Goal: Task Accomplishment & Management: Use online tool/utility

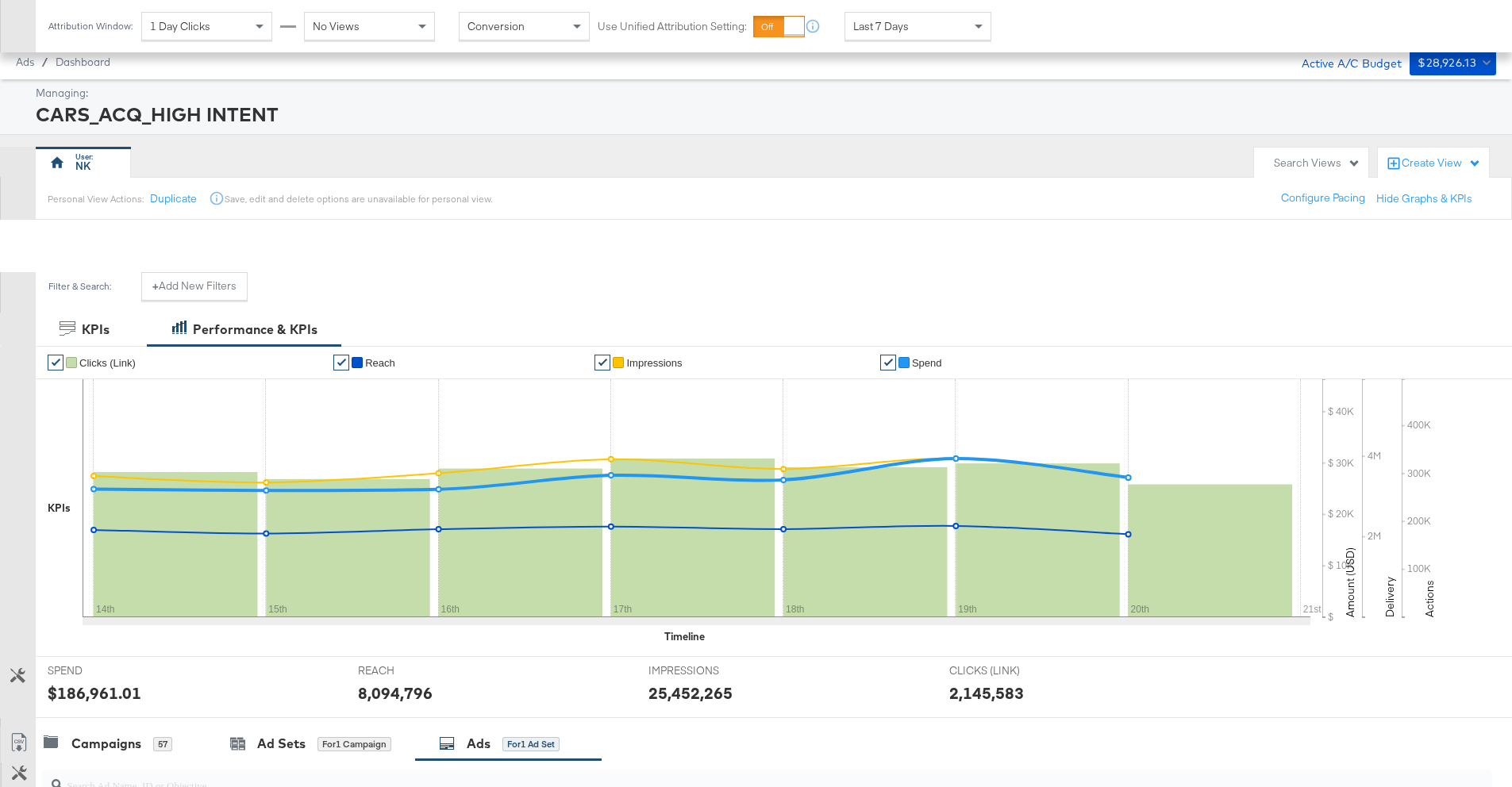
scroll to position [369, 0]
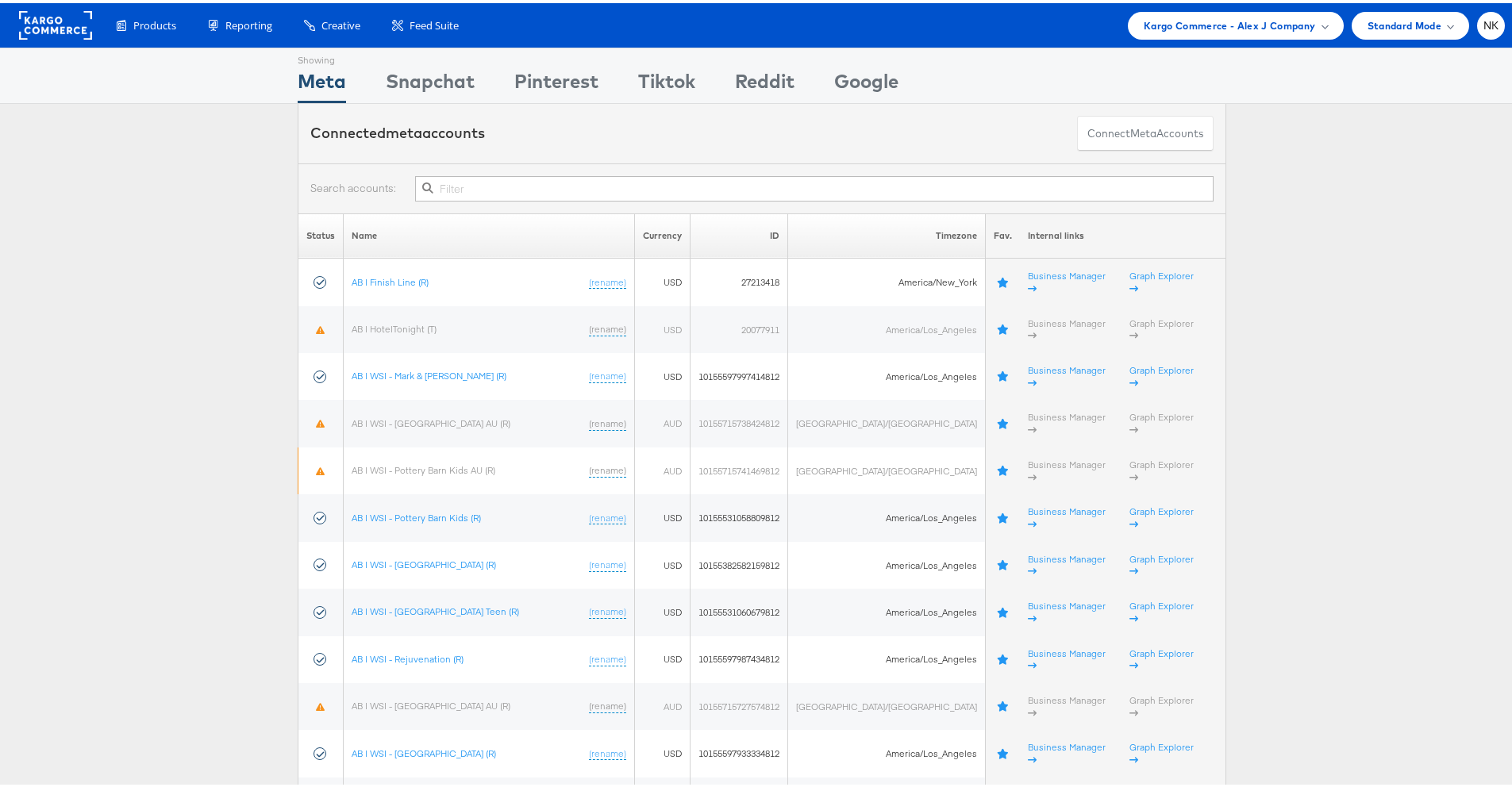
click at [70, 29] on rect at bounding box center [55, 22] width 73 height 29
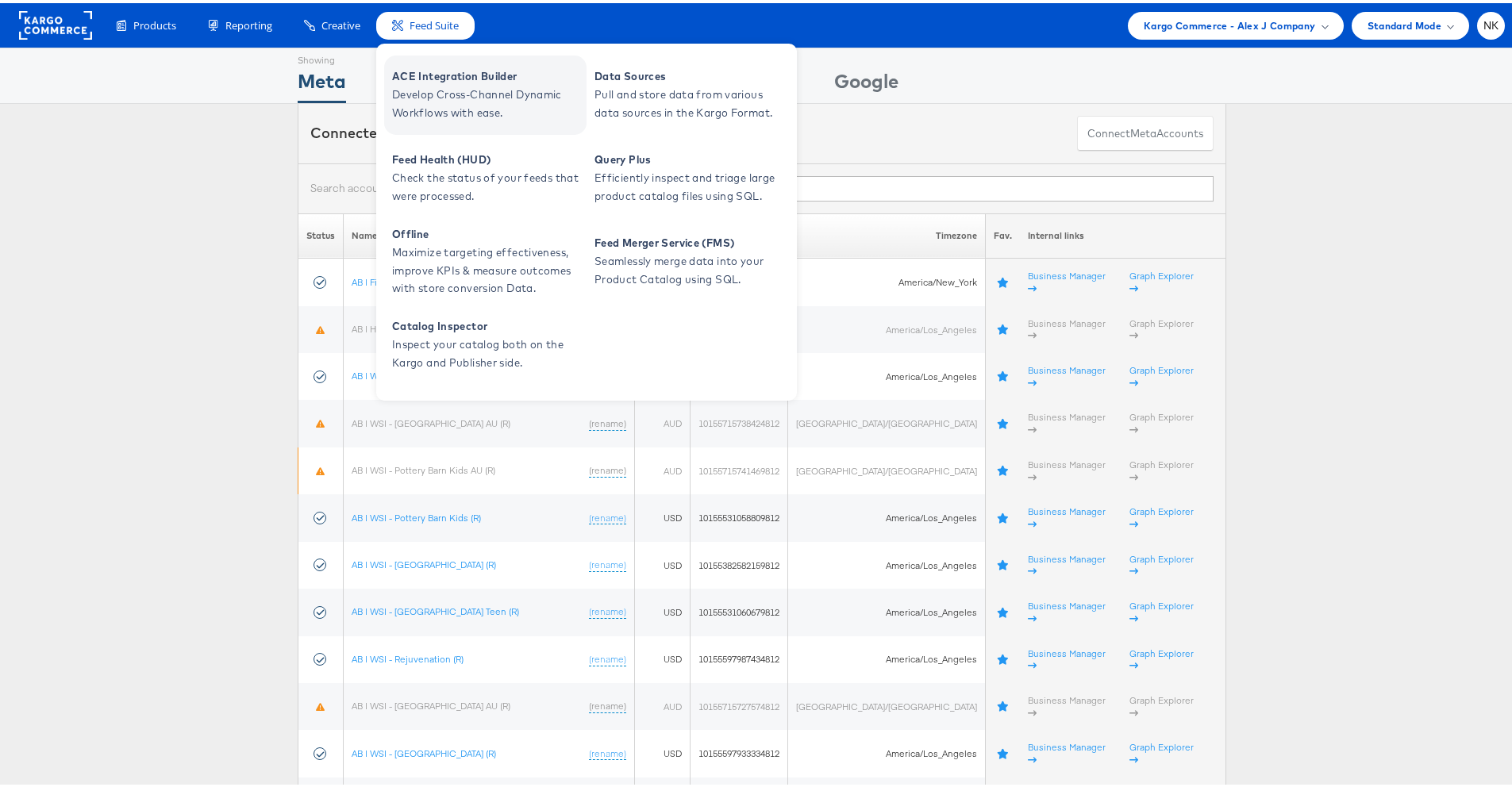
click at [421, 79] on span "ACE Integration Builder" at bounding box center [488, 74] width 190 height 18
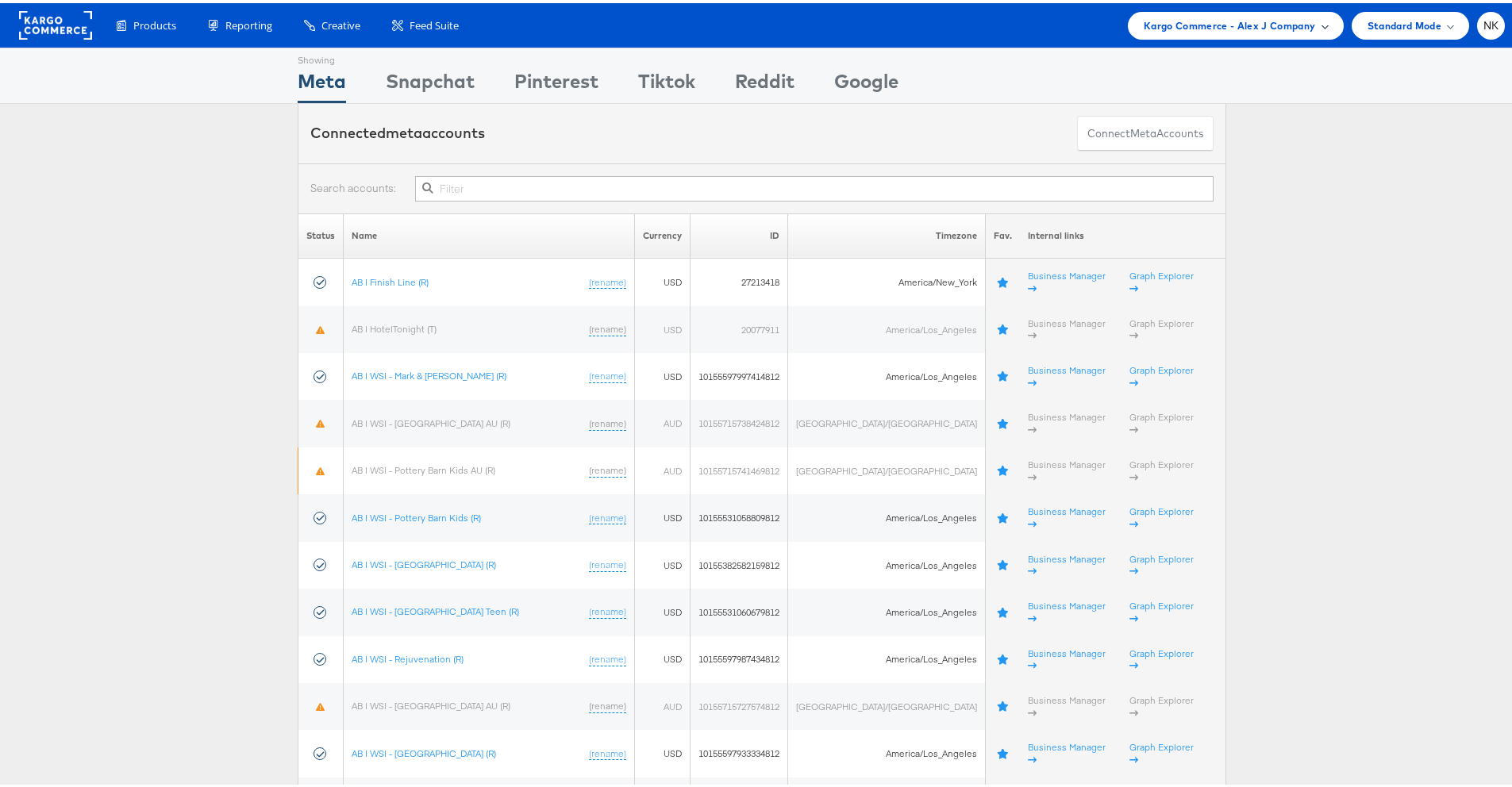
click at [1143, 18] on span "Kargo Commerce - Alex J Company" at bounding box center [1229, 22] width 172 height 17
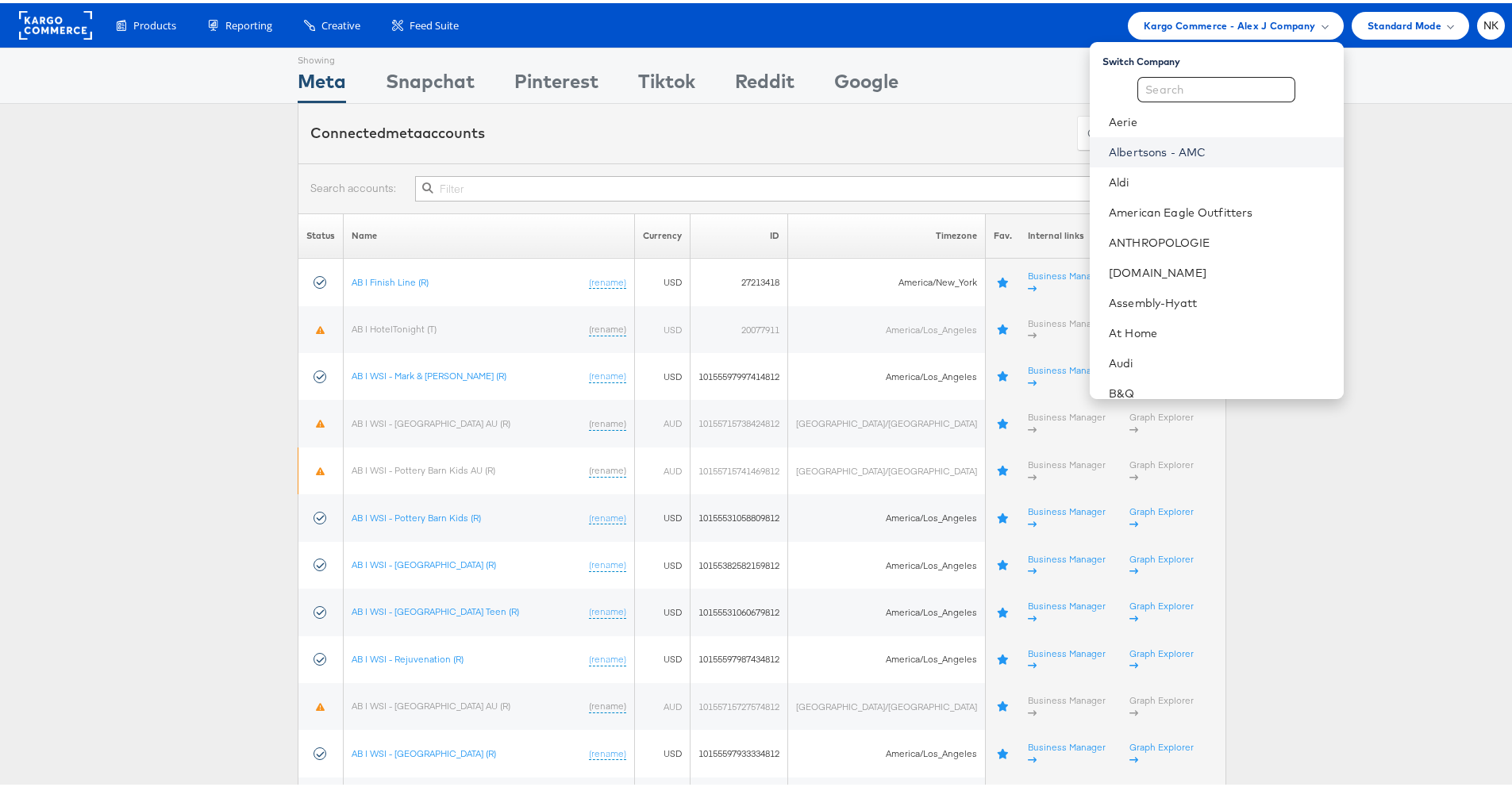
click at [1145, 143] on link "Albertsons - AMC" at bounding box center [1220, 149] width 222 height 16
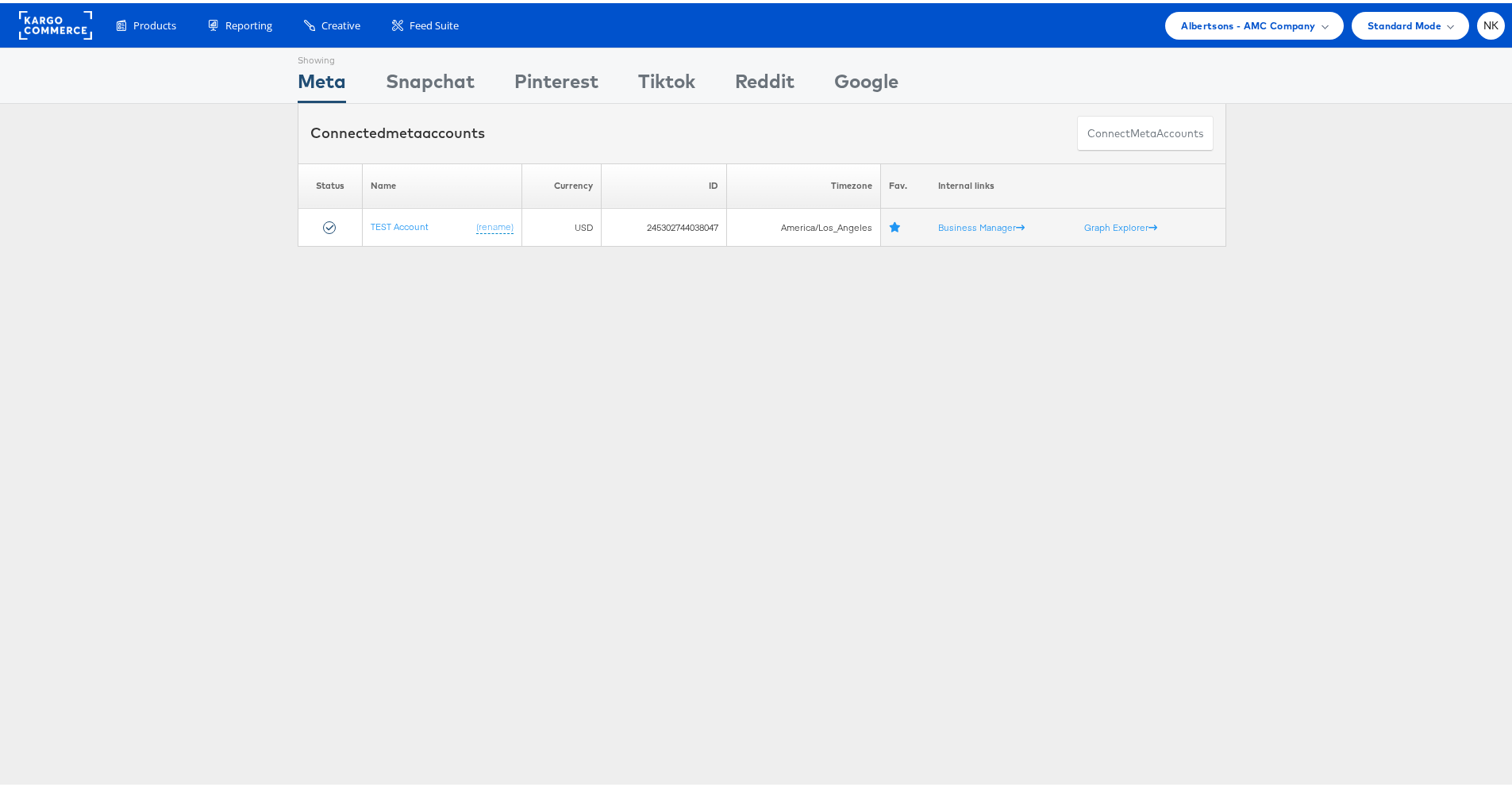
click at [73, 35] on rect at bounding box center [55, 22] width 73 height 29
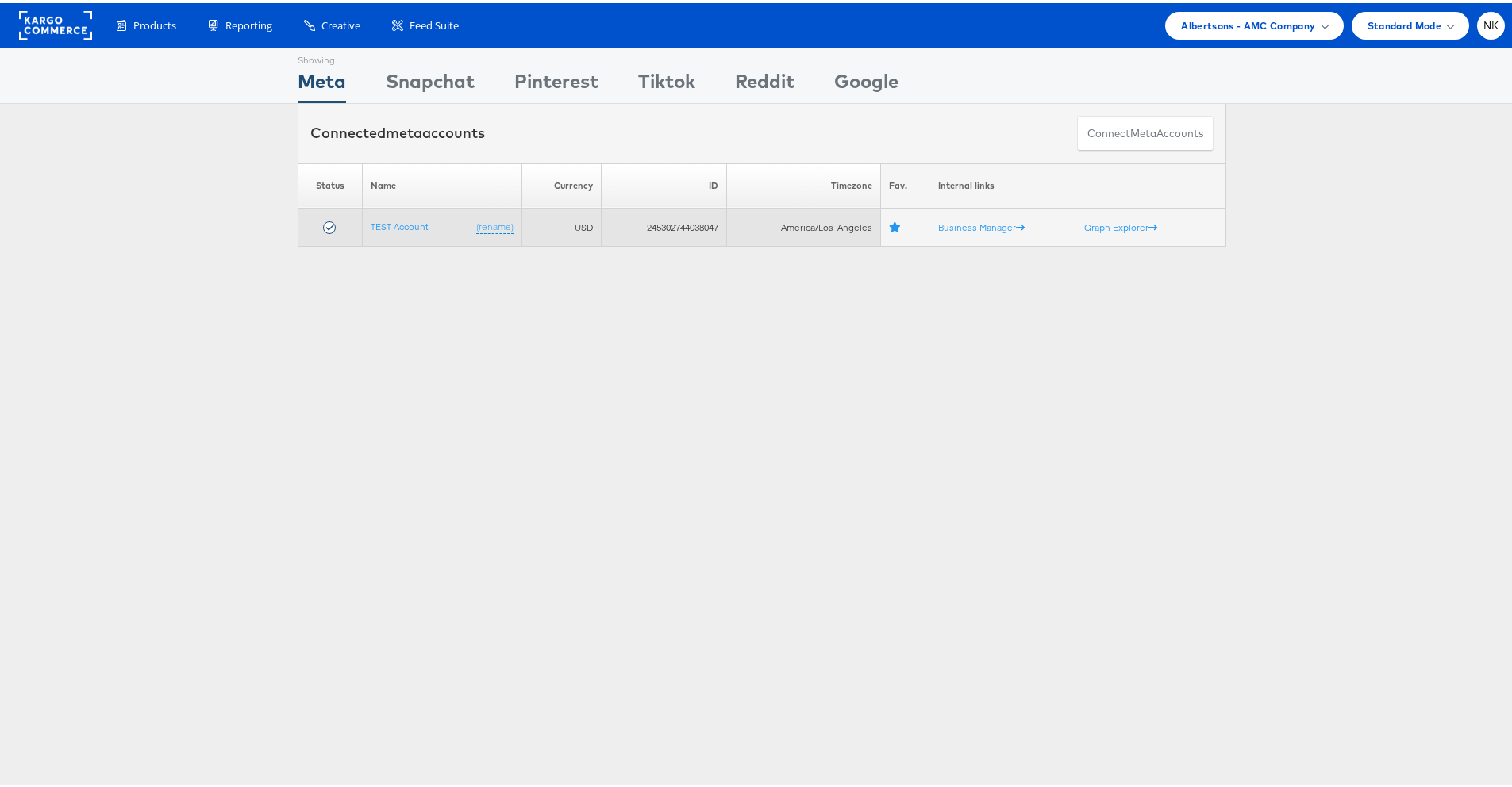
click at [657, 223] on td "245302744038047" at bounding box center [664, 224] width 126 height 38
click at [654, 221] on td "245302744038047" at bounding box center [664, 224] width 126 height 38
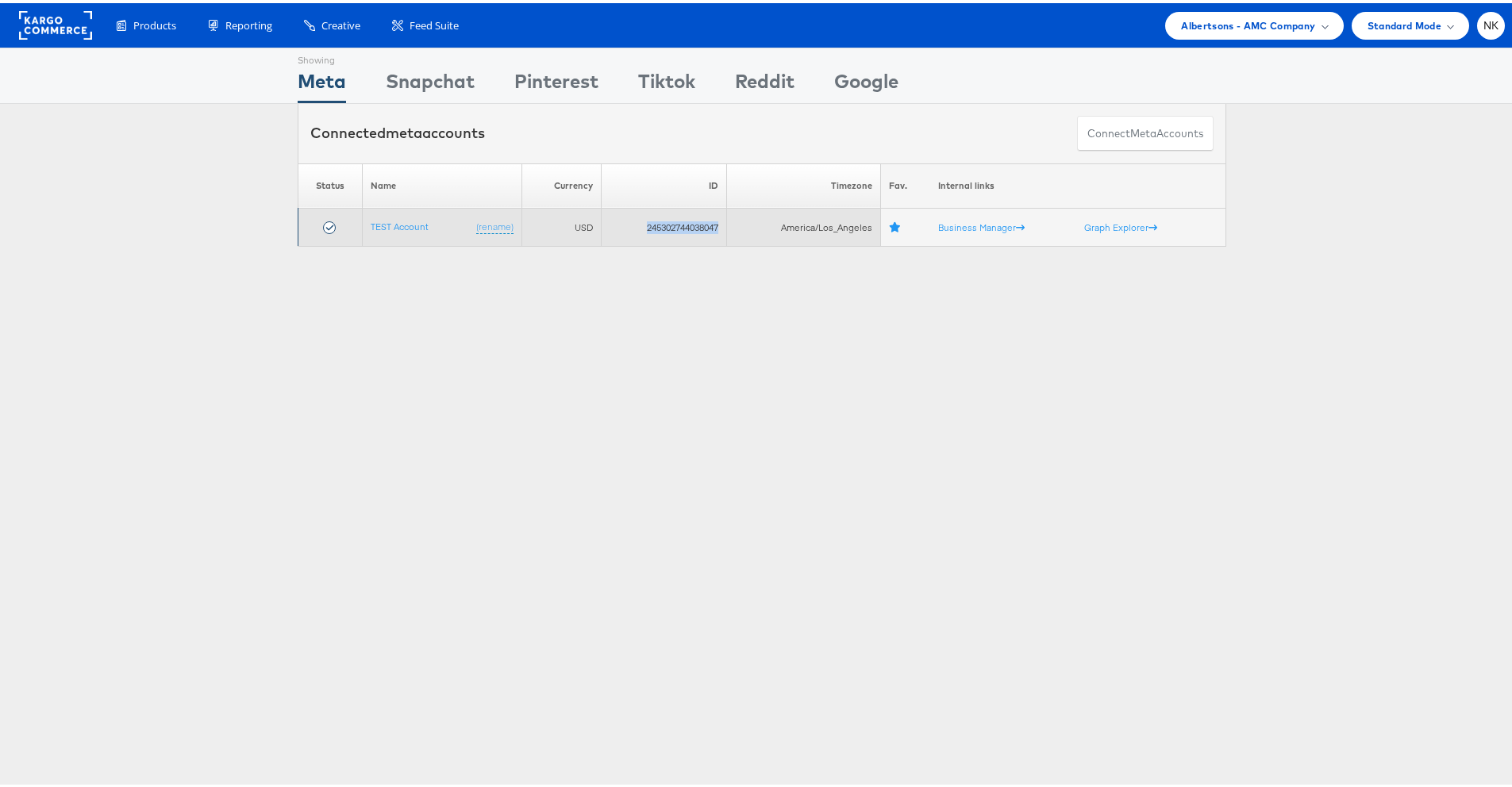
click at [654, 221] on td "245302744038047" at bounding box center [664, 224] width 126 height 38
copy td "245302744038047"
click at [393, 224] on link "TEST Account" at bounding box center [399, 223] width 58 height 12
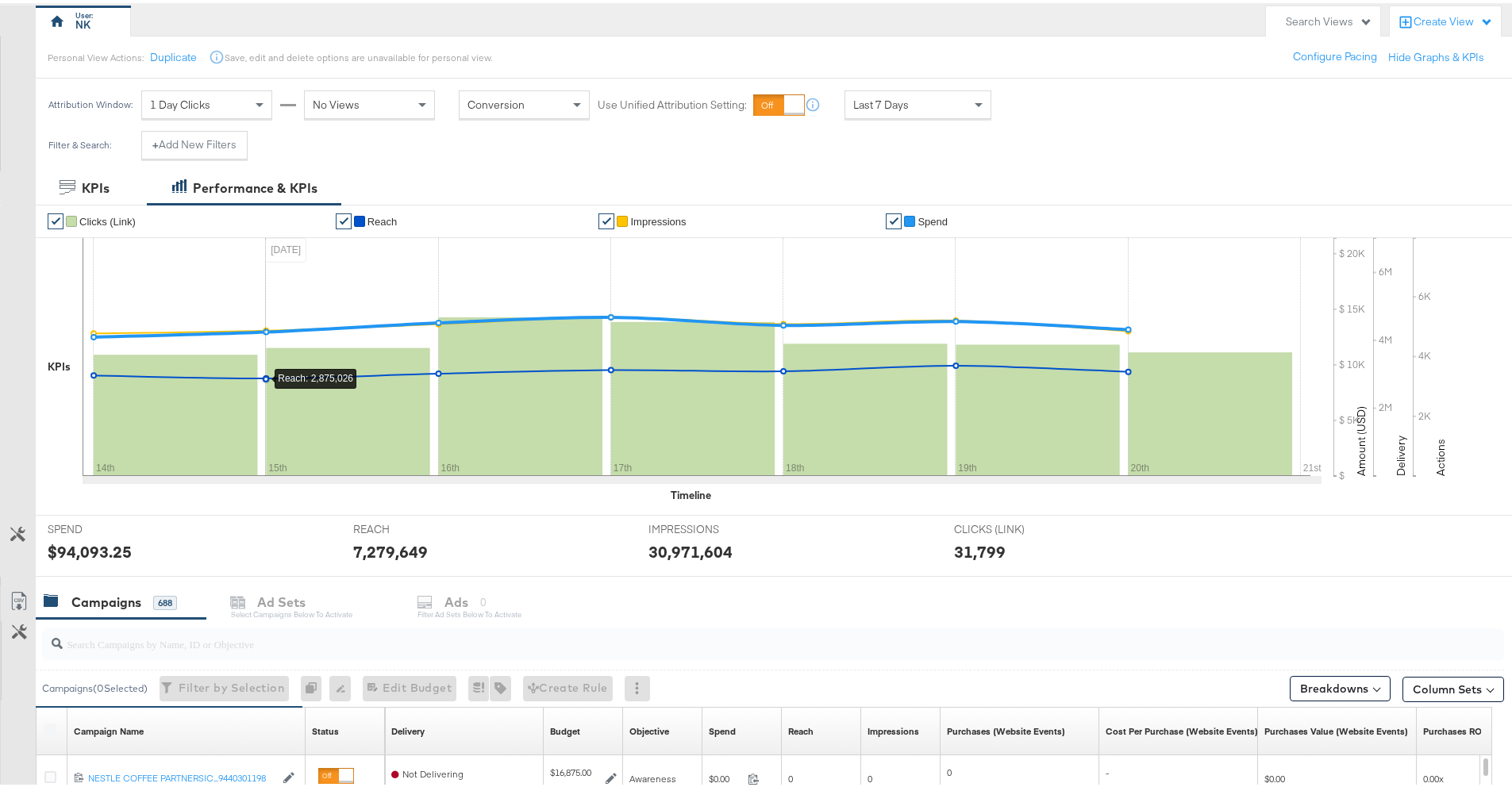
scroll to position [196, 0]
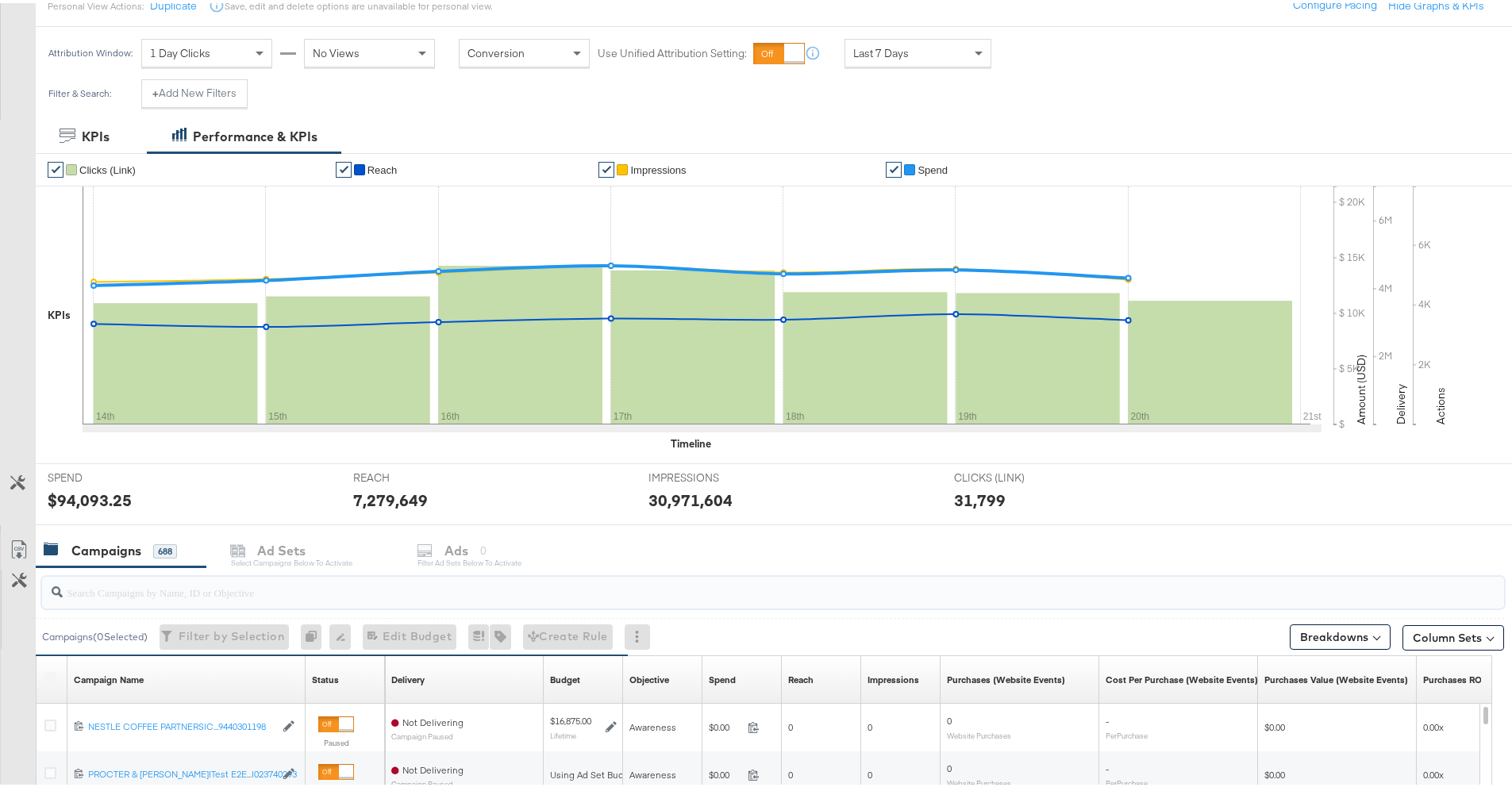
click at [449, 594] on input "search" at bounding box center [716, 583] width 1307 height 31
click at [330, 593] on input "search" at bounding box center [716, 583] width 1307 height 31
paste input "20229509340170307"
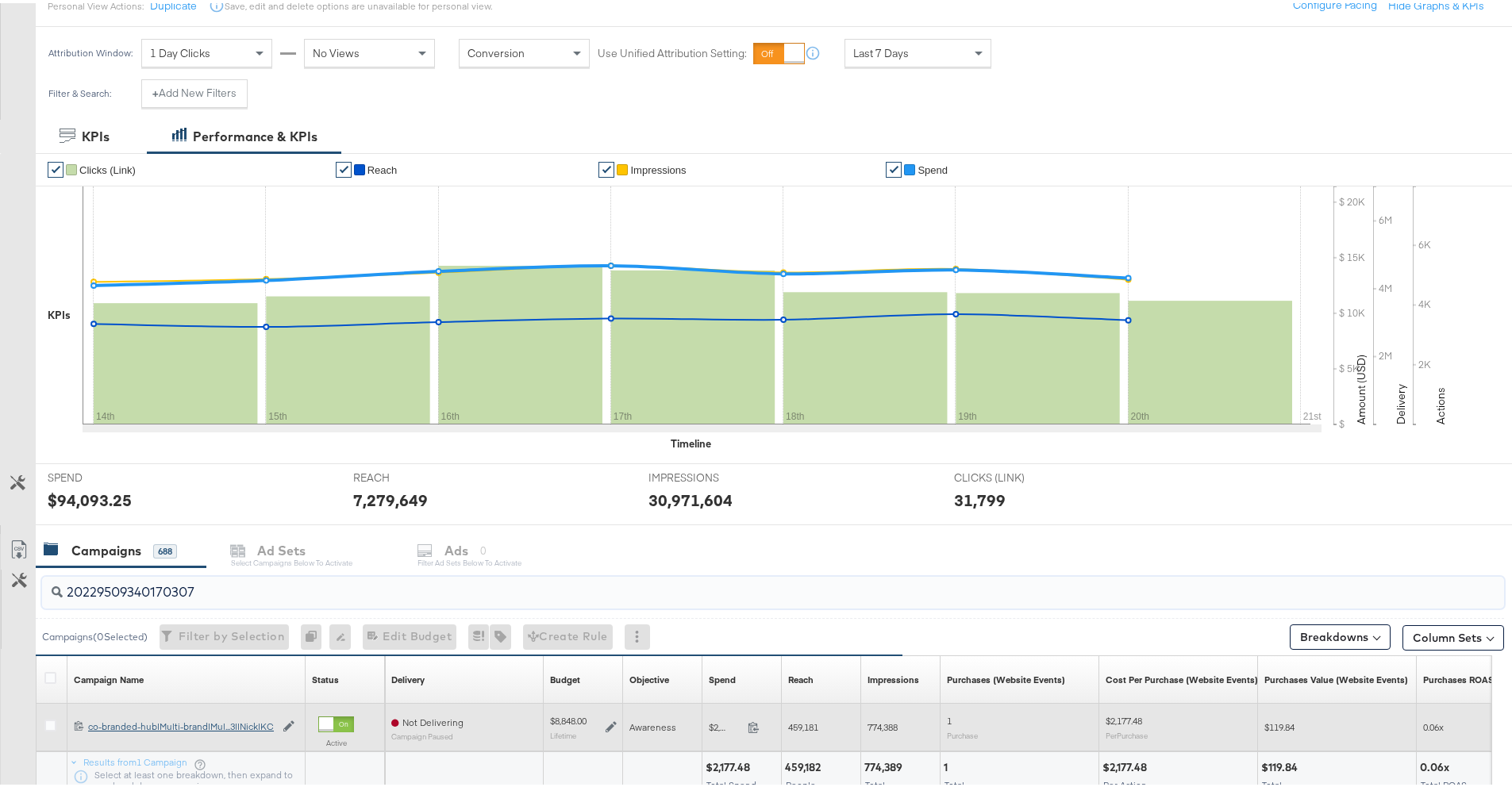
scroll to position [217, 0]
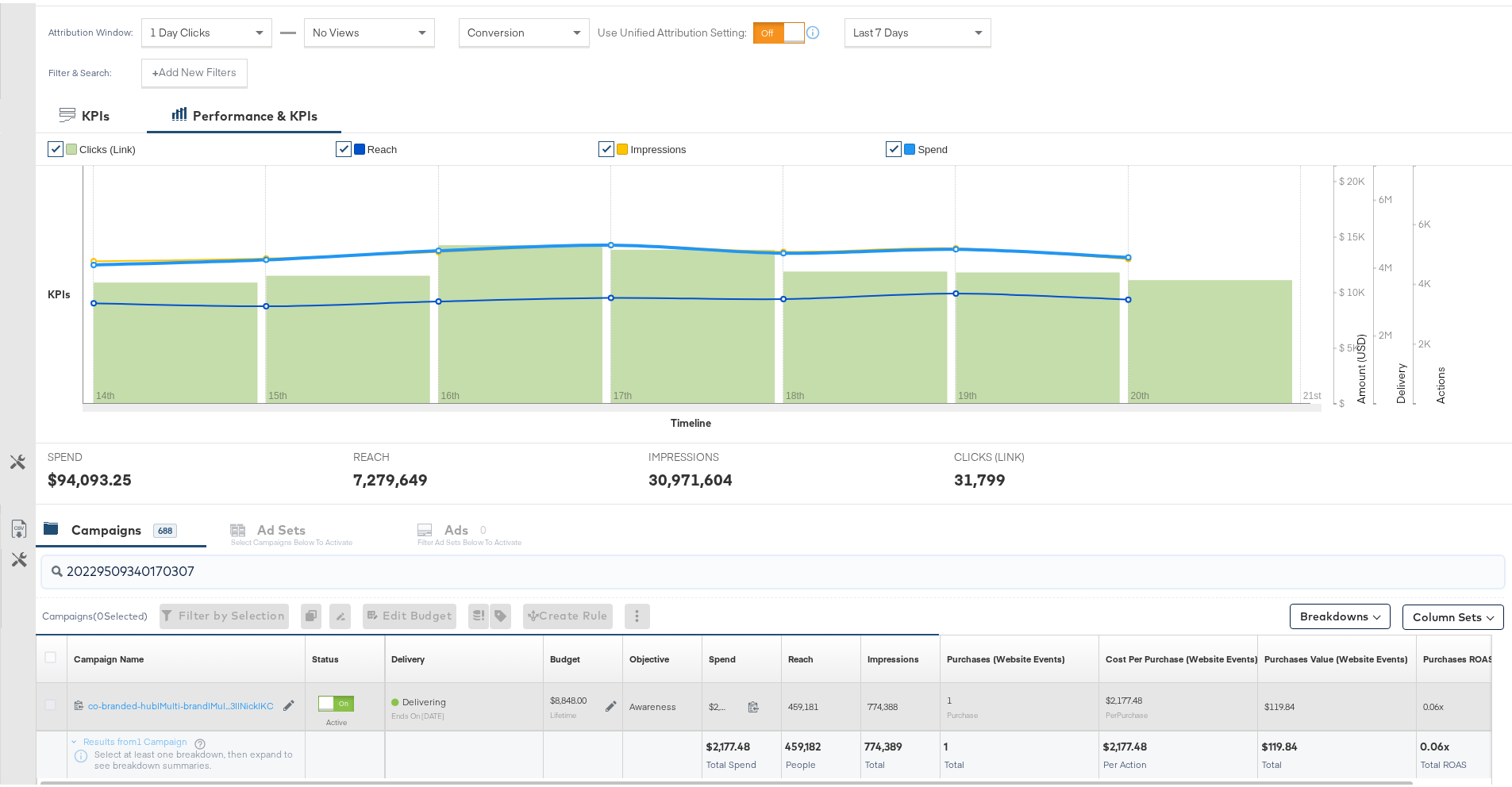
type input "20229509340170307"
click at [44, 702] on icon at bounding box center [50, 702] width 12 height 12
click at [0, 0] on input "checkbox" at bounding box center [0, 0] width 0 height 0
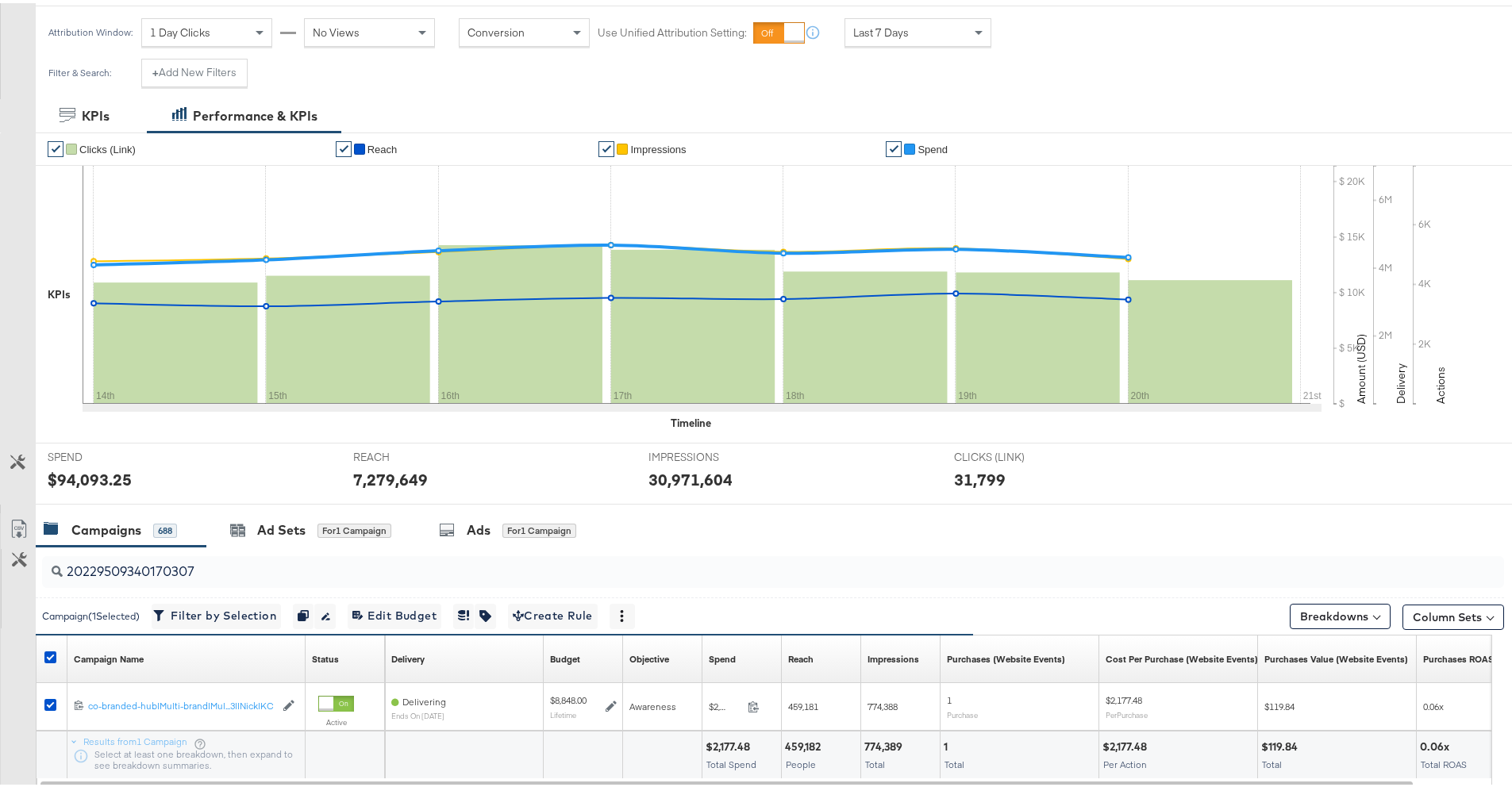
click at [482, 509] on div at bounding box center [762, 508] width 1524 height 13
click at [478, 518] on div "Ads" at bounding box center [478, 527] width 24 height 18
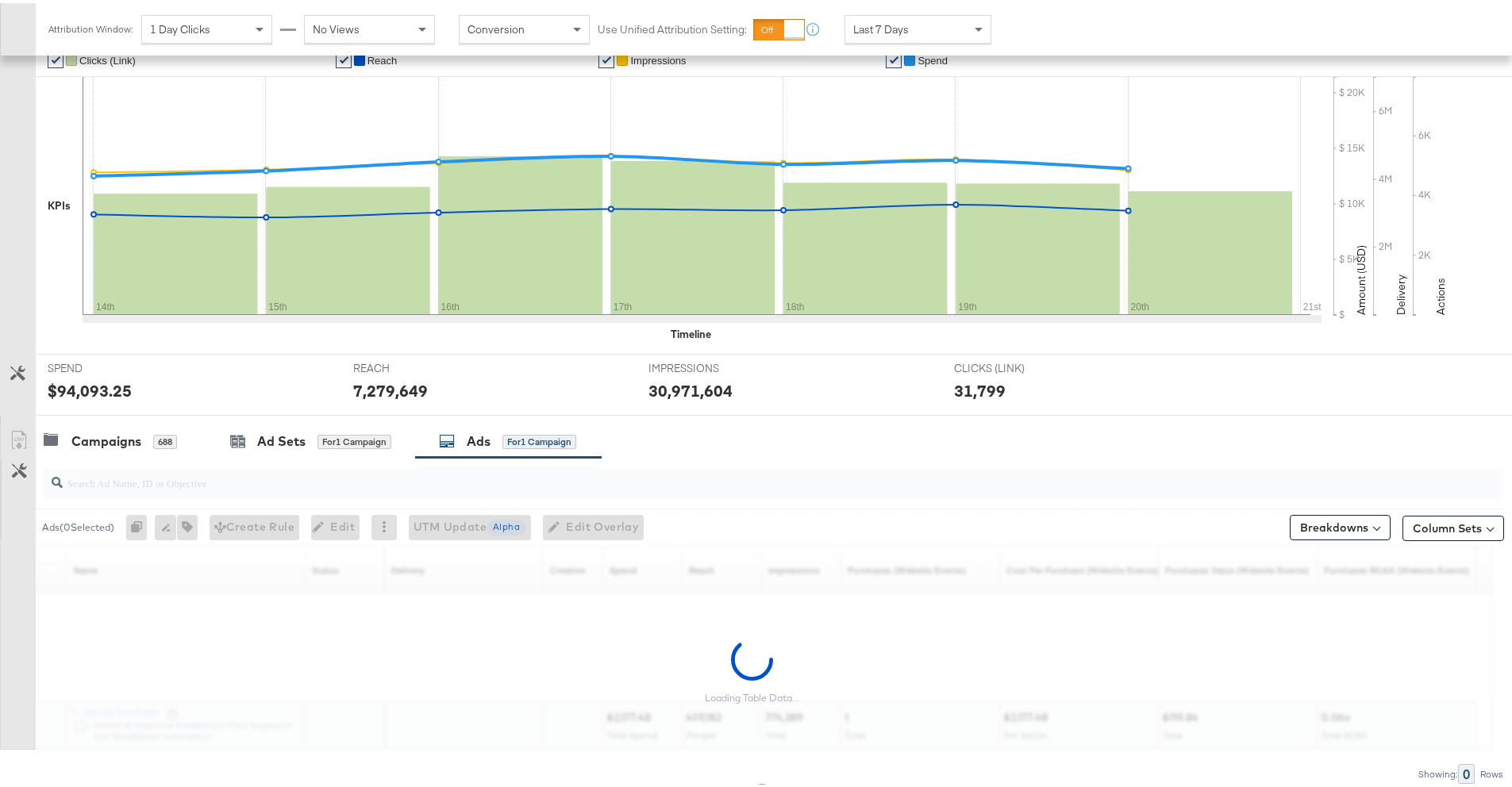
scroll to position [369, 0]
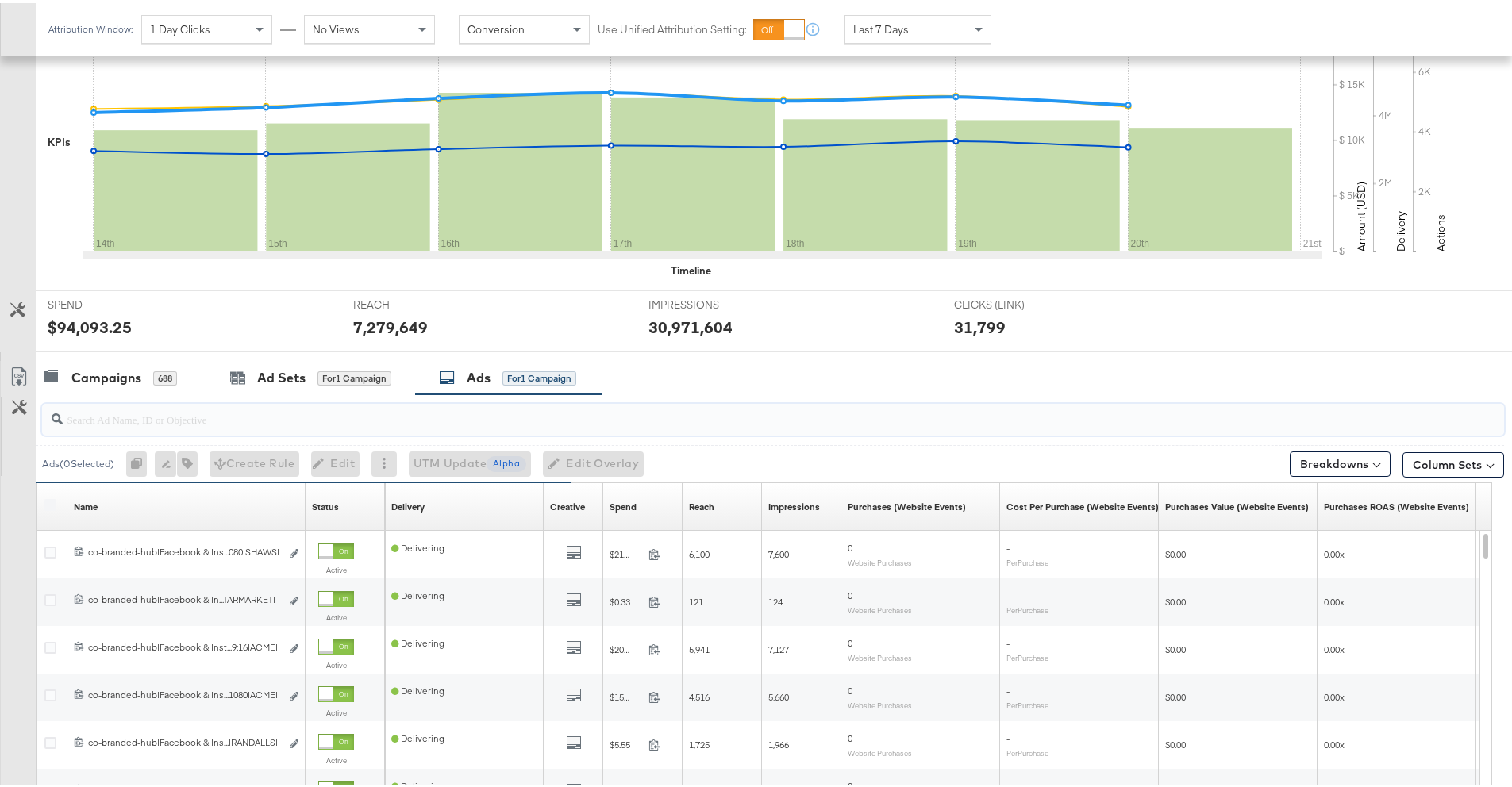
click at [209, 417] on input "search" at bounding box center [716, 410] width 1307 height 31
paste input "co-branded-hub|Facebook & Instagram|Social Media|FBIG - Premium Carousel & Prod…"
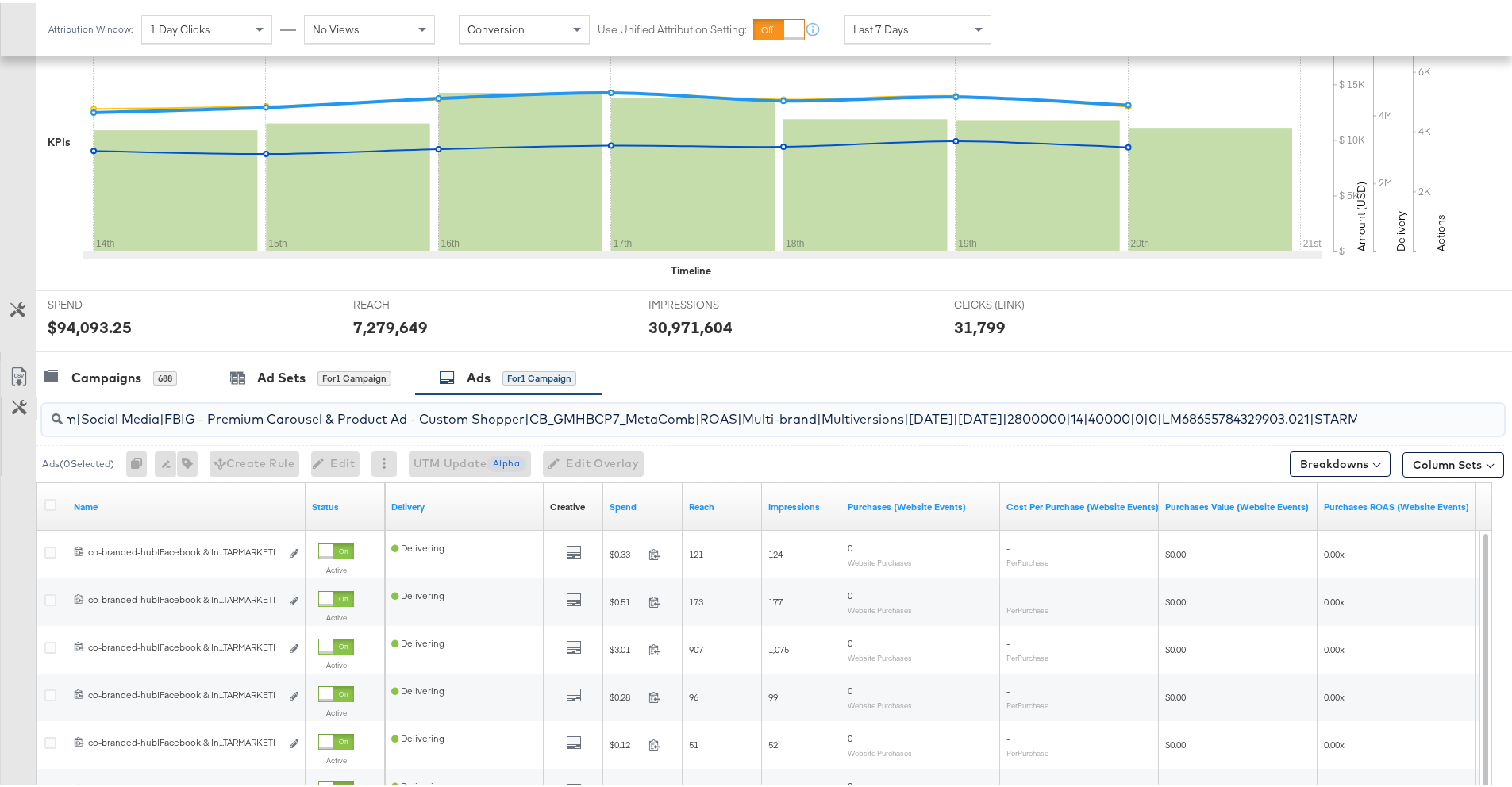
scroll to position [0, 0]
drag, startPoint x: 732, startPoint y: 422, endPoint x: 0, endPoint y: 416, distance: 732.0
click at [0, 417] on div "co-branded-hub|Facebook & Instagram|Social Media|FBIG - Premium Carousel & Prod…" at bounding box center [752, 673] width 1504 height 564
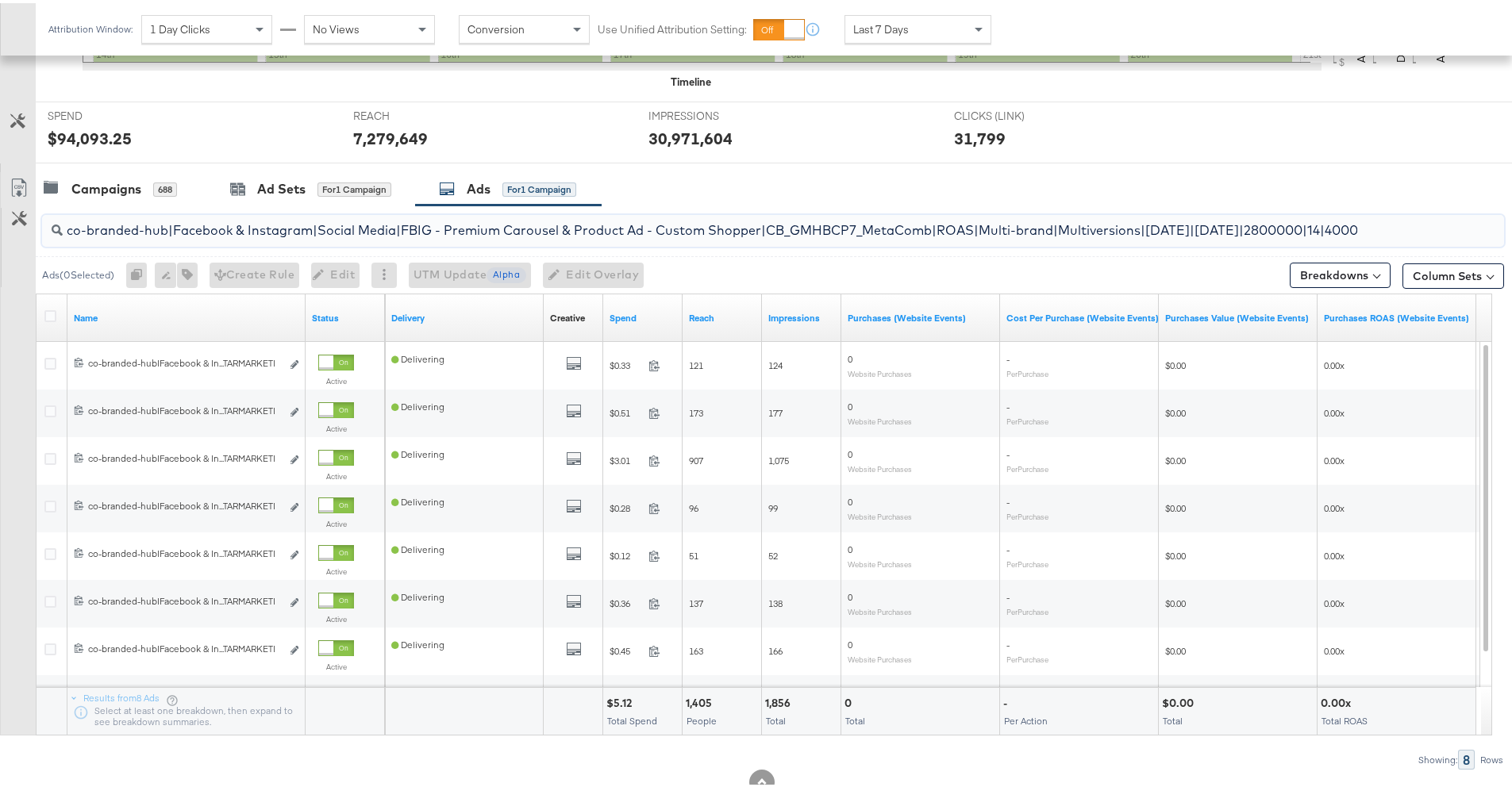
scroll to position [538, 0]
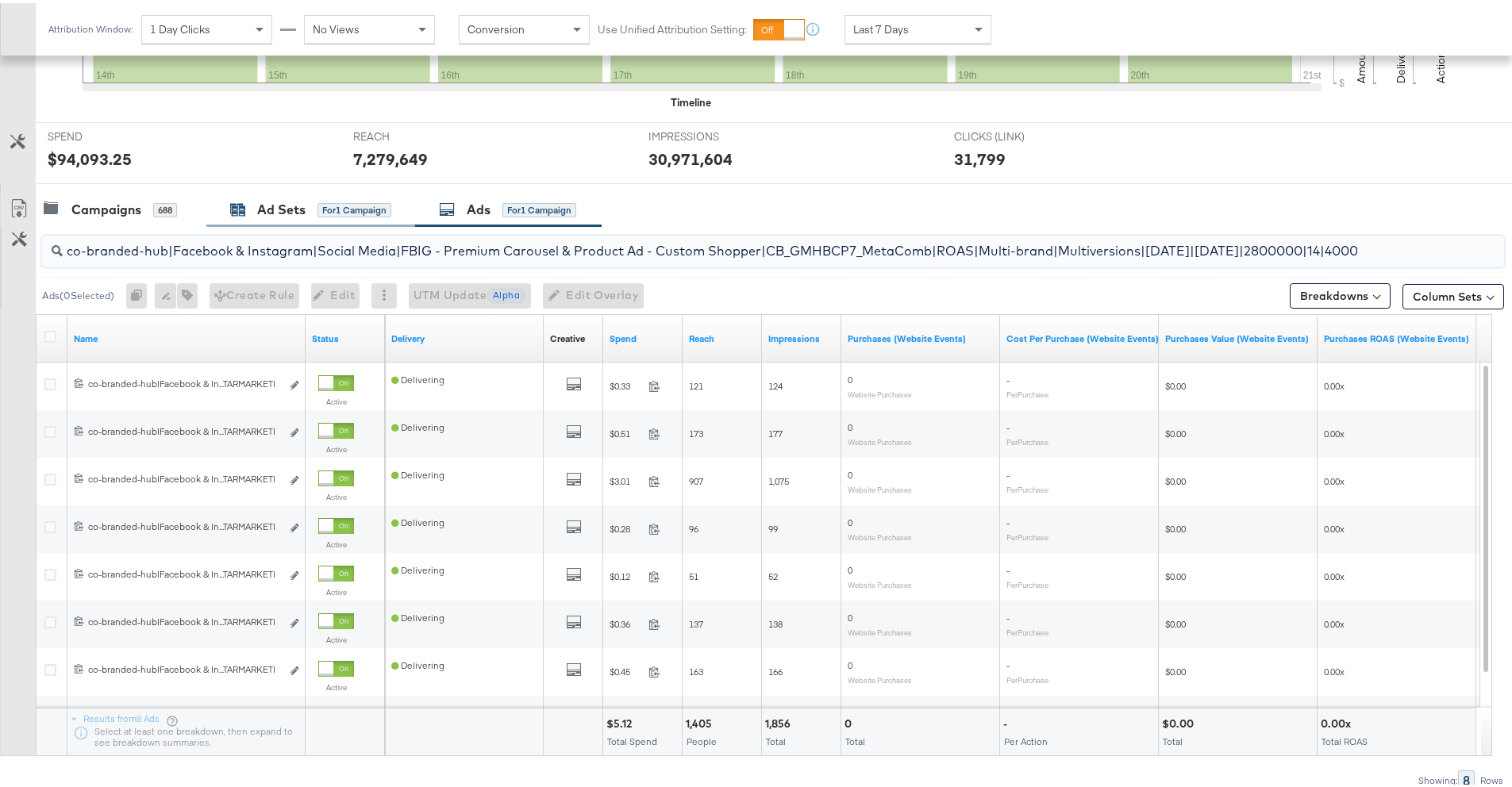
type input "co-branded-hub|Facebook & Instagram|Social Media|FBIG - Premium Carousel & Prod…"
click at [304, 213] on div "Ad Sets" at bounding box center [281, 207] width 48 height 18
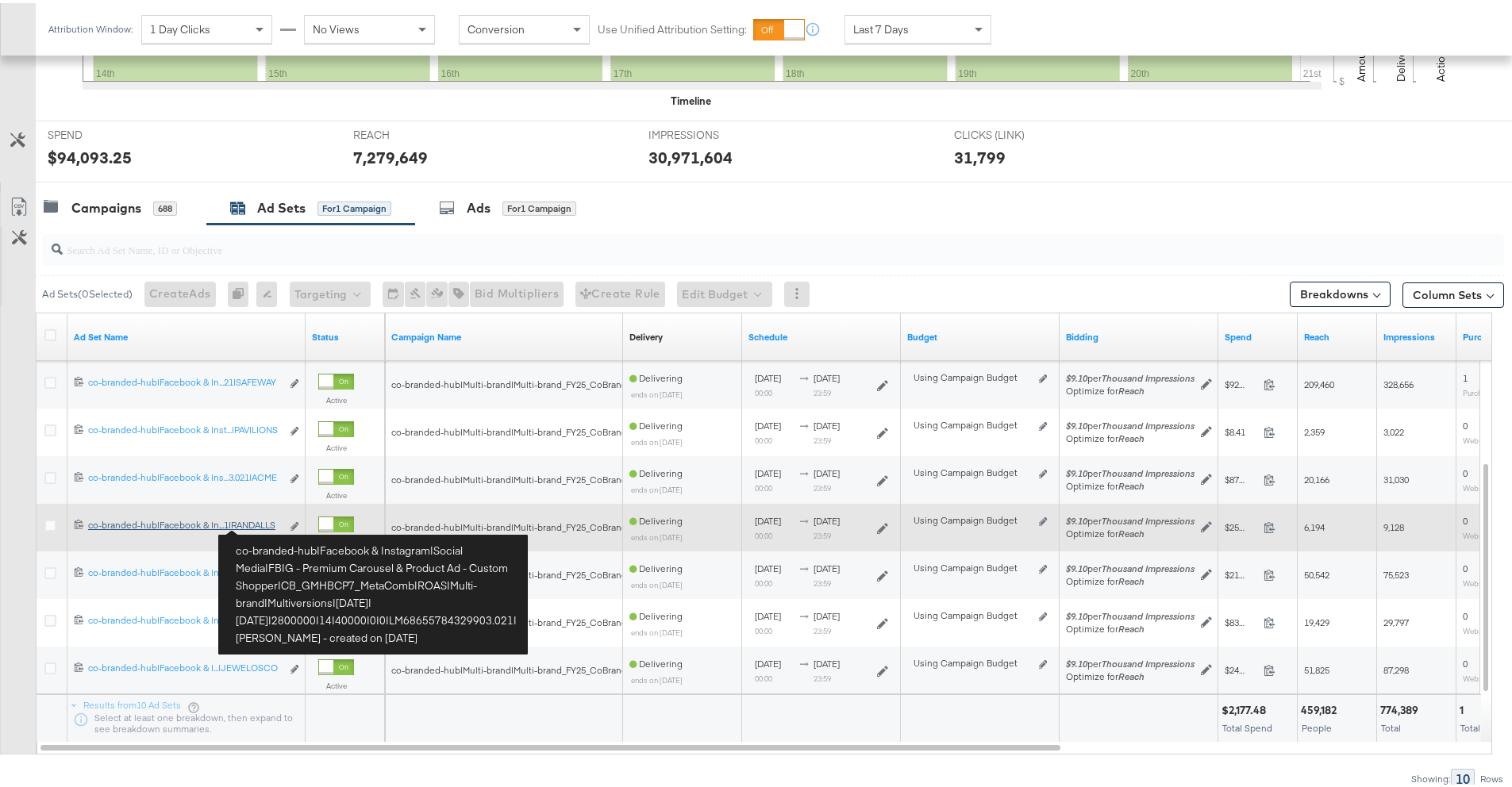
scroll to position [607, 0]
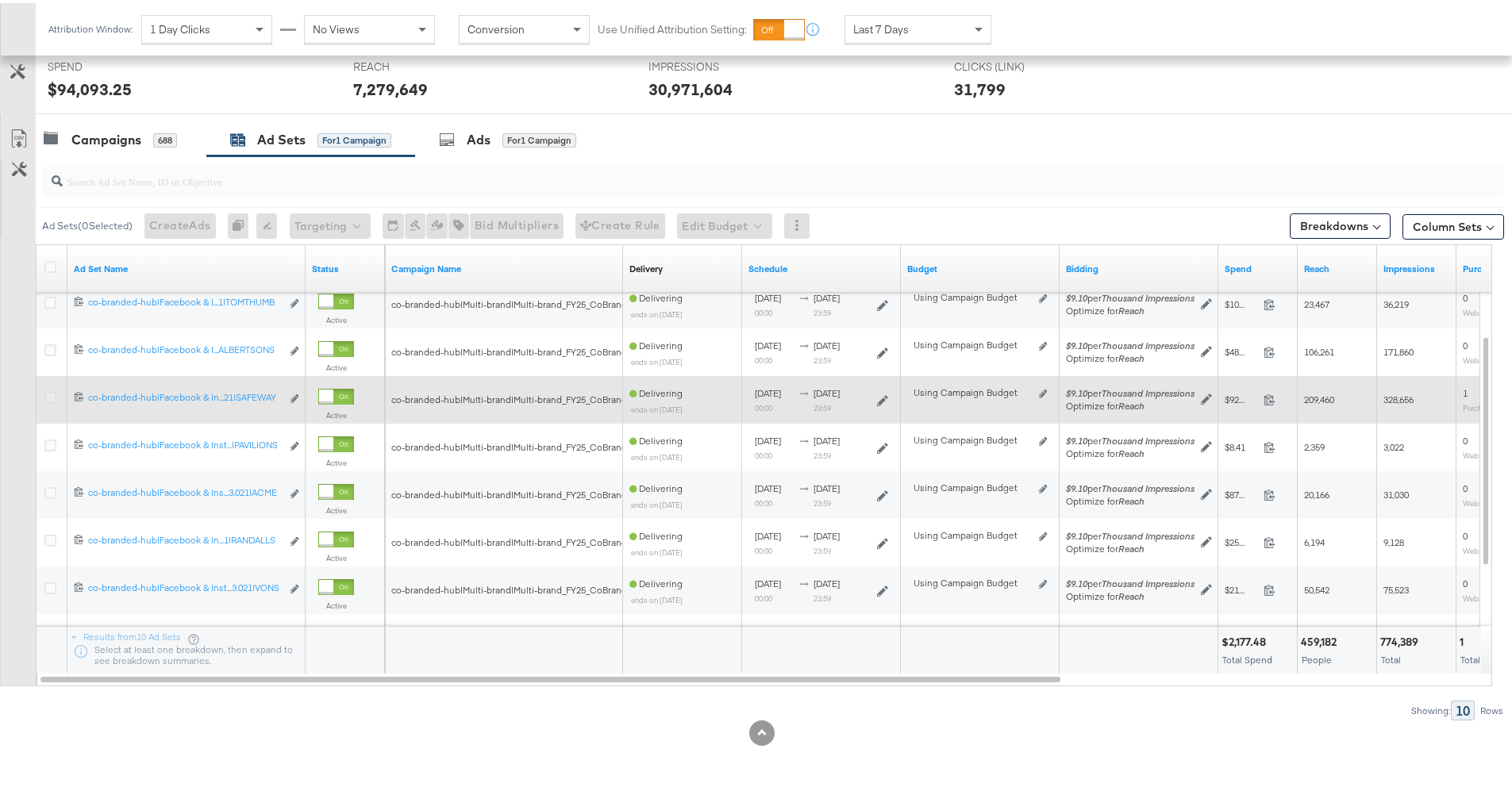
click at [48, 393] on icon at bounding box center [50, 394] width 12 height 12
click at [0, 0] on input "checkbox" at bounding box center [0, 0] width 0 height 0
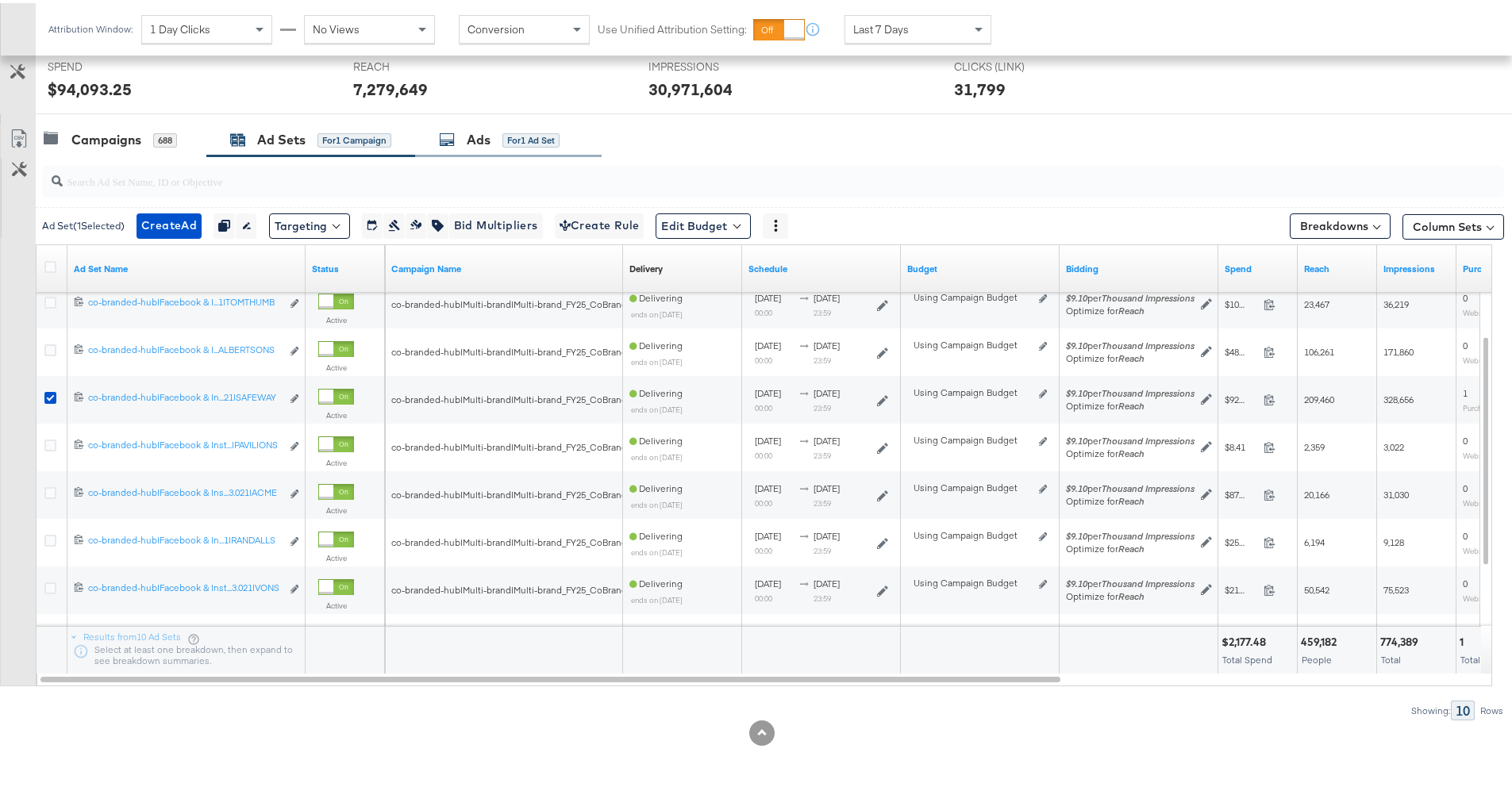
click at [484, 145] on div "Ads" at bounding box center [478, 137] width 24 height 18
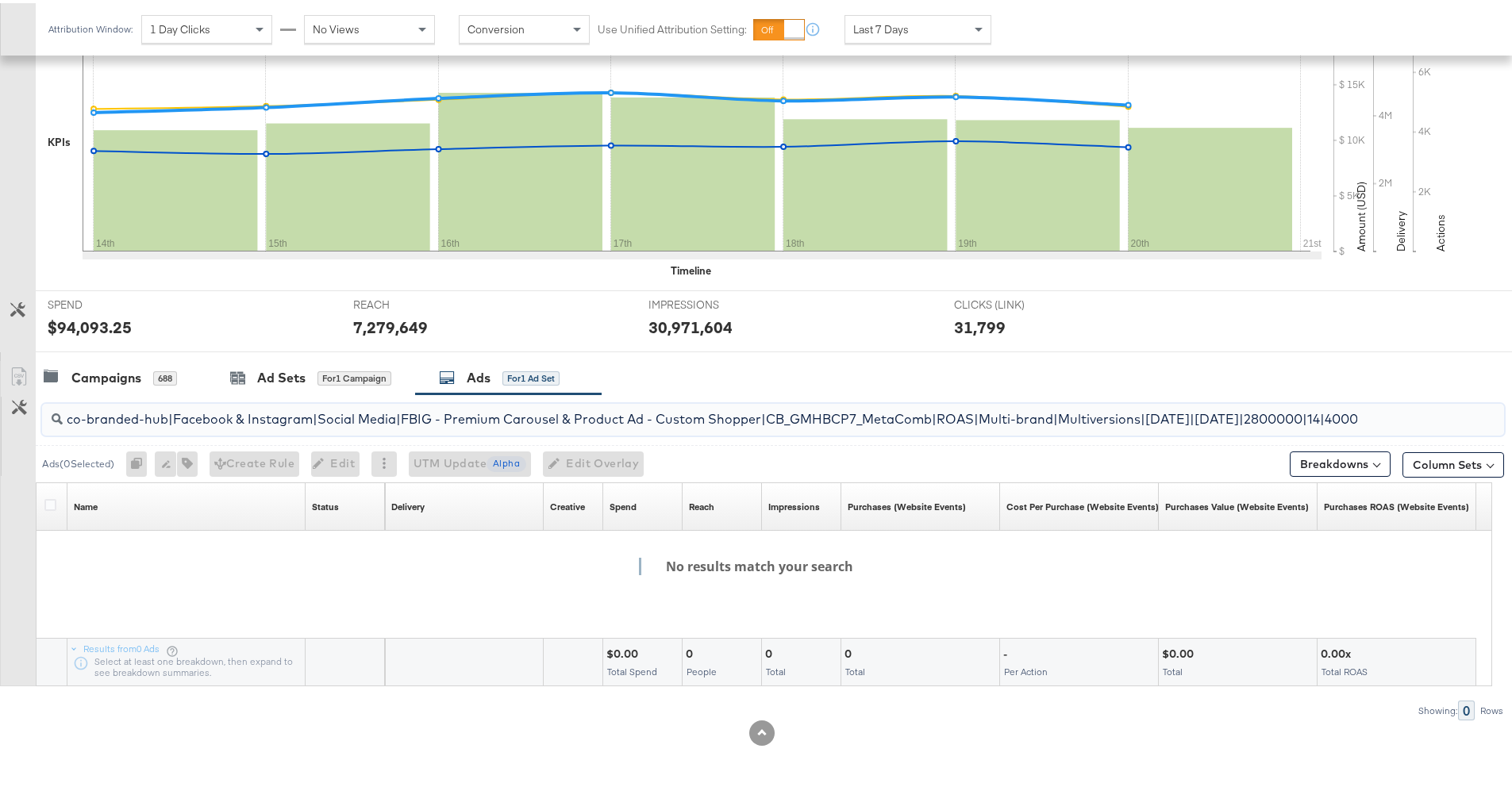
scroll to position [0, 323]
drag, startPoint x: 352, startPoint y: 421, endPoint x: 1613, endPoint y: 392, distance: 1261.3
click at [1523, 392] on html "Ads Products Optimize Creative Reporting Feed Suite TEST Account Albertsons - A…" at bounding box center [762, 24] width 1524 height 787
click at [1409, 415] on div "co-branded-hub|Facebook & Instagram|Social Media|FBIG - Premium Carousel & Prod…" at bounding box center [773, 417] width 1462 height 31
drag, startPoint x: 1324, startPoint y: 416, endPoint x: 1607, endPoint y: 419, distance: 283.0
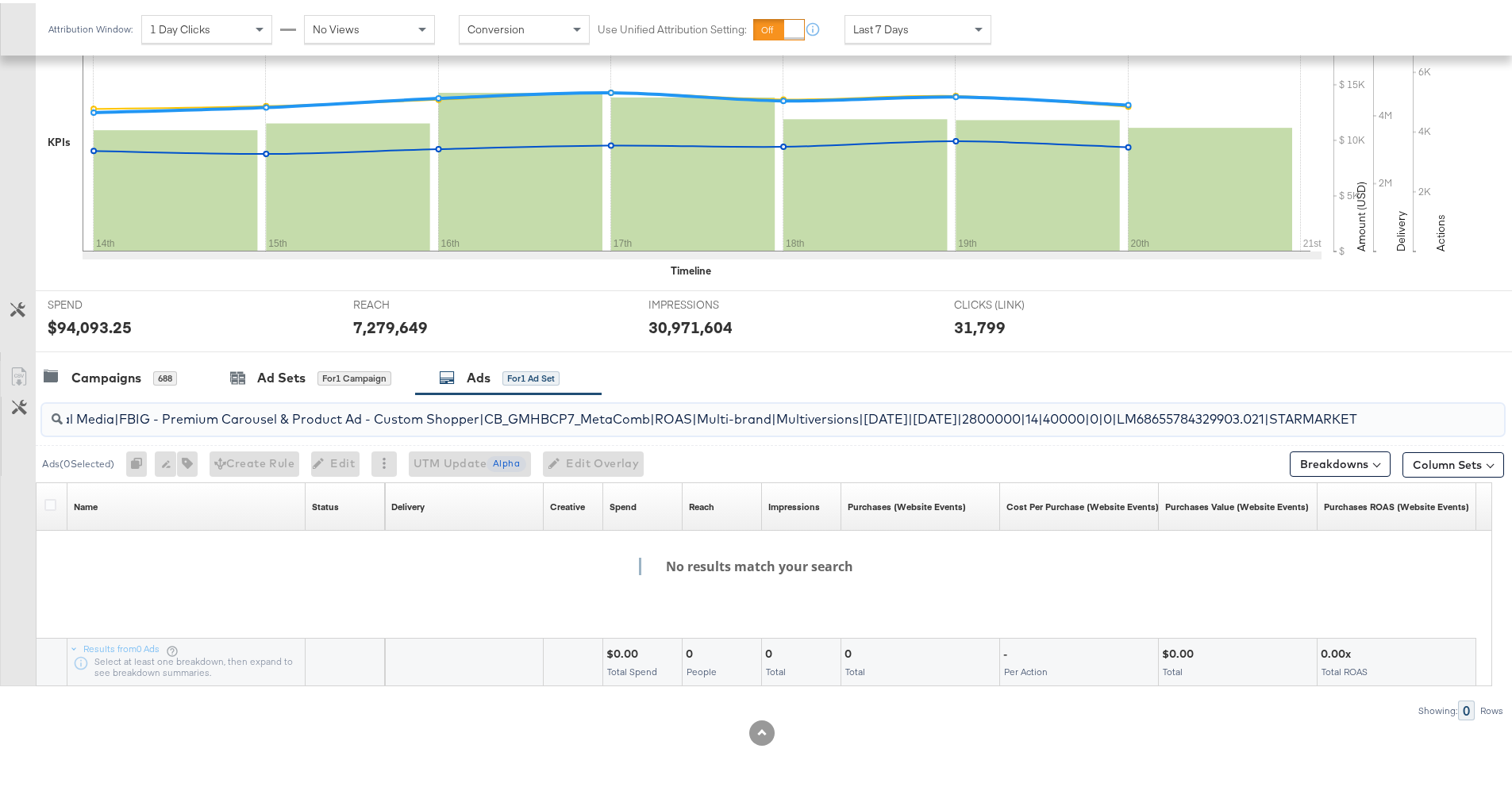
click at [1523, 418] on html "Ads Products Optimize Creative Reporting Feed Suite TEST Account Albertsons - A…" at bounding box center [762, 24] width 1524 height 787
click at [621, 409] on input "co-branded-hub|Facebook & Instagram|Social Media|FBIG - Premium Carousel & Prod…" at bounding box center [716, 410] width 1307 height 31
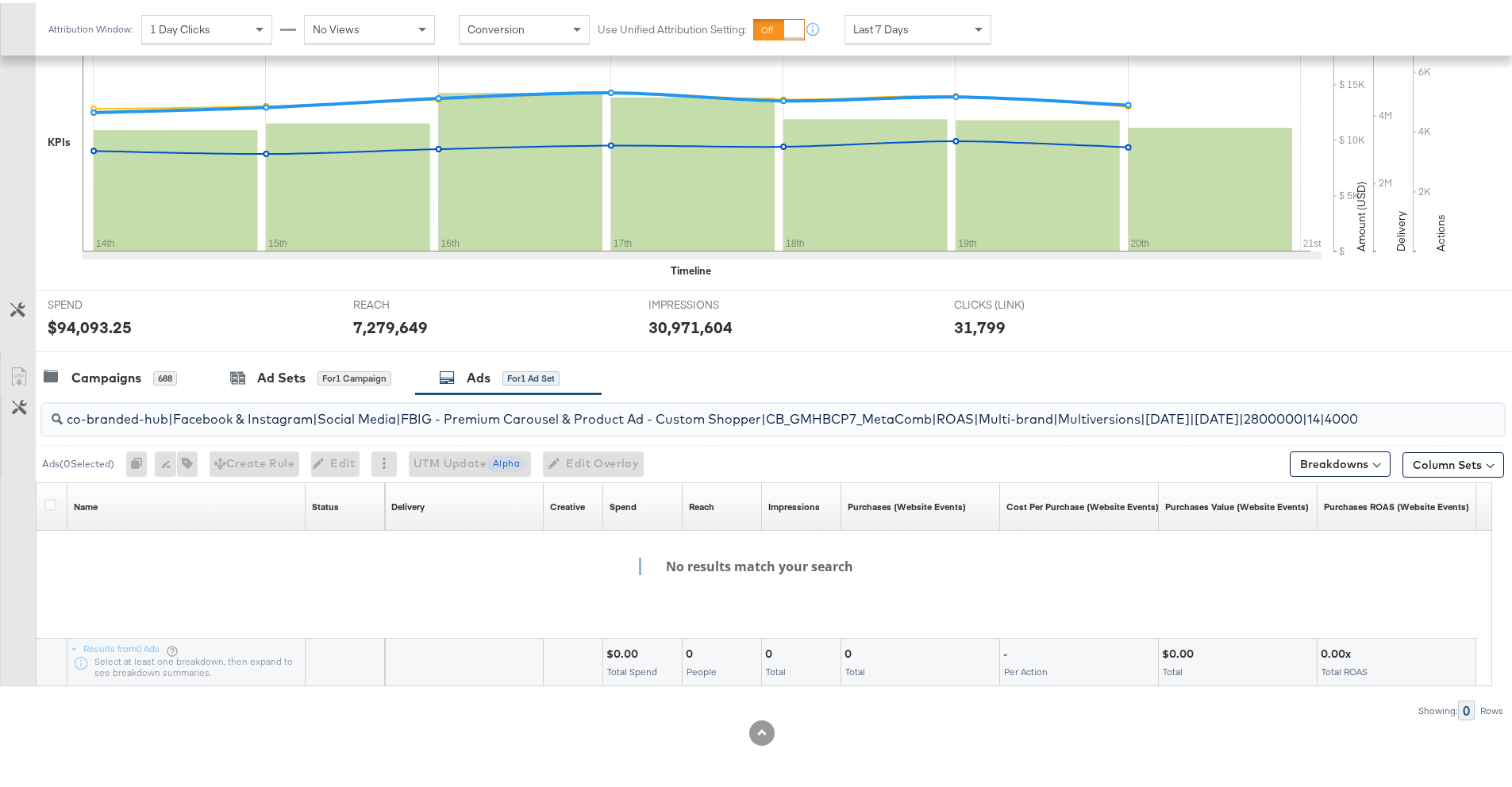
click at [621, 409] on input "co-branded-hub|Facebook & Instagram|Social Media|FBIG - Premium Carousel & Prod…" at bounding box center [716, 410] width 1307 height 31
type input "="
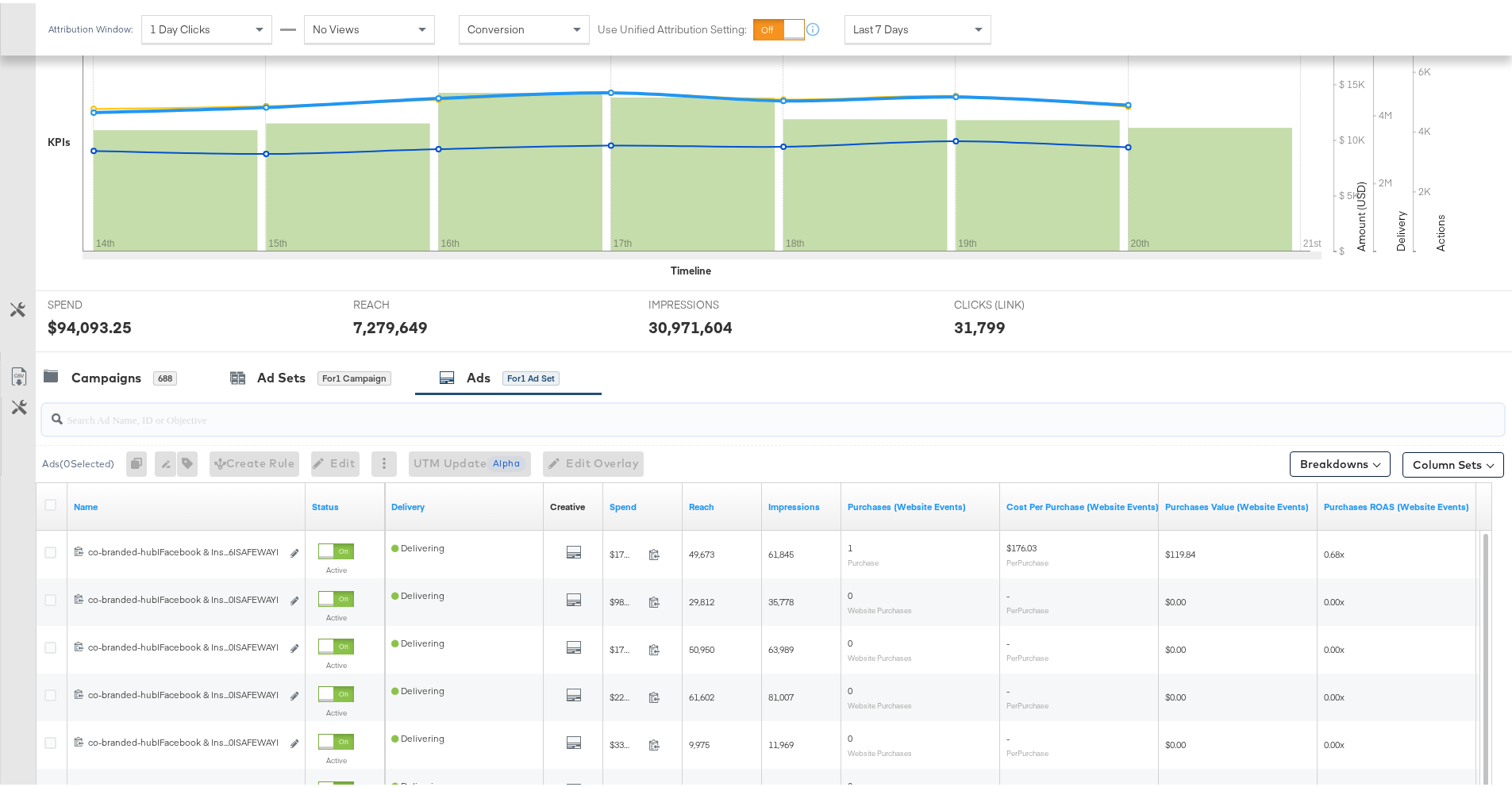
paste input "Premium Carousel & Product Ad - Custom Shopper | CB_GMHBCP7_MetaComb | ROAS | M…"
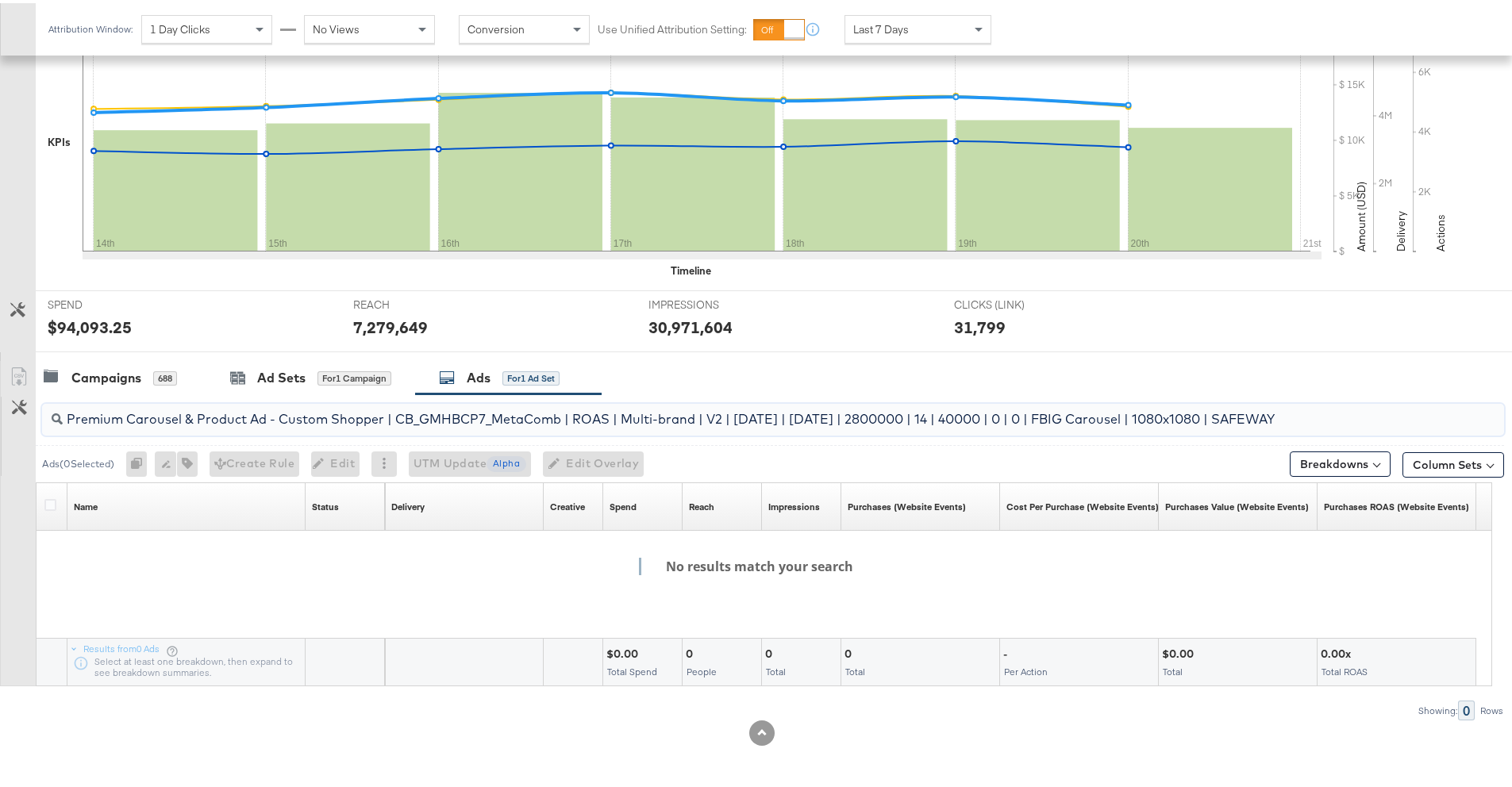
drag, startPoint x: 573, startPoint y: 419, endPoint x: 466, endPoint y: 415, distance: 107.1
click at [466, 415] on input "Premium Carousel & Product Ad - Custom Shopper | CB_GMHBCP7_MetaComb | ROAS | M…" at bounding box center [716, 410] width 1307 height 31
click at [662, 415] on input "Premium Carousel & Product Ad - Custom Shopper | CB_GMHBCP7_MetaComb | ROAS | M…" at bounding box center [716, 410] width 1307 height 31
drag, startPoint x: 385, startPoint y: 420, endPoint x: 63, endPoint y: 415, distance: 322.0
click at [63, 415] on input "Premium Carousel & Product Ad - Custom Shopper | CB_GMHBCP7_MetaComb | ROAS | M…" at bounding box center [716, 410] width 1307 height 31
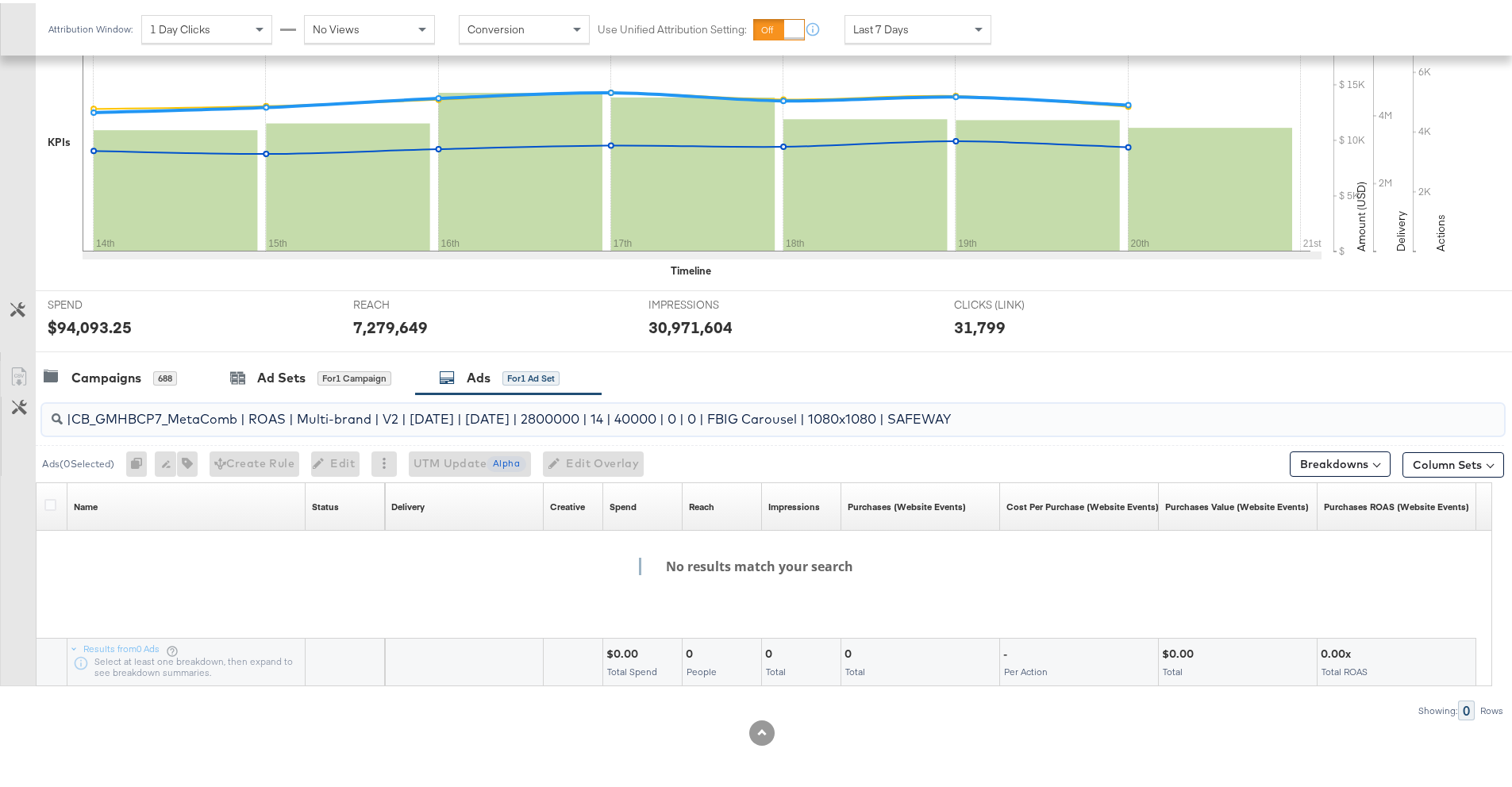
type input "CB_GMHBCP7_MetaComb | ROAS | Multi-brand | V2 | 8/13/2025 | 9/09/2025 | 2800000…"
drag, startPoint x: 998, startPoint y: 420, endPoint x: 53, endPoint y: 418, distance: 945.0
click at [53, 418] on div "CB_GMHBCP7_MetaComb | ROAS | Multi-brand | V2 | 8/13/2025 | 9/09/2025 | 2800000…" at bounding box center [773, 417] width 1462 height 31
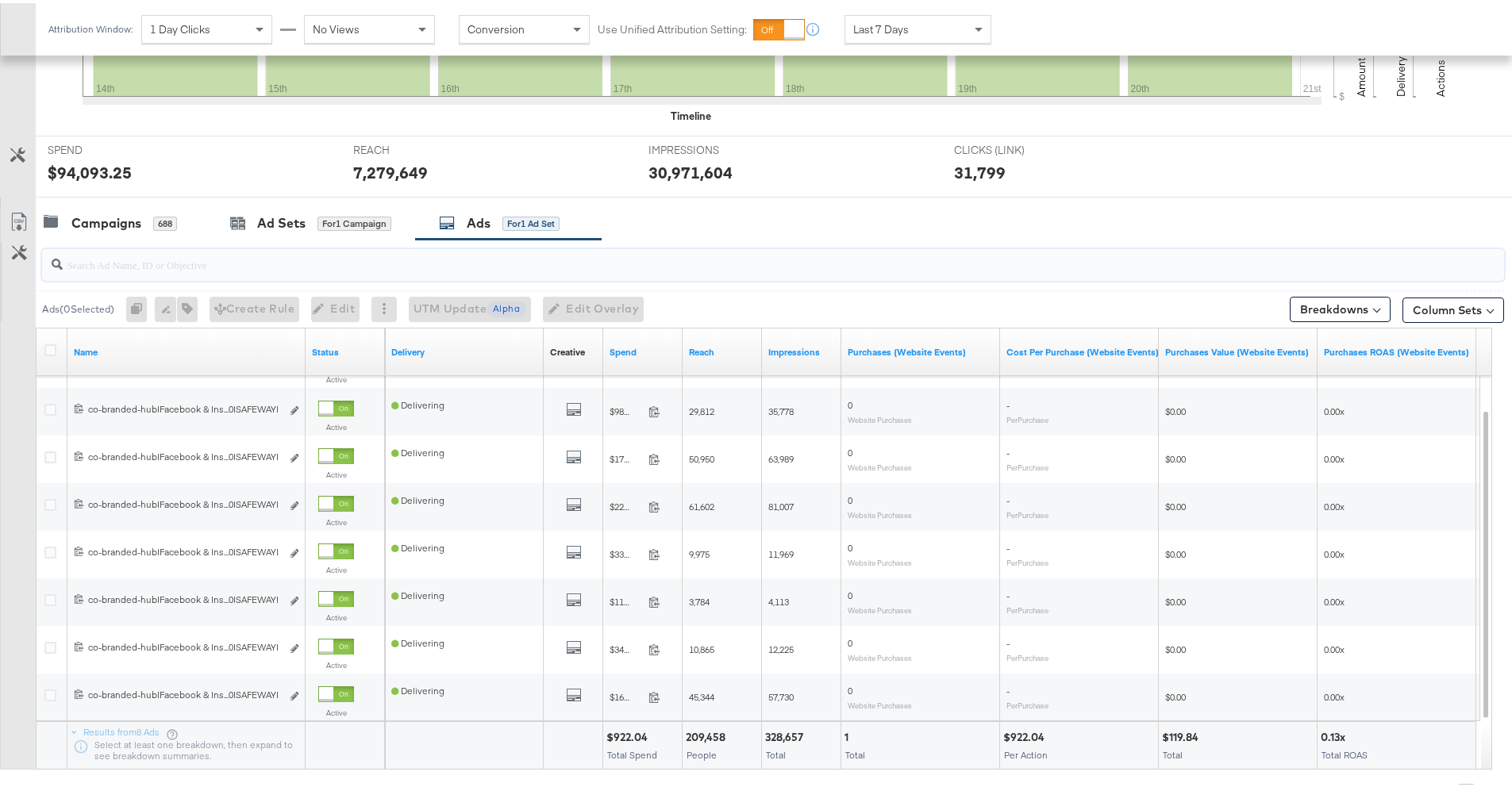
scroll to position [525, 0]
click at [828, 251] on input "search" at bounding box center [716, 255] width 1307 height 31
paste input "PremiumCarousel&ProductAd-CustomShopper|CB_GMHBCP7_MetaComb|ROAS|Multi-brand|V2…"
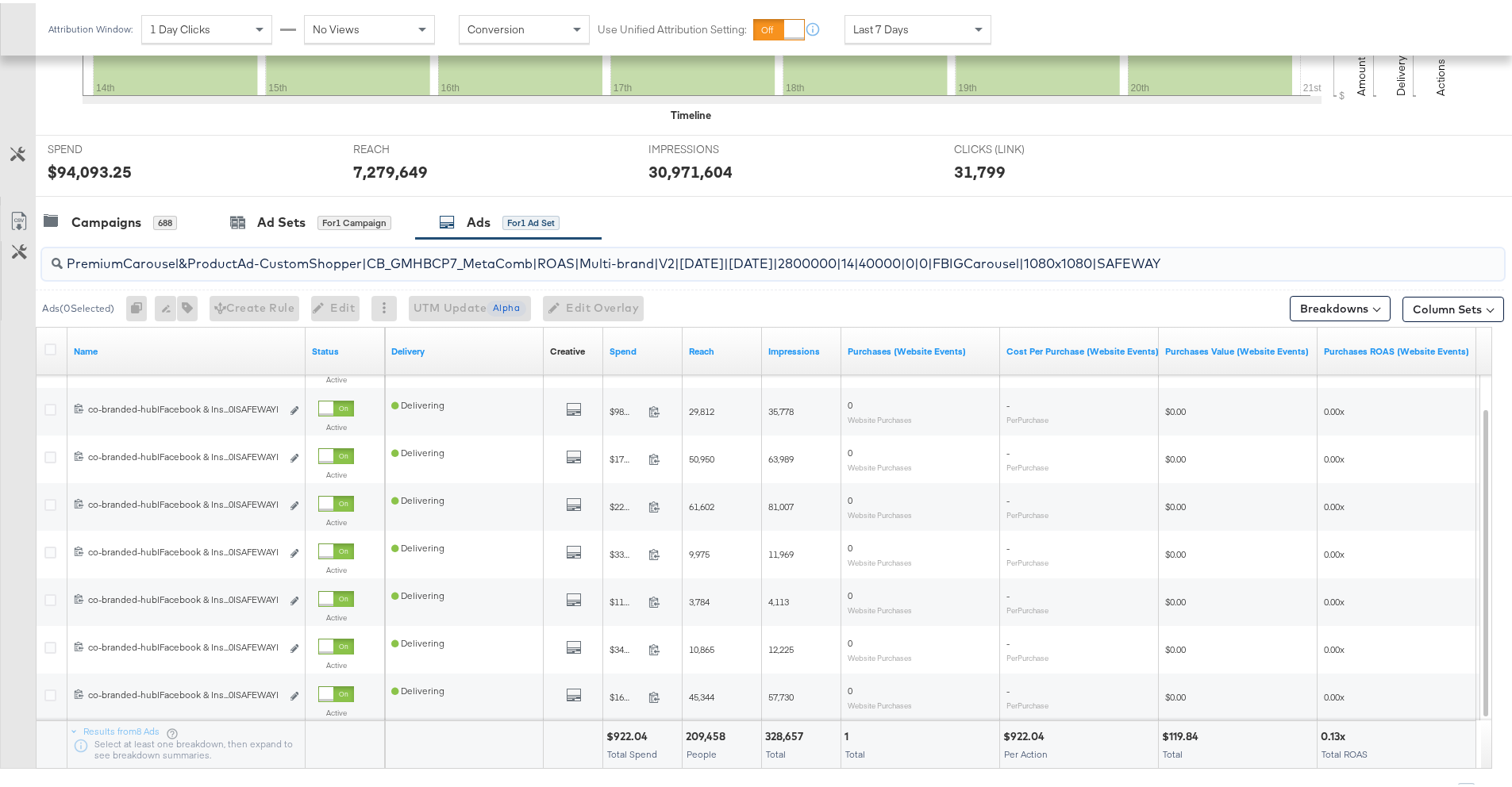
scroll to position [369, 0]
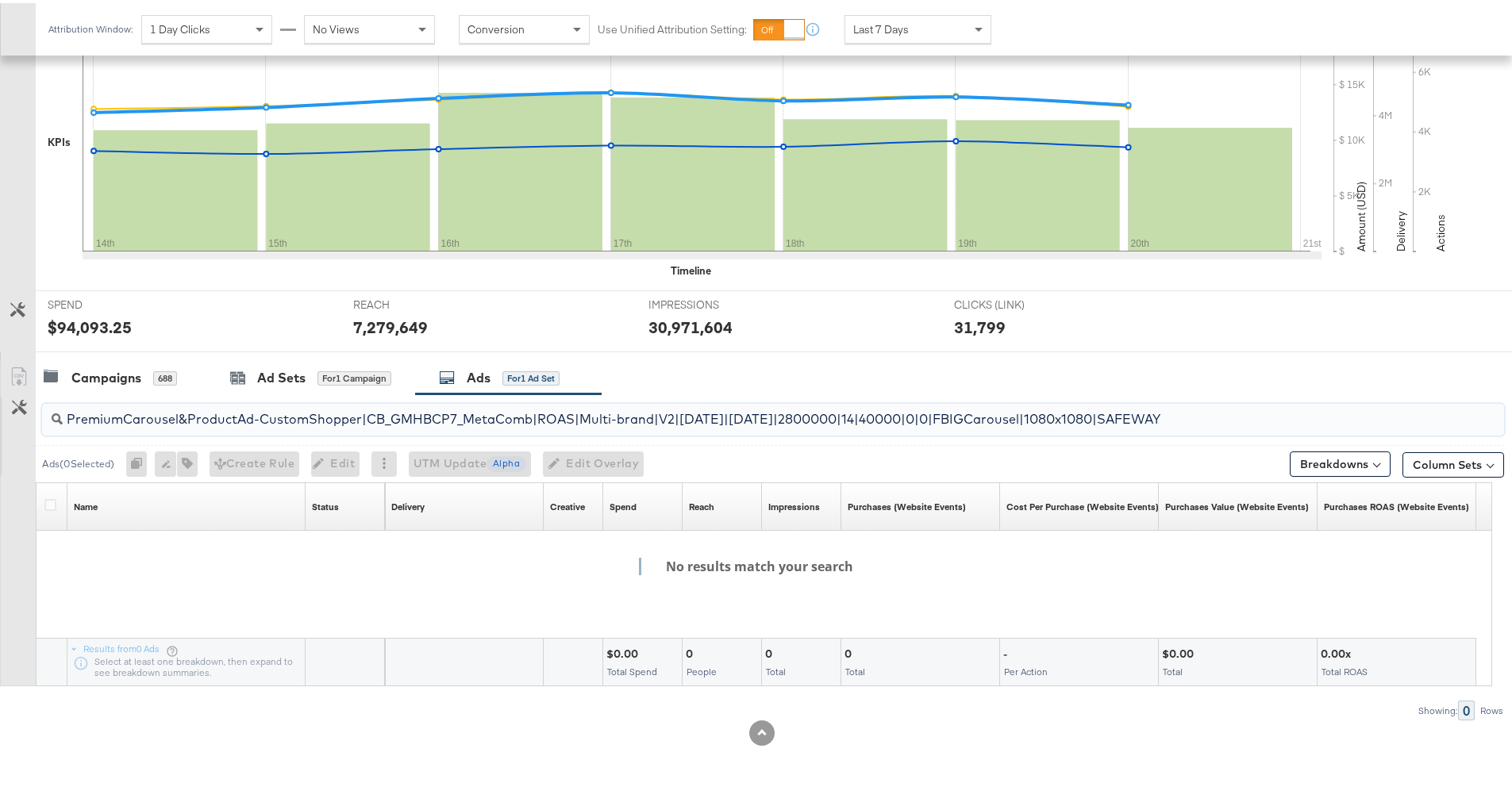
click at [359, 420] on input "PremiumCarousel&ProductAd-CustomShopper|CB_GMHBCP7_MetaComb|ROAS|Multi-brand|V2…" at bounding box center [716, 410] width 1307 height 31
drag, startPoint x: 363, startPoint y: 415, endPoint x: 20, endPoint y: 409, distance: 343.1
click at [20, 409] on div "PremiumCarousel&ProductAd-CustomShopper|CB_GMHBCP7_MetaComb|ROAS|Multi-brand|V2…" at bounding box center [752, 554] width 1504 height 326
click at [301, 415] on input "CB_GMHBCP7_MetaComb|ROAS|Multi-brand|V2|8/13/2025|9/09/2025|2800000|14|40000|0|…" at bounding box center [716, 410] width 1307 height 31
click at [296, 416] on input "CB_GMHBCP7_MetaComb|ROAS|Multi-brand|V2|8/13/2025|9/09/2025|2800000|14|40000|0|…" at bounding box center [716, 410] width 1307 height 31
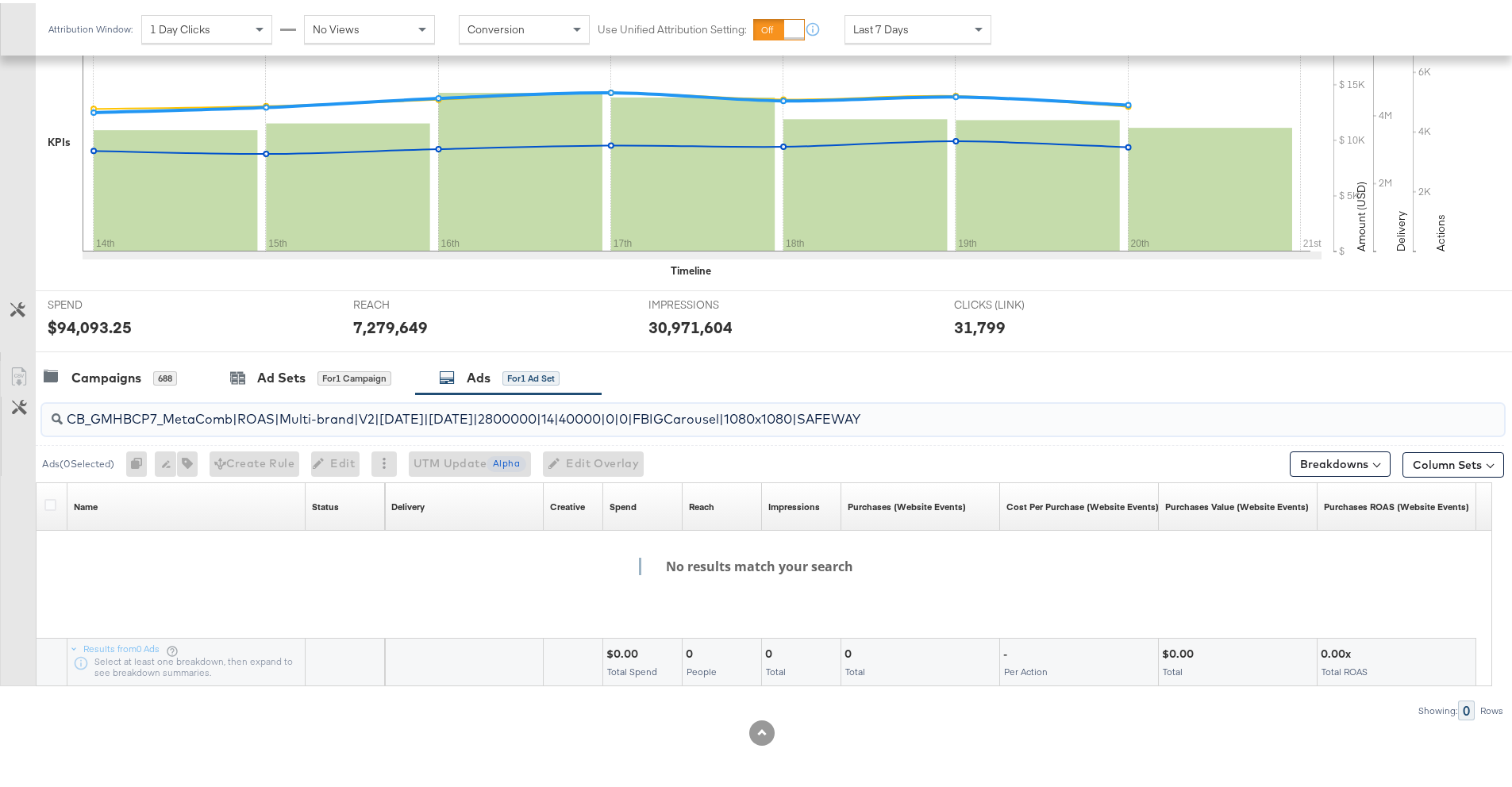
drag, startPoint x: 237, startPoint y: 417, endPoint x: 0, endPoint y: 402, distance: 237.5
click at [0, 402] on div "CB_GMHBCP7_MetaComb|ROAS|Multi-brand|V2|8/13/2025|9/09/2025|2800000|14|40000|0|…" at bounding box center [752, 554] width 1504 height 326
drag, startPoint x: 593, startPoint y: 419, endPoint x: 0, endPoint y: 413, distance: 593.0
click at [0, 413] on div "ROAS|Multi-brand|V2|8/13/2025|9/09/2025|2800000|14|40000|0|0|FBIGCarousel|1080x…" at bounding box center [752, 554] width 1504 height 326
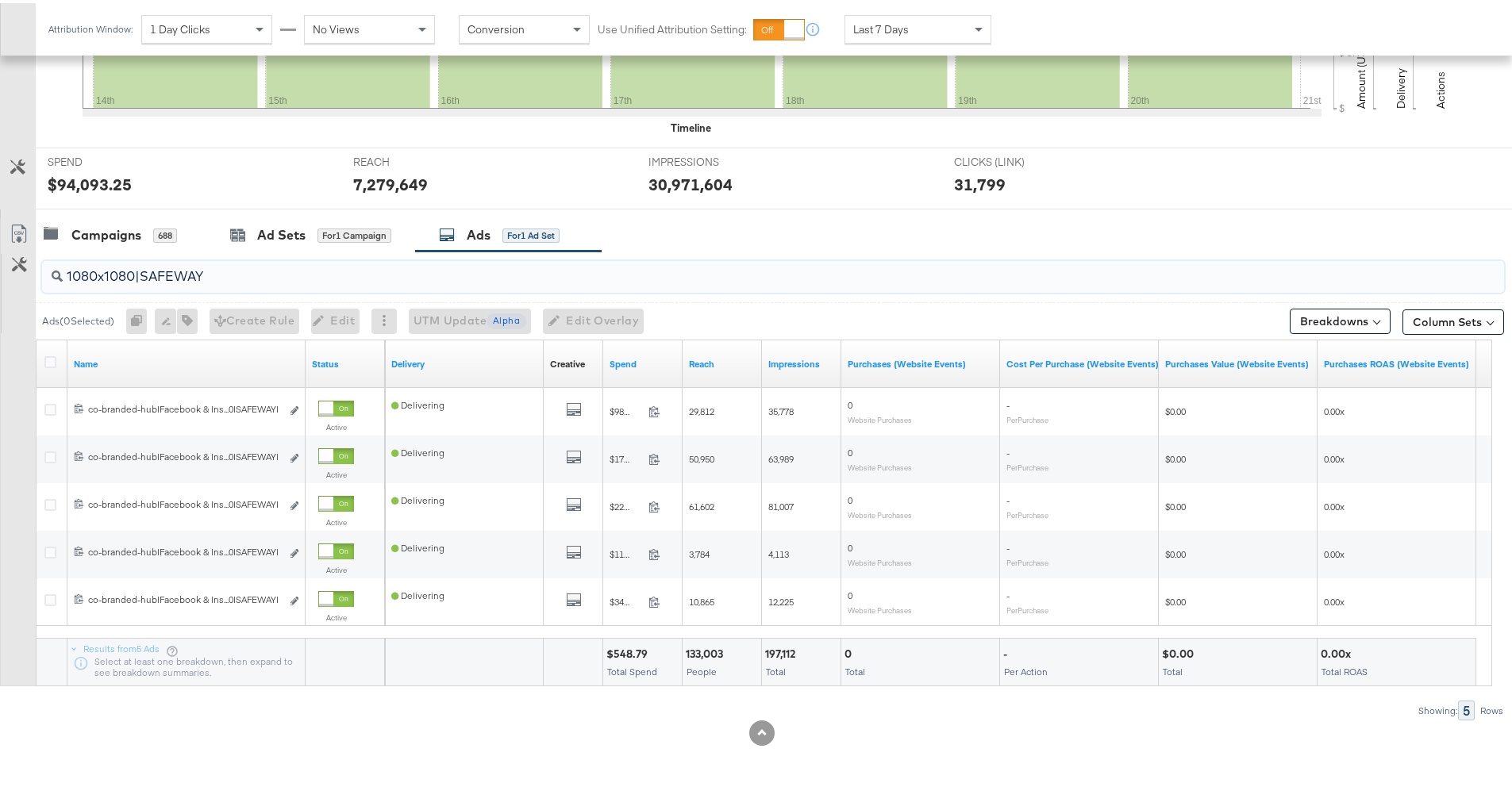
type input "1080x1080|SAFEWAY"
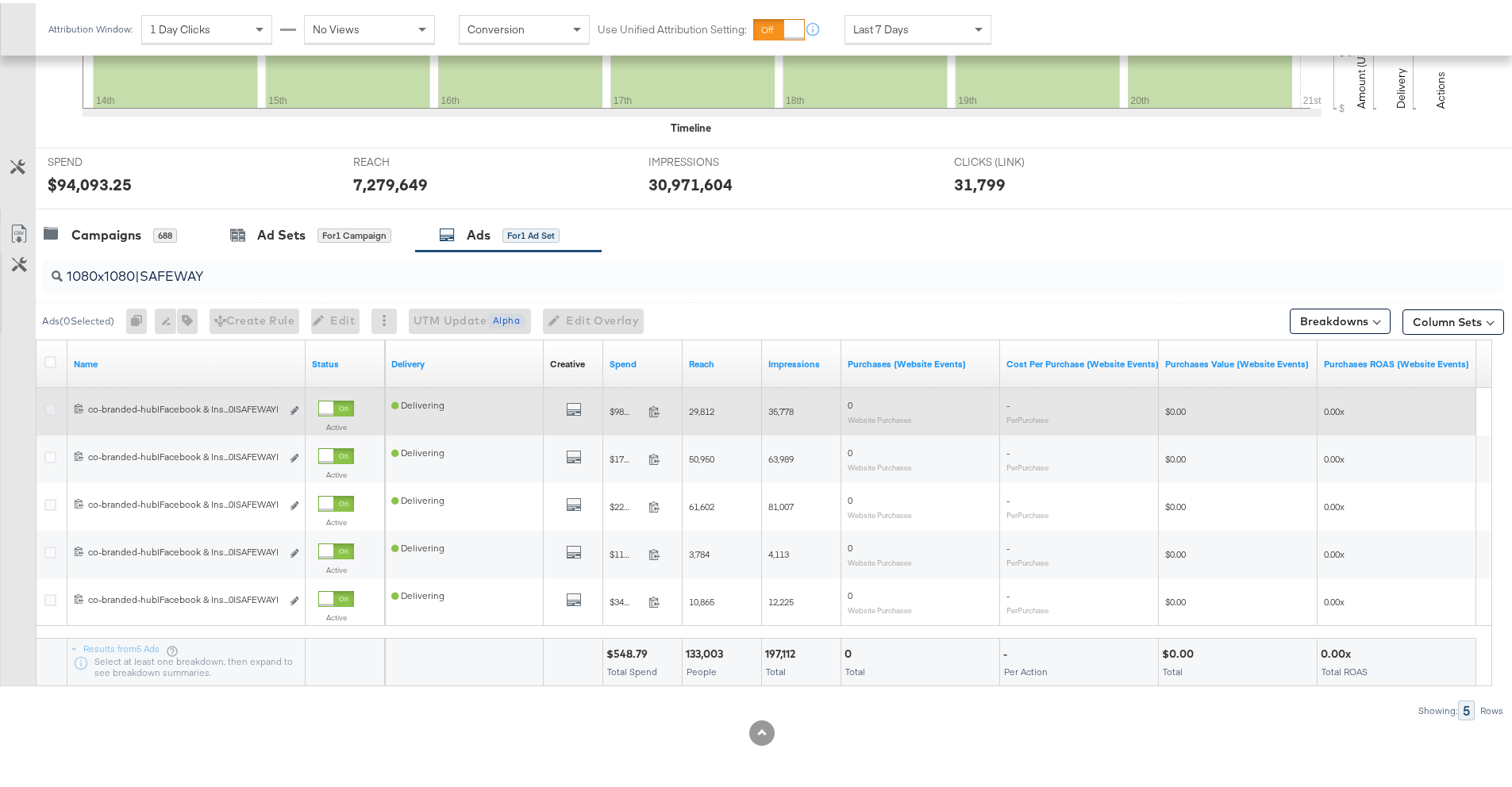
click at [44, 407] on icon at bounding box center [50, 406] width 12 height 12
click at [0, 0] on input "checkbox" at bounding box center [0, 0] width 0 height 0
click at [79, 408] on icon at bounding box center [79, 406] width 8 height 9
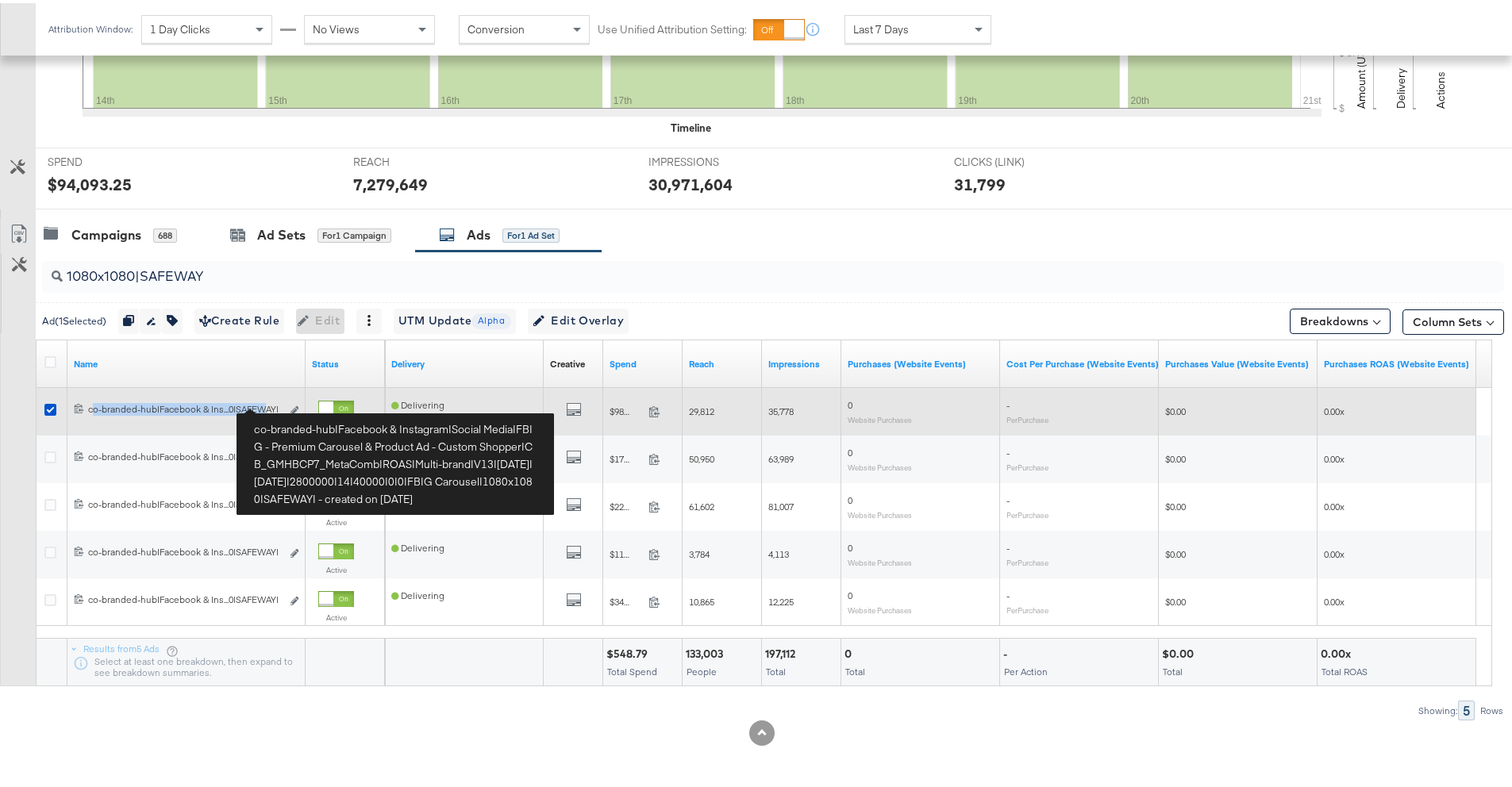
drag, startPoint x: 92, startPoint y: 404, endPoint x: 264, endPoint y: 404, distance: 172.0
click at [264, 404] on div "co-branded-hub|Facebook & Instagram|Social Media|FBIG - Premium Carousel & Prod…" at bounding box center [184, 406] width 193 height 13
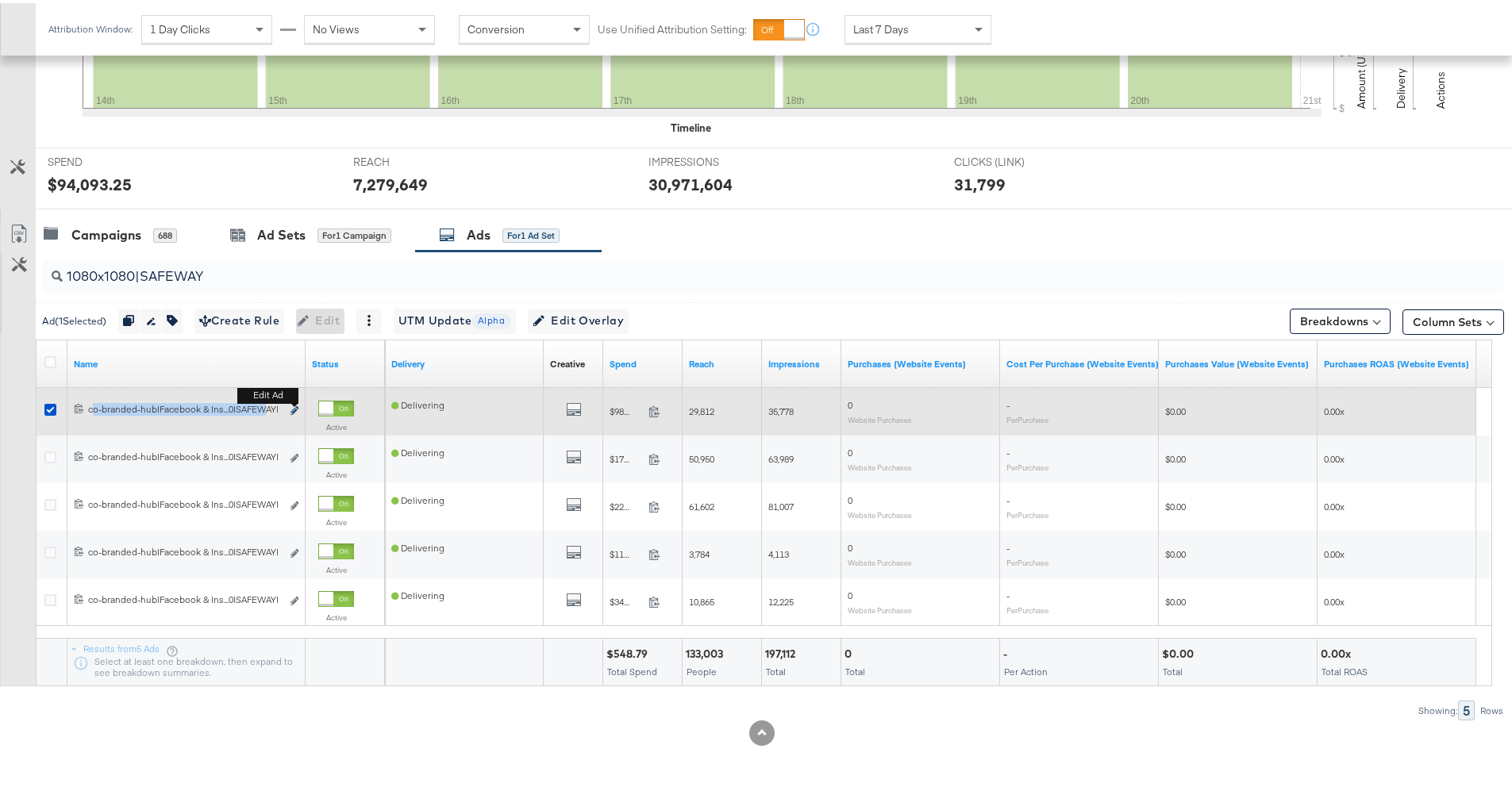
click at [291, 409] on icon "link" at bounding box center [295, 407] width 8 height 8
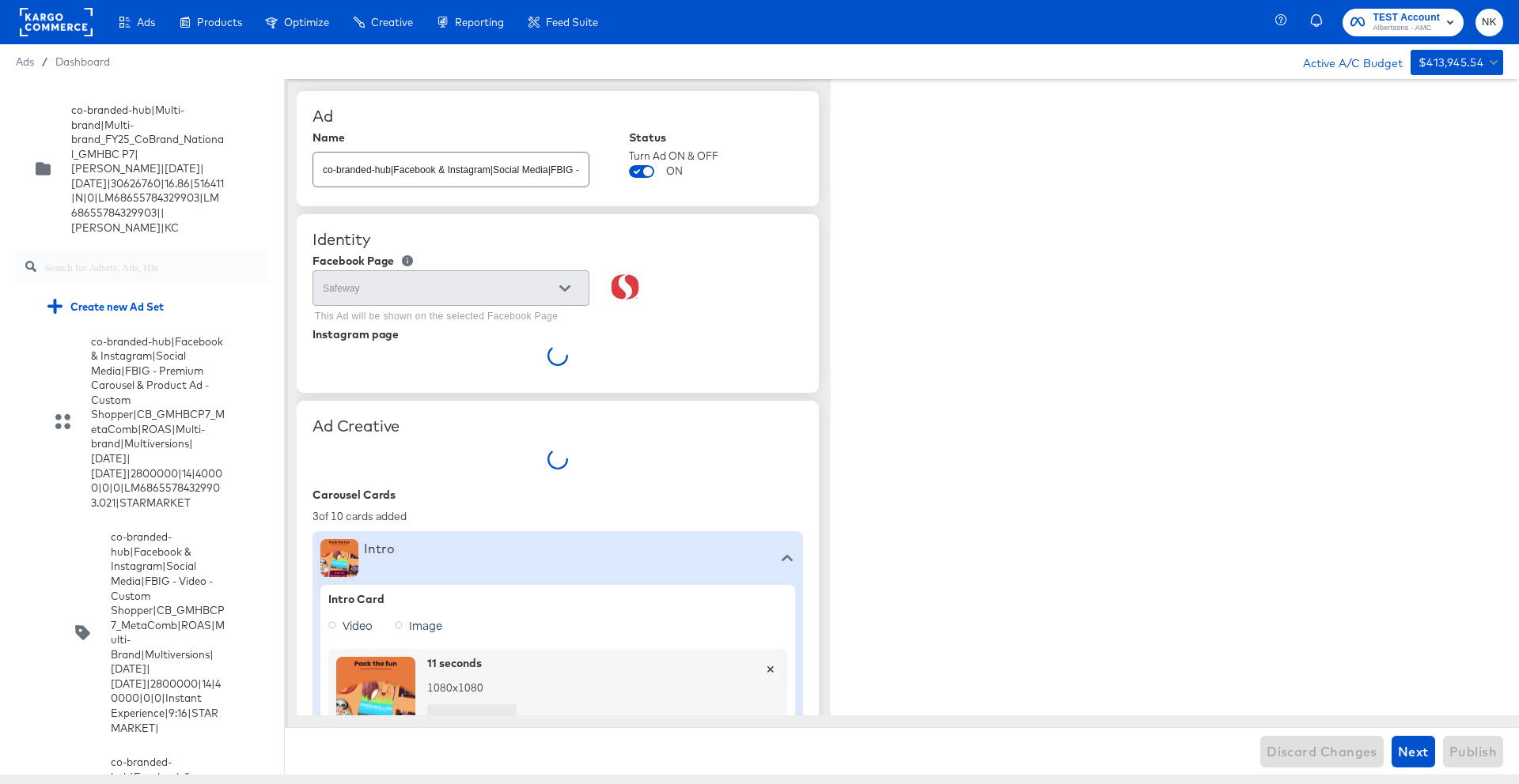
type textarea "x"
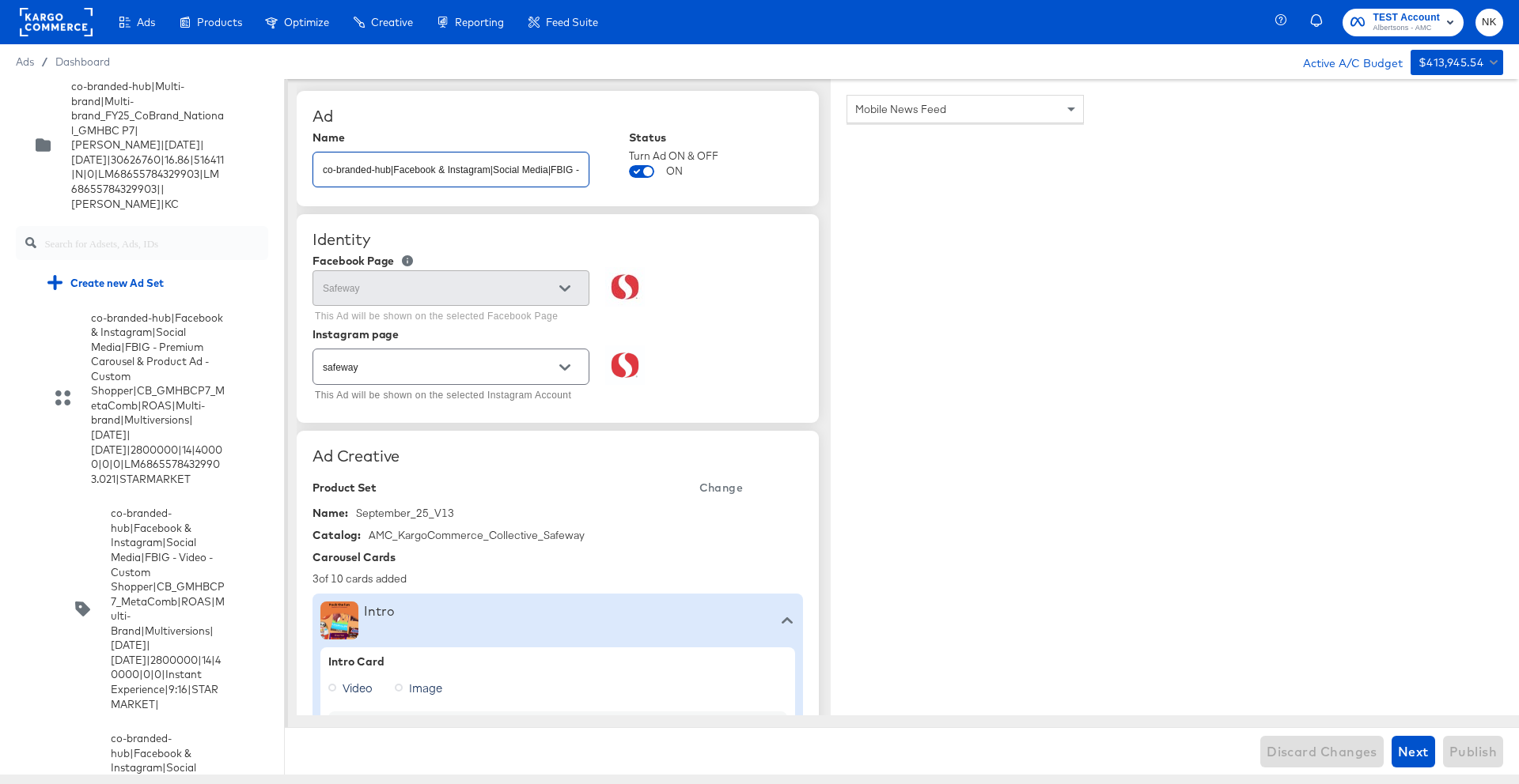
scroll to position [0, 801]
drag, startPoint x: 449, startPoint y: 171, endPoint x: 696, endPoint y: 172, distance: 247.0
click at [696, 172] on div "Name co-branded-hub|Facebook & Instagram|Social Media|FBIG - Premium Carousel &…" at bounding box center [557, 161] width 491 height 60
click at [505, 183] on div "co-branded-hub|Facebook & Instagram|Social Media|FBIG - Premium Carousel & Prod…" at bounding box center [450, 169] width 277 height 36
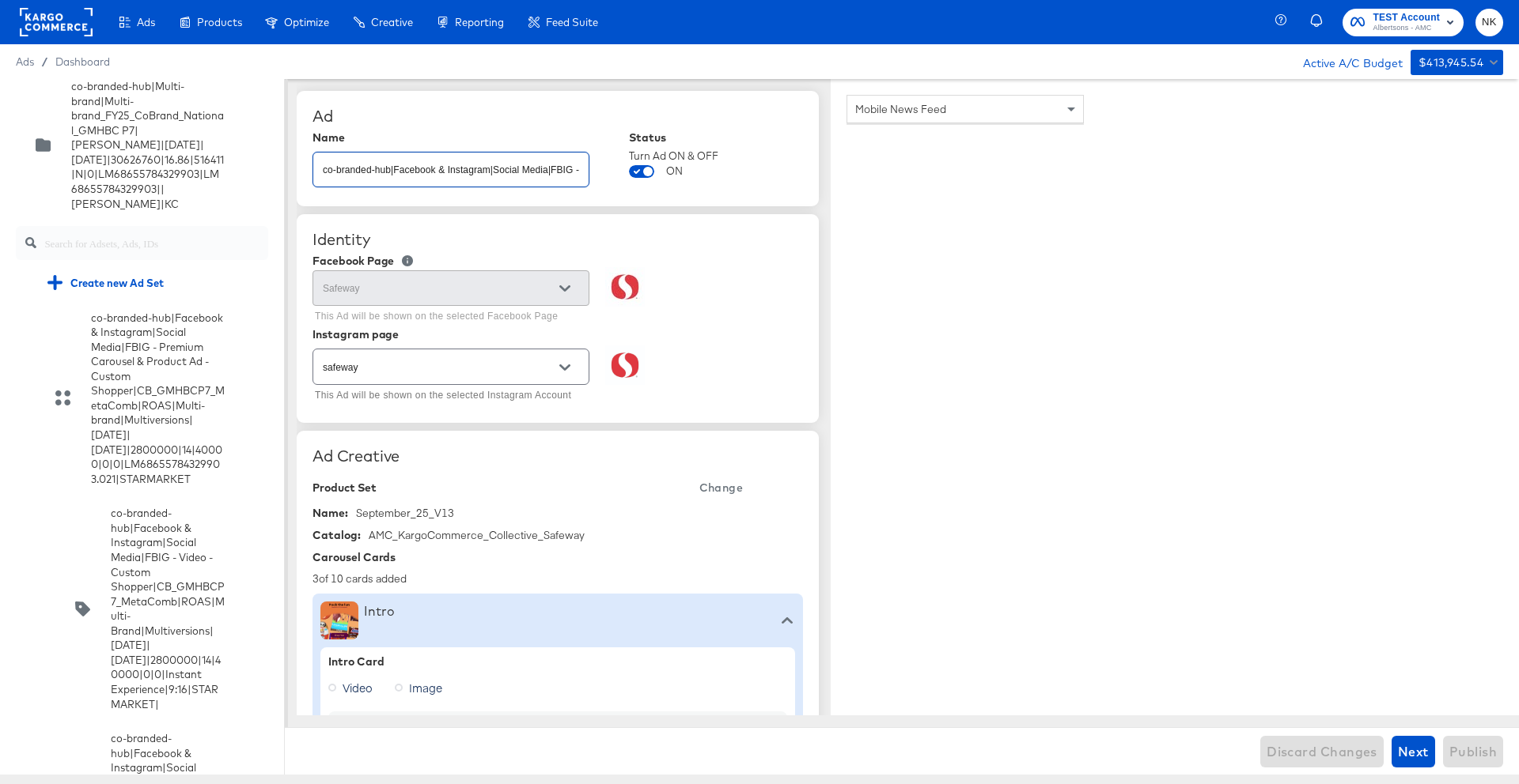
click at [504, 164] on input "co-branded-hub|Facebook & Instagram|Social Media|FBIG - Premium Carousel & Prod…" at bounding box center [450, 163] width 275 height 34
drag, startPoint x: 482, startPoint y: 167, endPoint x: 851, endPoint y: 165, distance: 369.0
click at [141, 57] on div "Ads Products Optimize Creative Reporting Feed Suite TEST Account Albertsons - A…" at bounding box center [760, 392] width 1519 height 784
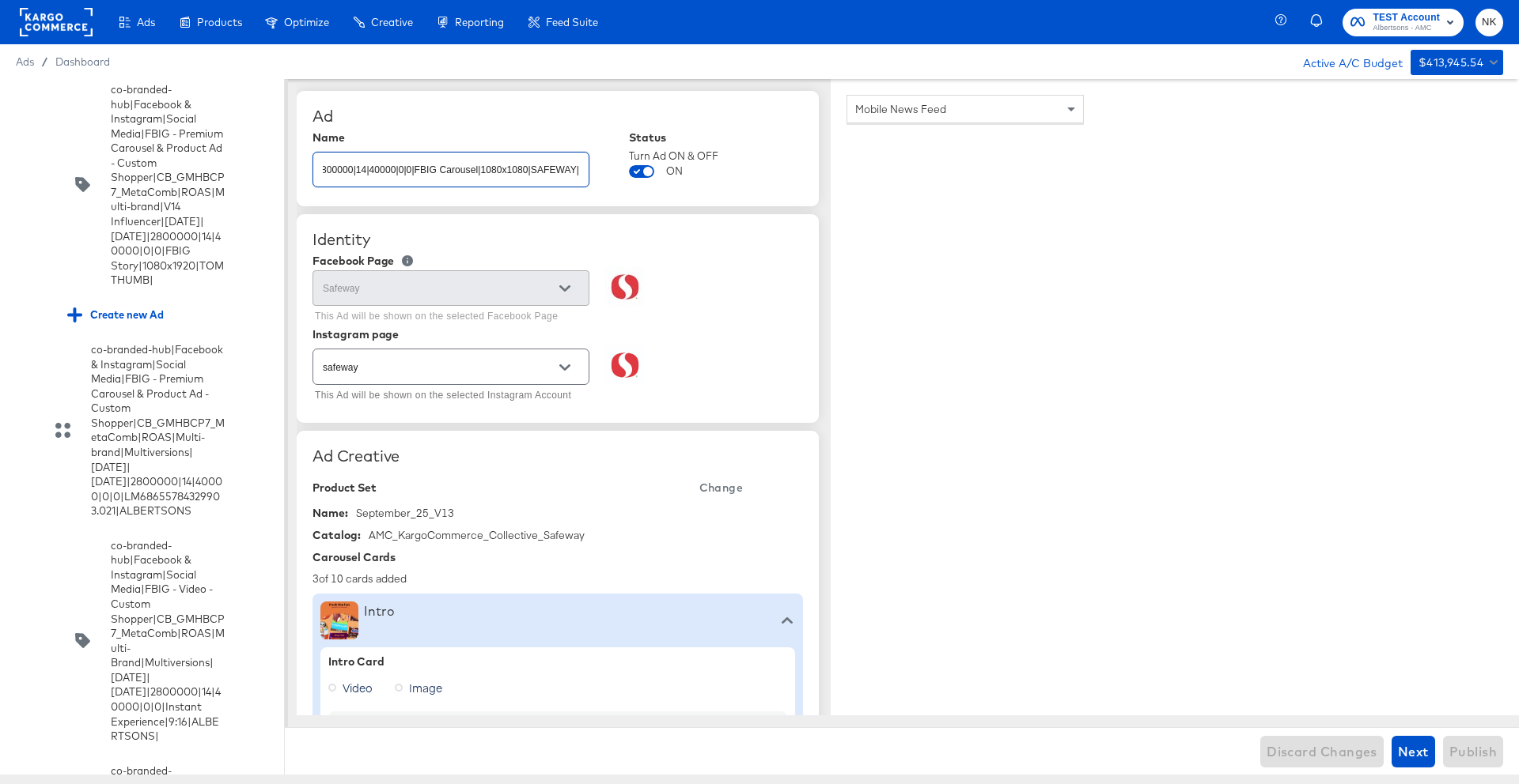
scroll to position [3252, 0]
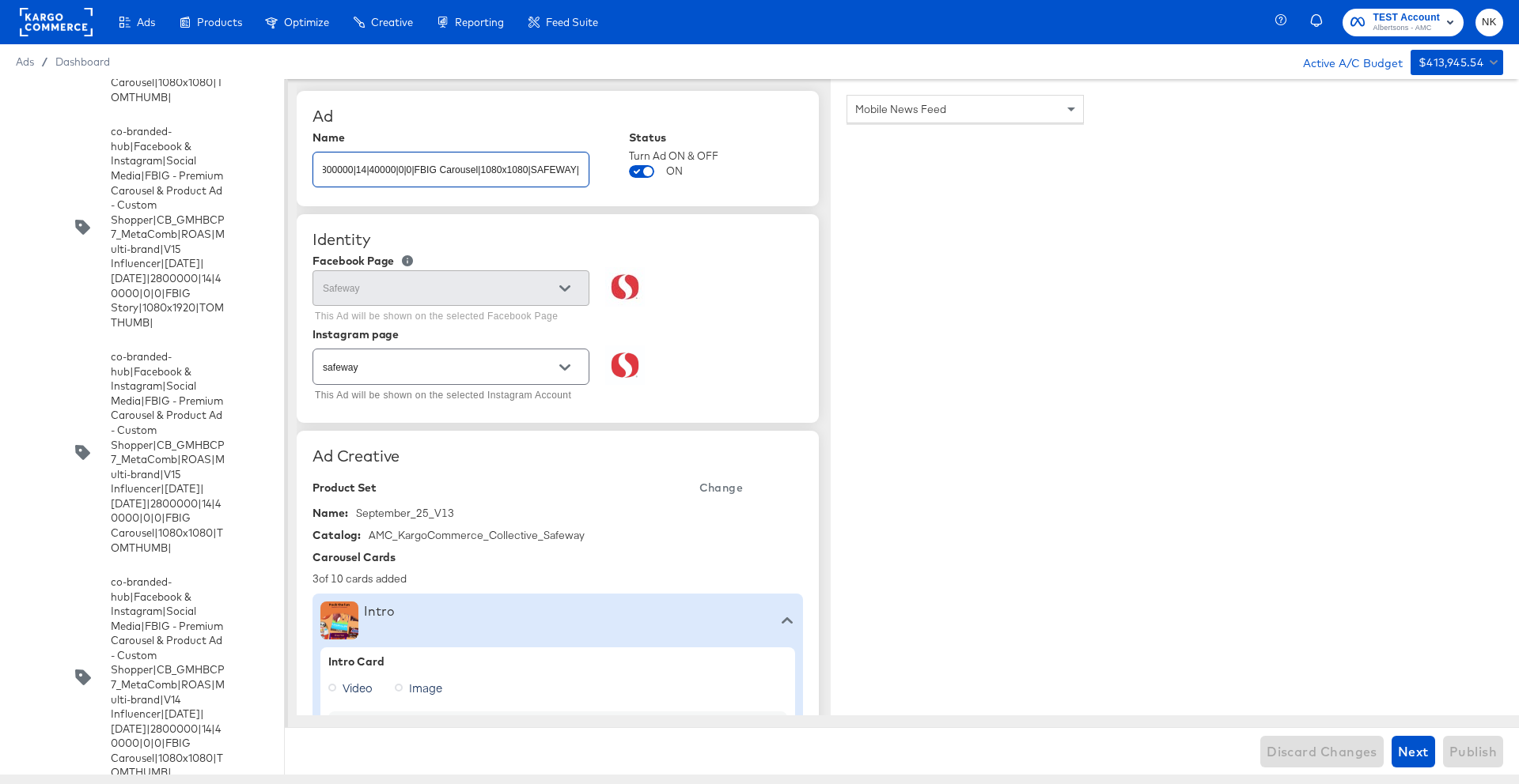
click at [402, 169] on input "co-branded-hub|Facebook & Instagram|Social Media|FBIG - Premium Carousel & Prod…" at bounding box center [450, 163] width 275 height 34
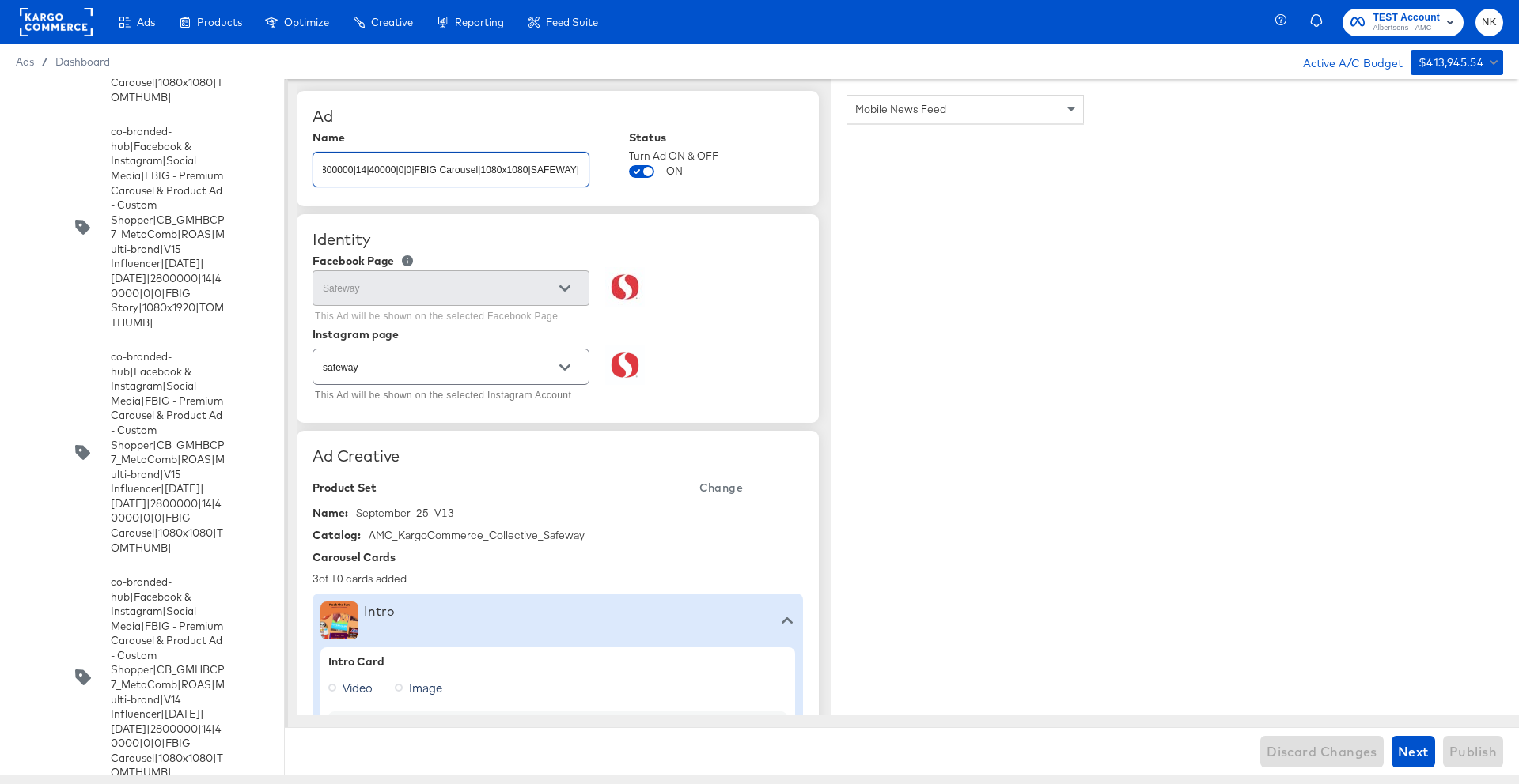
click at [402, 169] on input "co-branded-hub|Facebook & Instagram|Social Media|FBIG - Premium Carousel & Prod…" at bounding box center [450, 163] width 275 height 34
click at [358, 171] on input "co-branded-hub|Facebook & Instagram|Social Media|FBIG - Premium Carousel & Prod…" at bounding box center [450, 163] width 275 height 34
drag, startPoint x: 372, startPoint y: 168, endPoint x: 250, endPoint y: 178, distance: 122.4
click at [251, 177] on div "Quick duplicate Duplicate Edit Delete co-branded-hub|Multi-brand|Multi-brand_FY…" at bounding box center [760, 427] width 1519 height 696
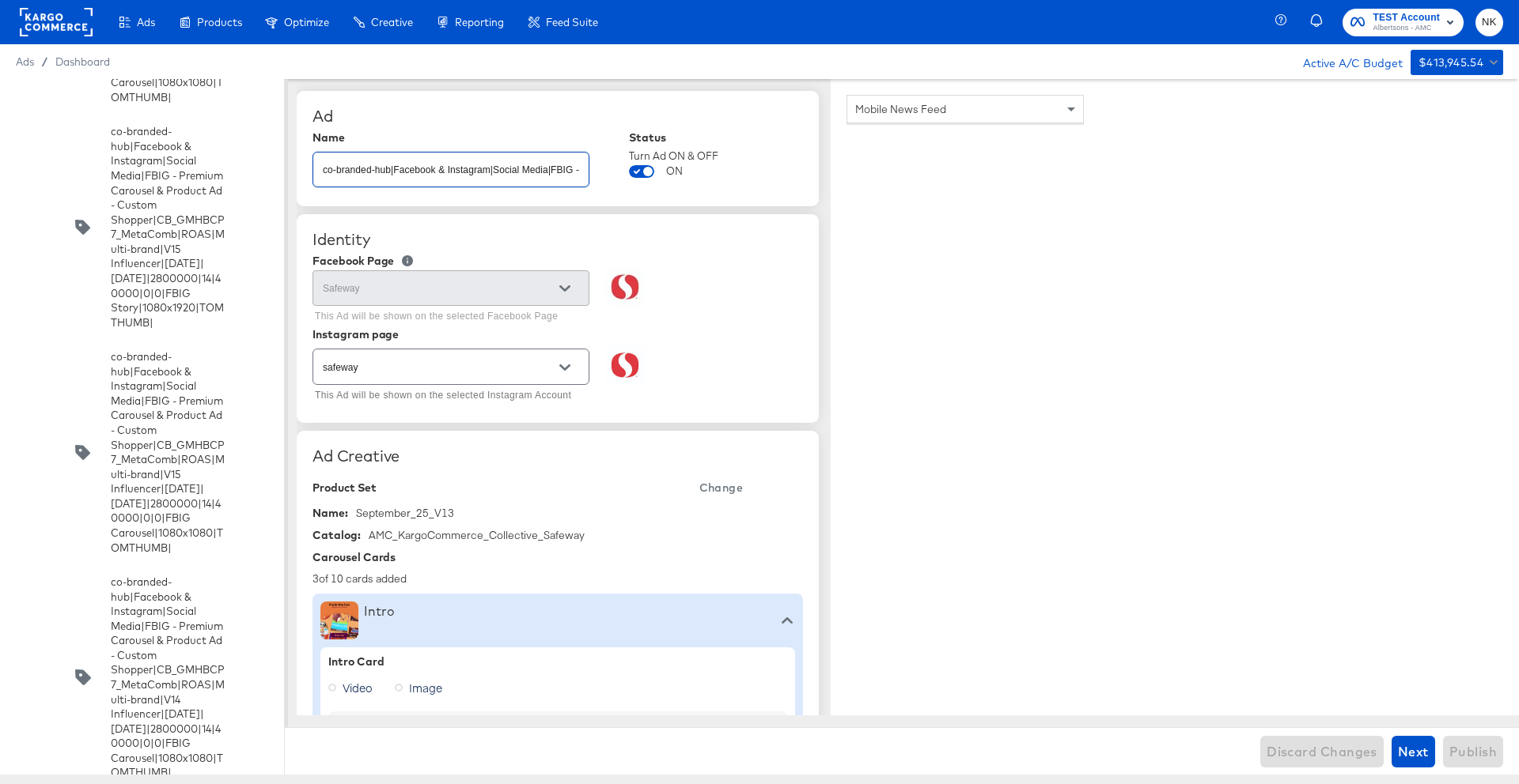
drag, startPoint x: 388, startPoint y: 168, endPoint x: 303, endPoint y: 171, distance: 85.1
click at [303, 171] on div "Ad Name co-branded-hub|Facebook & Instagram|Social Media|FBIG - Premium Carouse…" at bounding box center [557, 148] width 522 height 115
click at [330, 168] on input "co-branded-hub|Facebook & Instagram|Social Media|FBIG - Premium Carousel & Prod…" at bounding box center [450, 163] width 275 height 34
drag, startPoint x: 321, startPoint y: 171, endPoint x: 814, endPoint y: 195, distance: 493.6
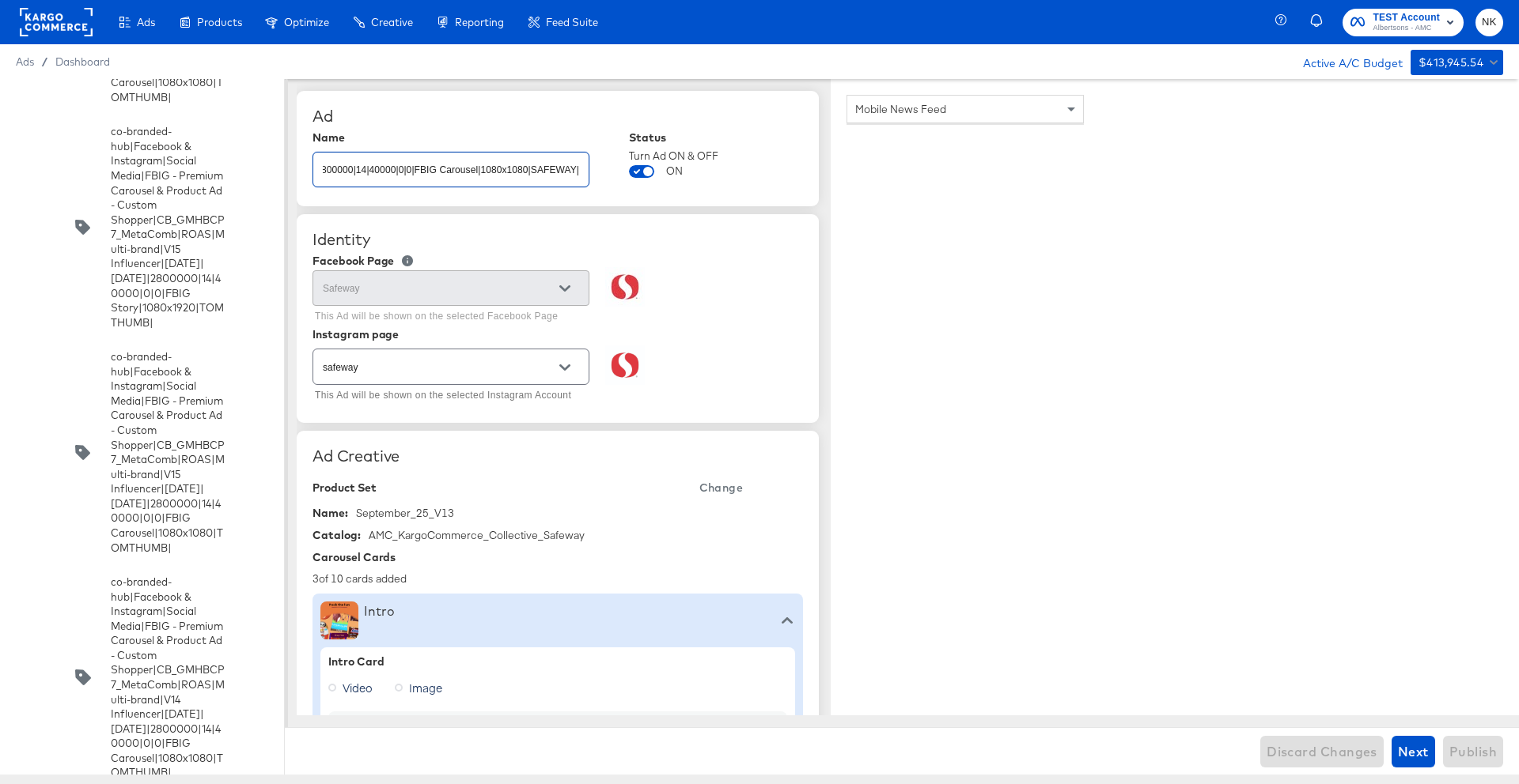
click at [814, 195] on div "Ad Name co-branded-hub|Facebook & Instagram|Social Media|FBIG - Premium Carouse…" at bounding box center [557, 148] width 522 height 115
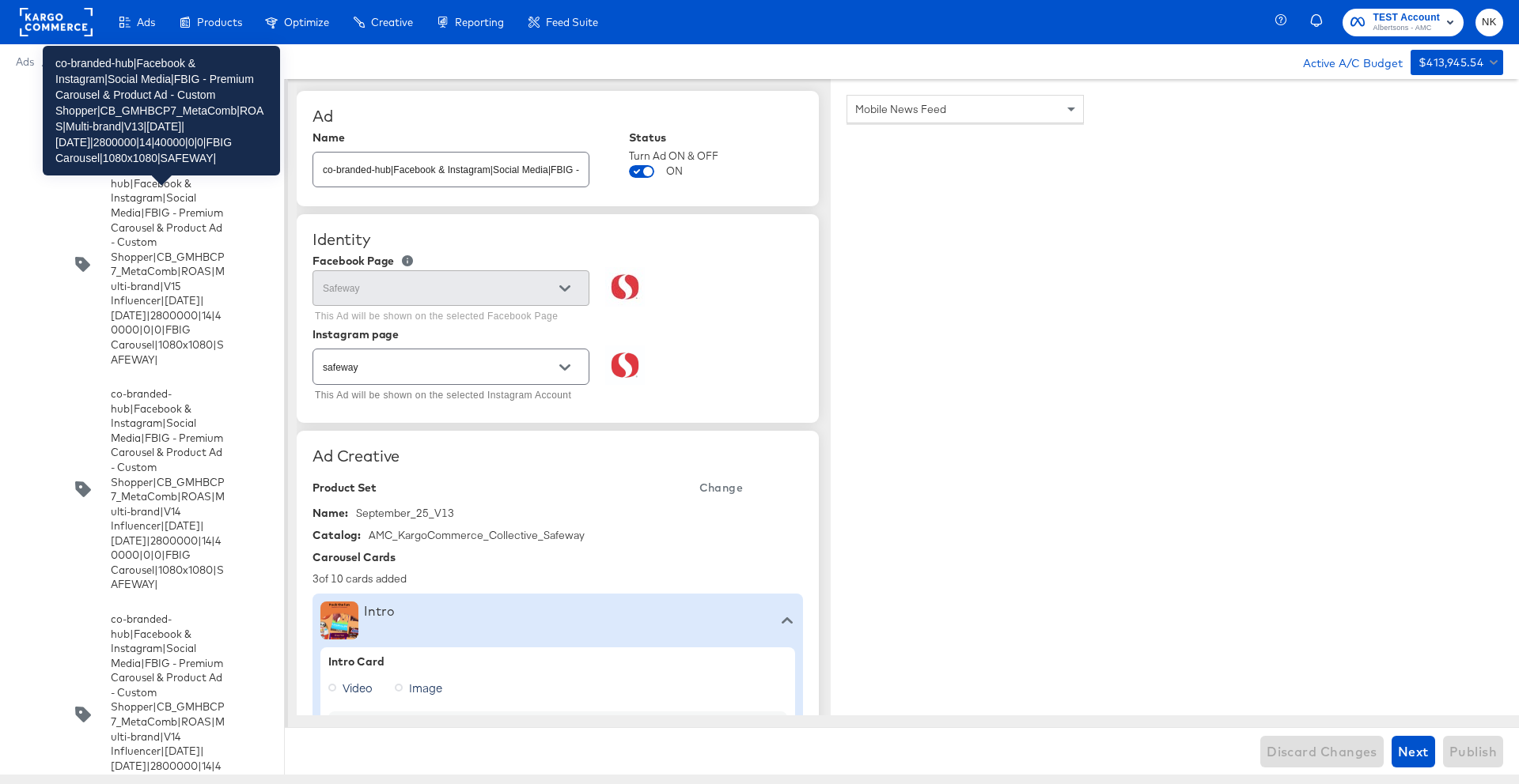
scroll to position [7372, 0]
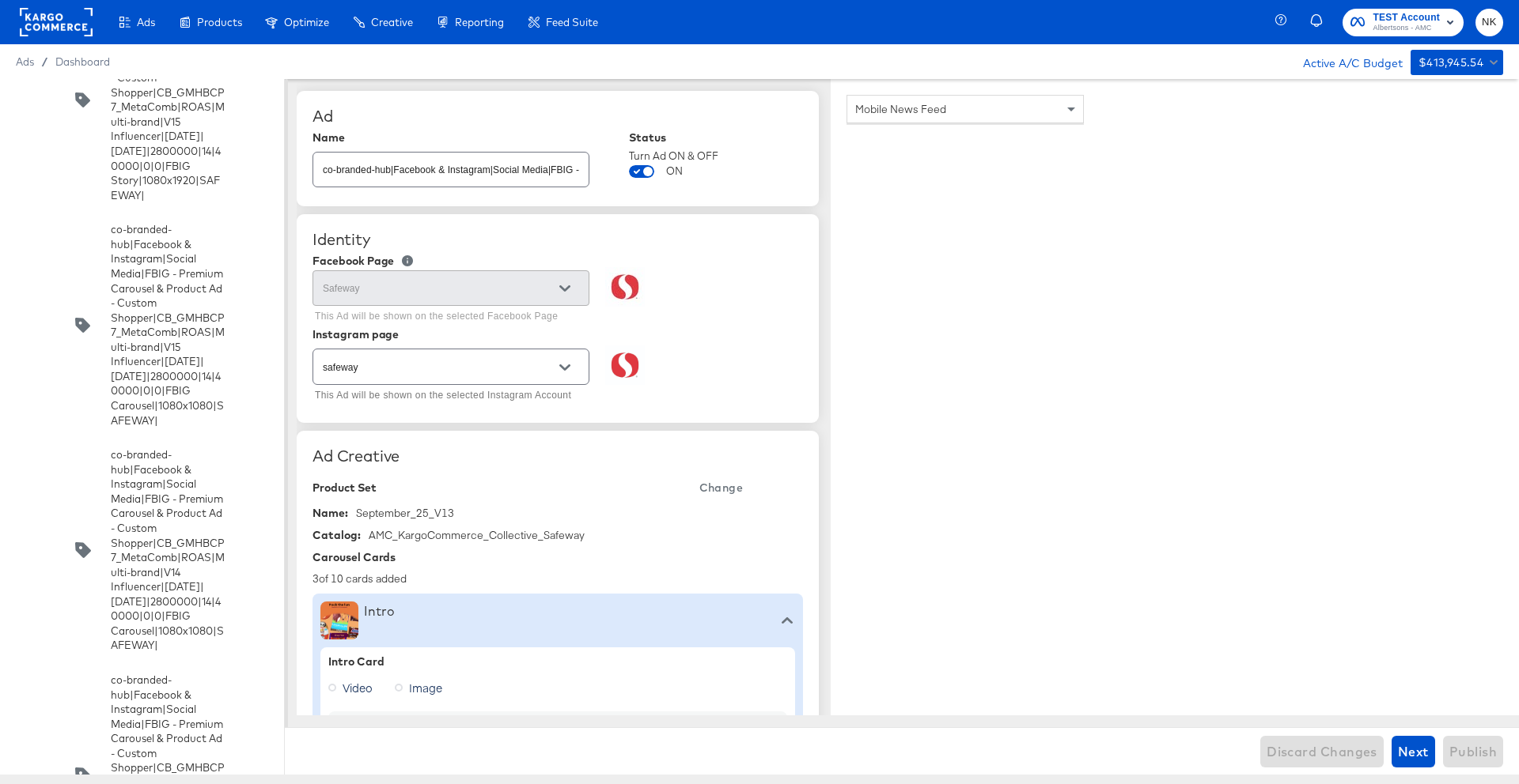
click at [0, 0] on input "checkbox" at bounding box center [0, 0] width 0 height 0
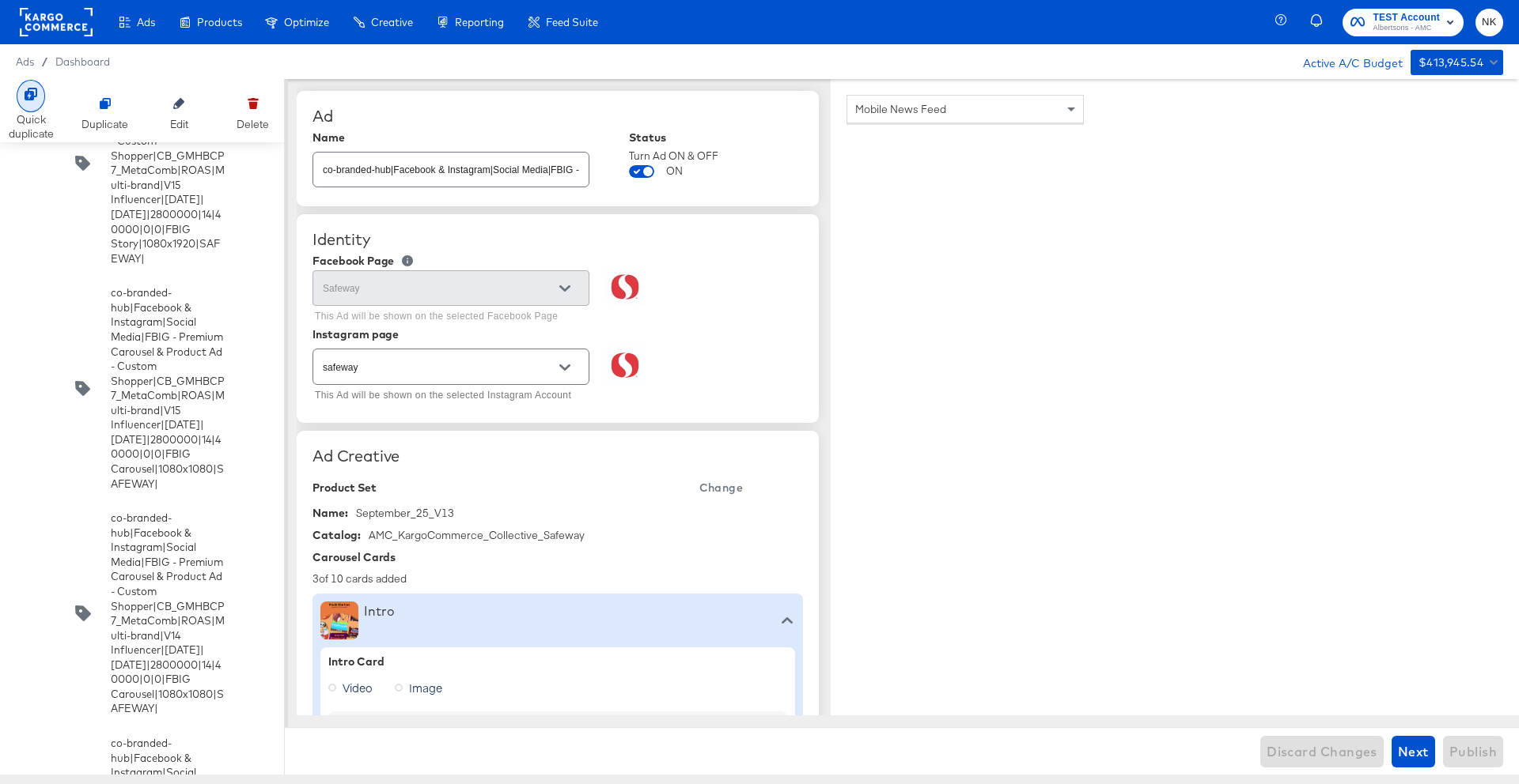
click at [40, 102] on div at bounding box center [30, 96] width 29 height 32
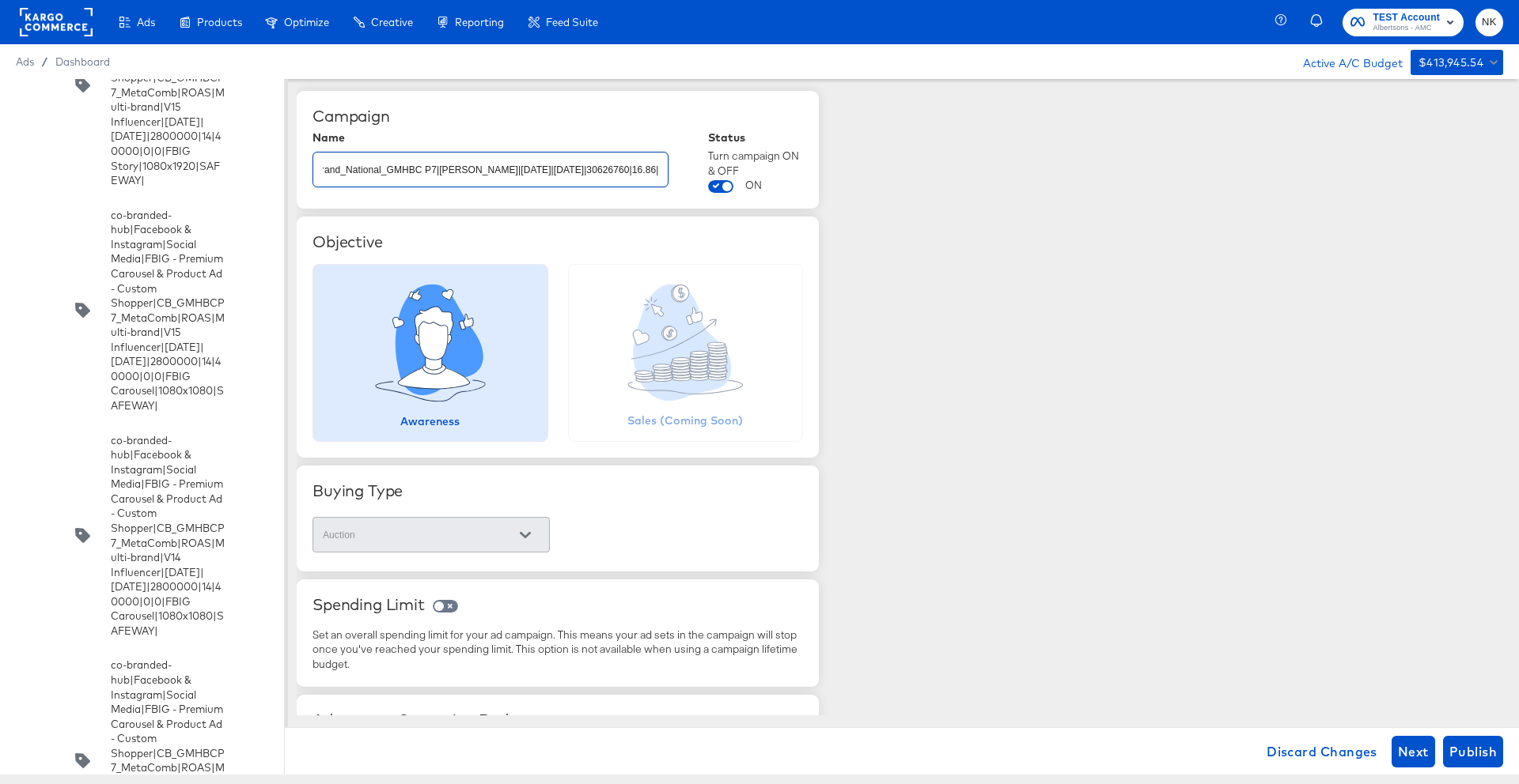
scroll to position [0, 458]
drag, startPoint x: 411, startPoint y: 177, endPoint x: 869, endPoint y: 171, distance: 458.0
click at [869, 171] on div "Campaign Name co-branded-hub|Multi-brand|Multi-brand_FY25_CoBrand_National_GMHB…" at bounding box center [908, 398] width 1223 height 637
drag, startPoint x: 584, startPoint y: 177, endPoint x: 761, endPoint y: 183, distance: 177.1
click at [761, 183] on div "Name co-branded-hub|Multi-brand|Multi-brand_FY25_CoBrand_National_GMHBC P7|SAL|…" at bounding box center [557, 162] width 491 height 62
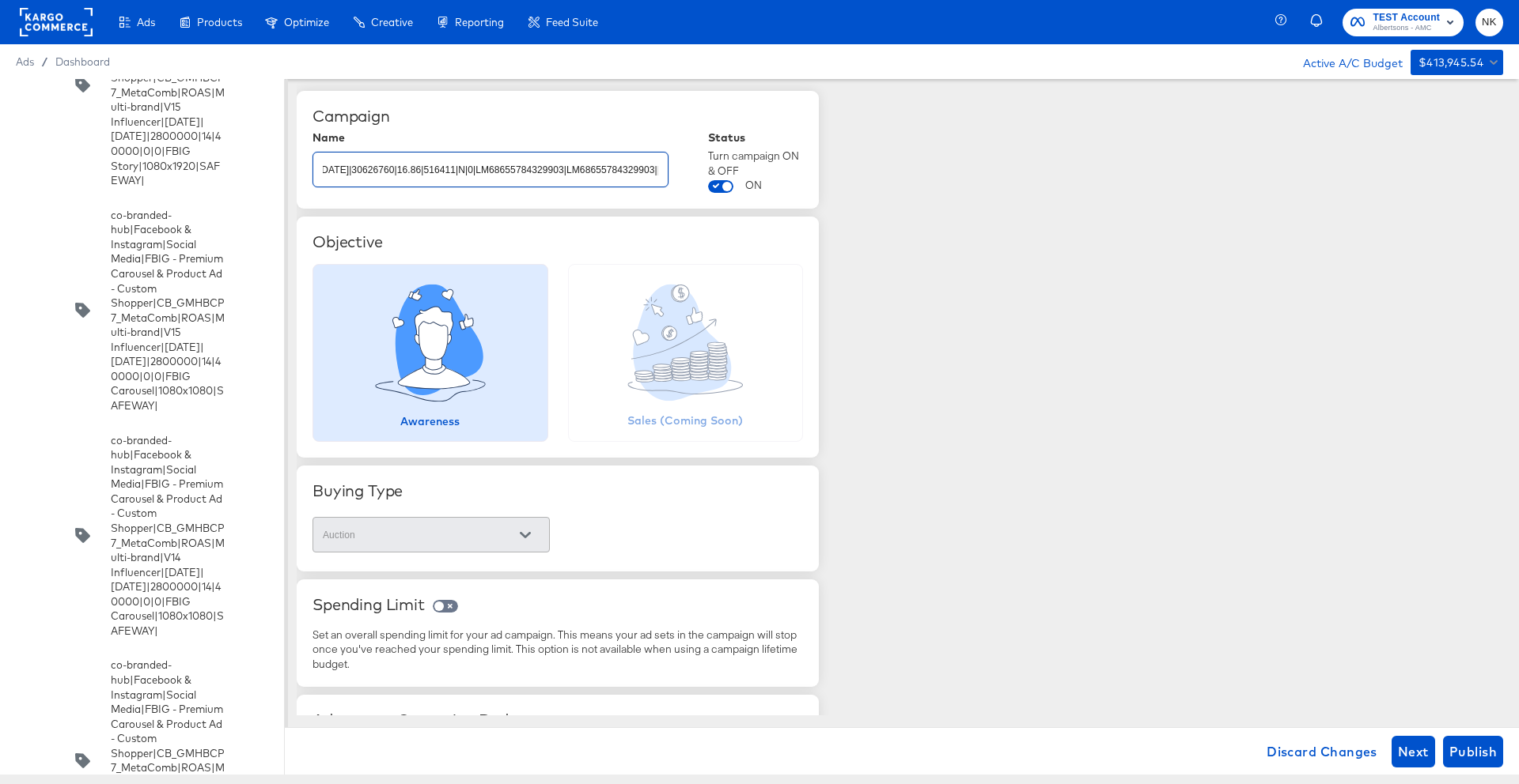
drag, startPoint x: 606, startPoint y: 171, endPoint x: 829, endPoint y: 184, distance: 223.4
click at [829, 184] on div "Campaign Name co-branded-hub|Multi-brand|Multi-brand_FY25_CoBrand_National_GMHB…" at bounding box center [908, 398] width 1223 height 637
click at [978, 320] on div "Campaign Name co-branded-hub|Multi-brand|Multi-brand_FY25_CoBrand_National_GMHB…" at bounding box center [908, 398] width 1223 height 637
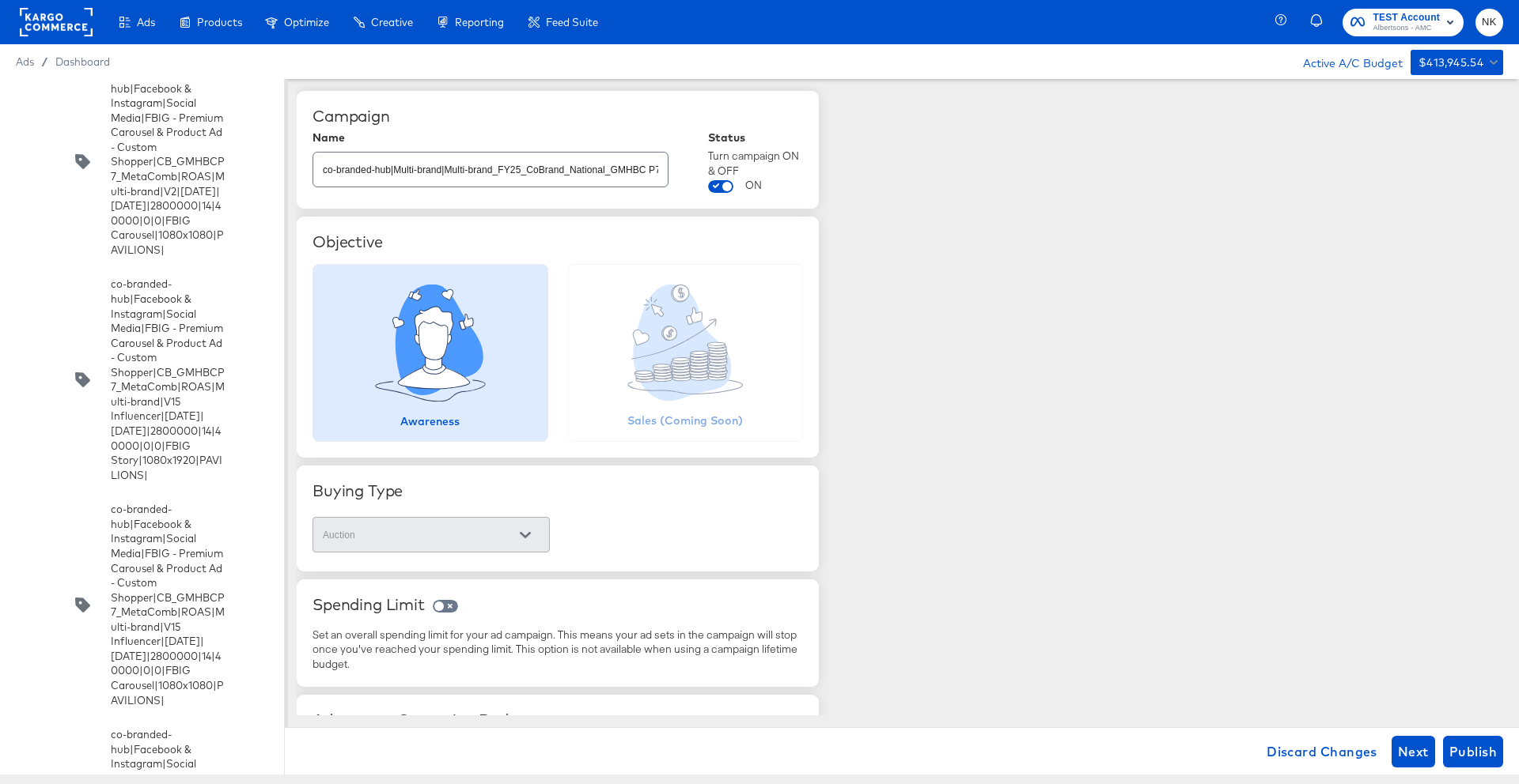
scroll to position [9287, 0]
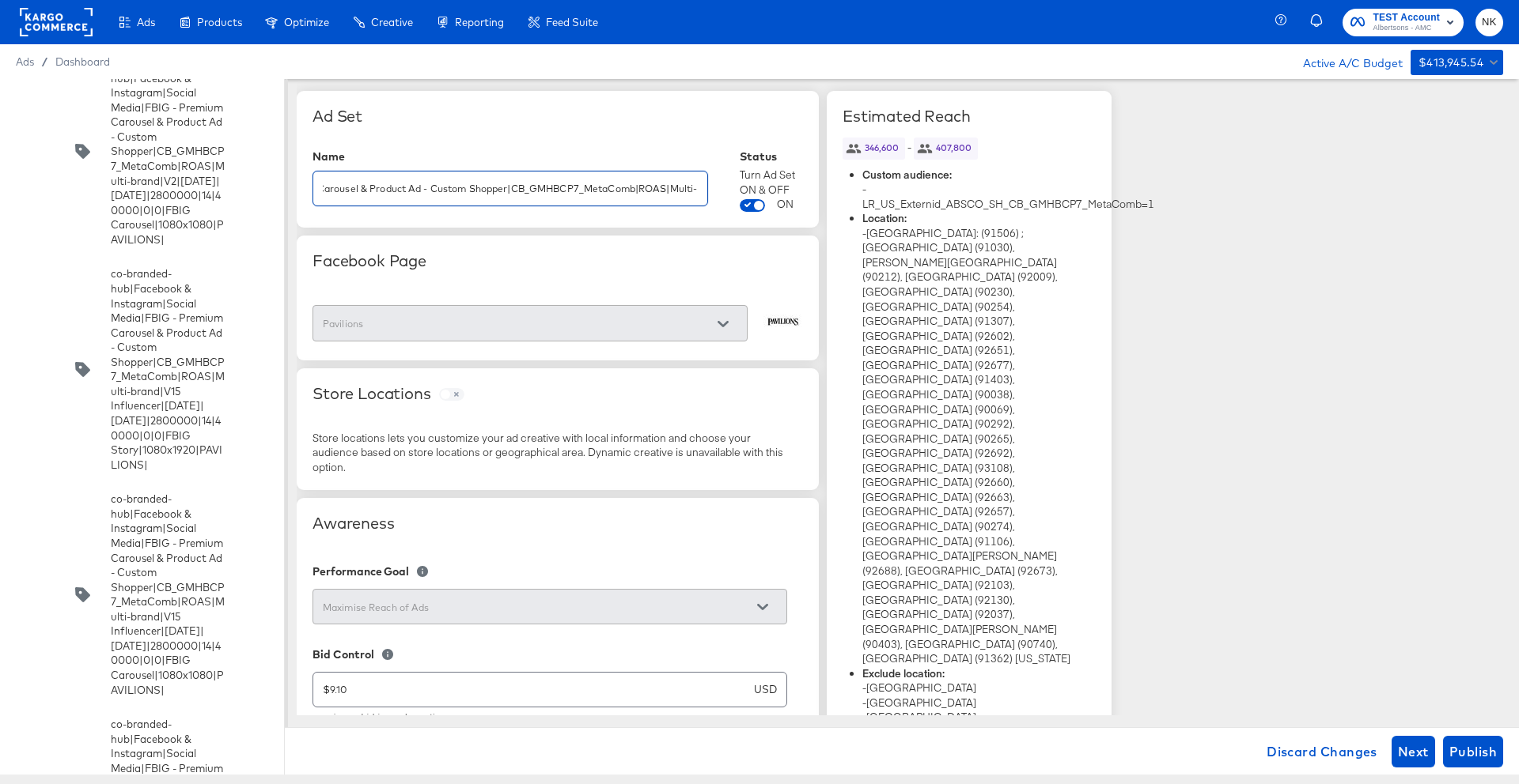
scroll to position [0, 831]
drag, startPoint x: 326, startPoint y: 192, endPoint x: 910, endPoint y: 205, distance: 584.1
click at [554, 190] on input "co-branded-hub|Facebook & Instagram|Social Media|FBIG - Premium Carousel & Prod…" at bounding box center [510, 182] width 394 height 34
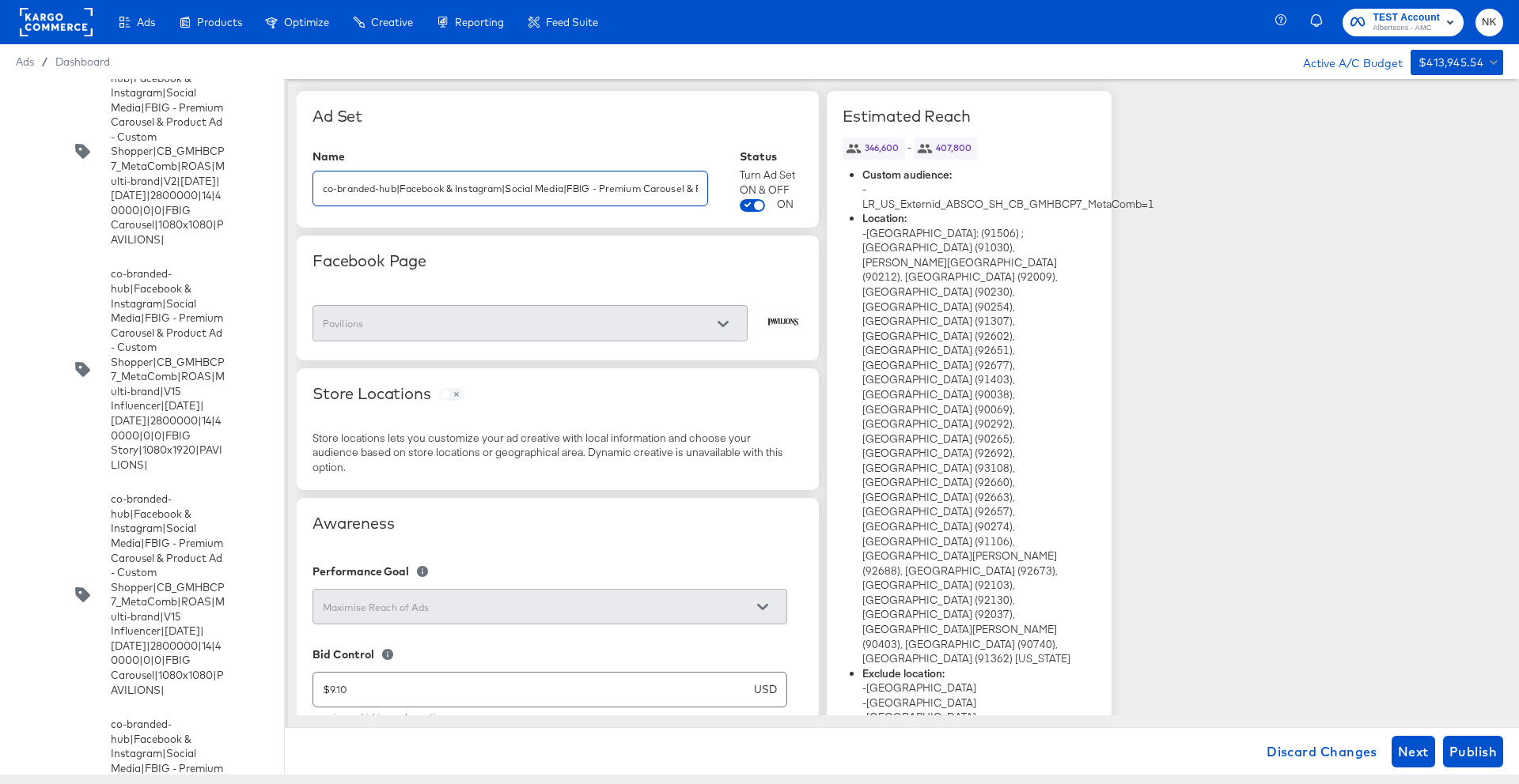
scroll to position [0, 831]
drag, startPoint x: 554, startPoint y: 190, endPoint x: 1166, endPoint y: 202, distance: 612.1
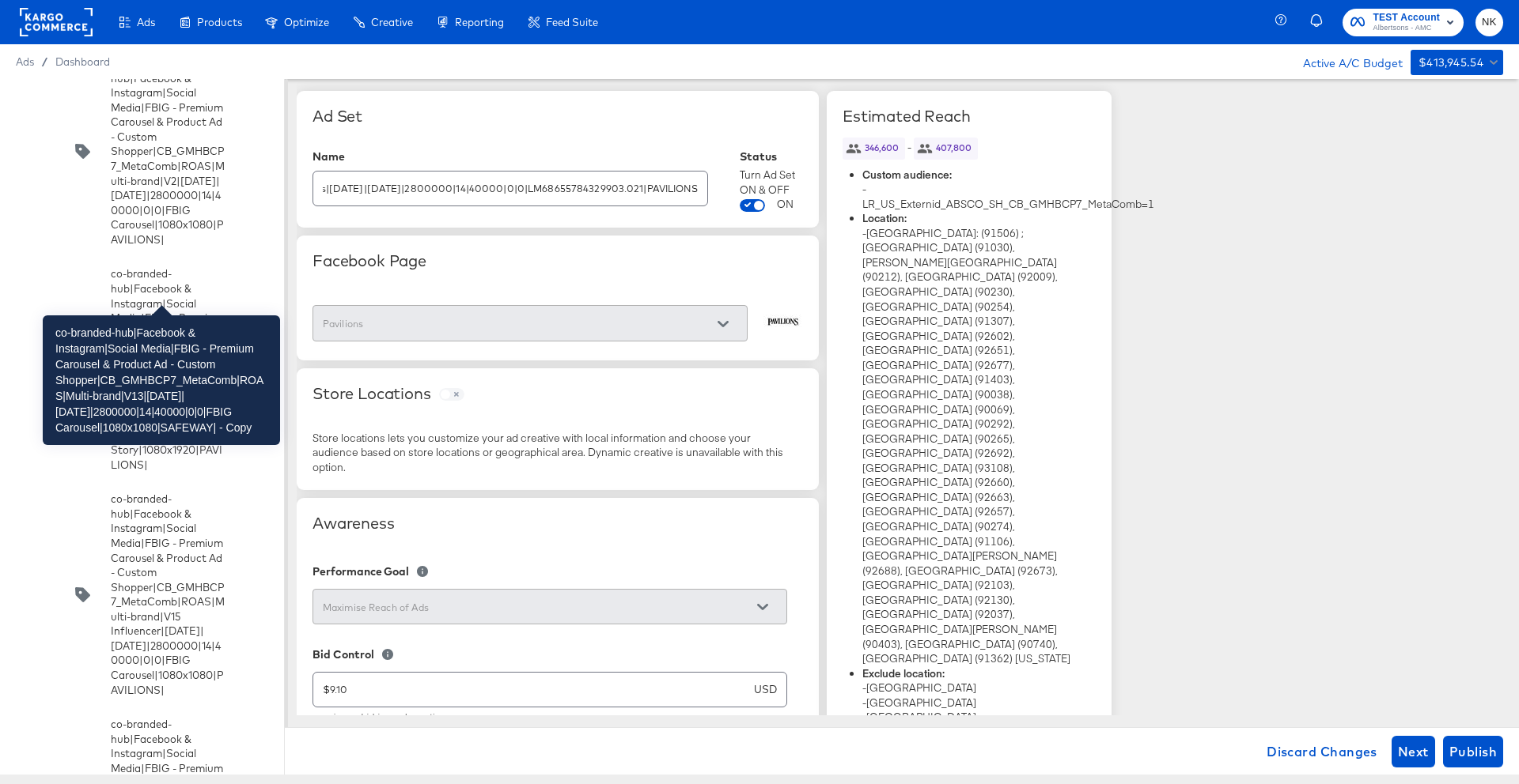
scroll to position [0, 0]
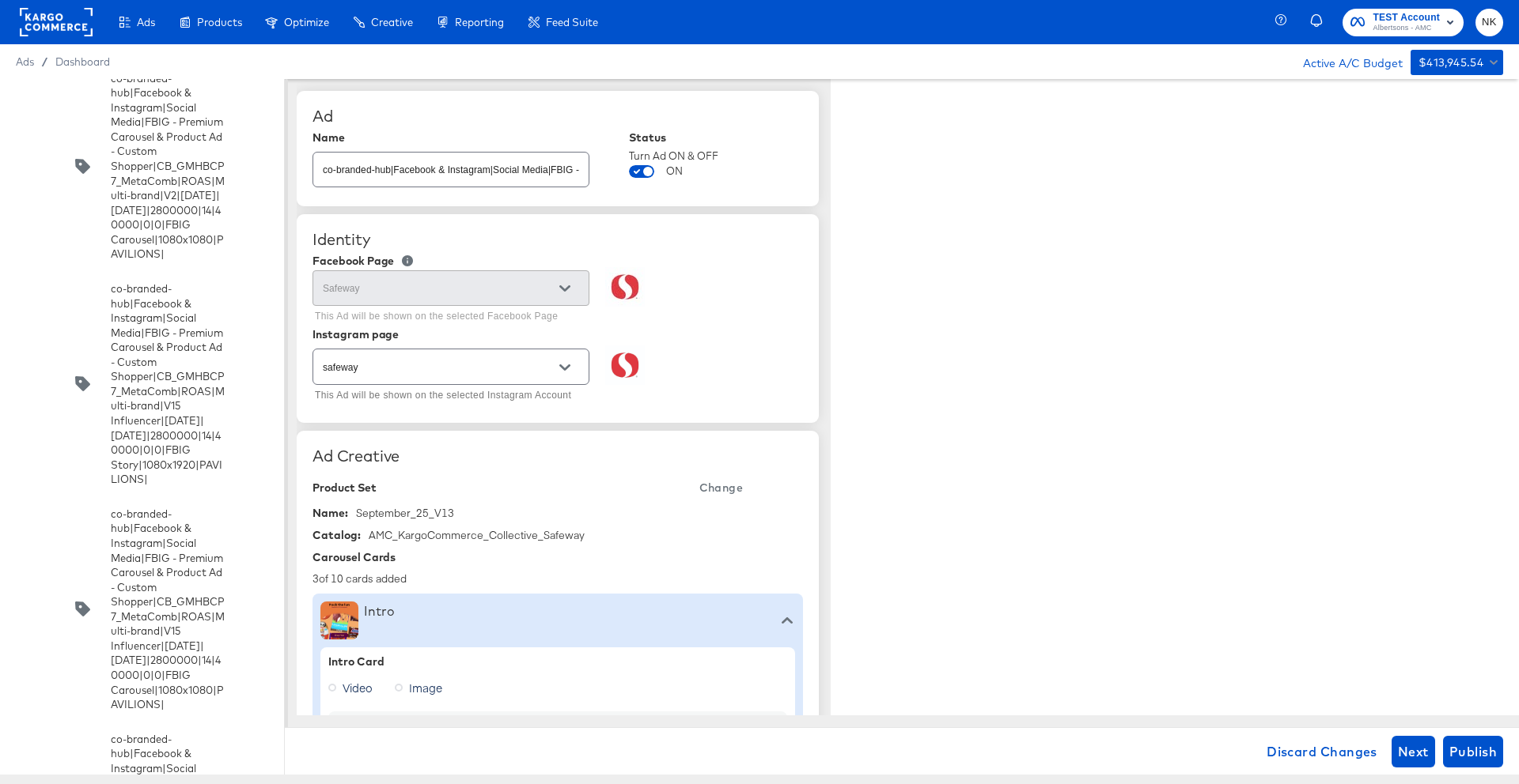
type textarea "x"
click at [565, 248] on div "Identity" at bounding box center [557, 239] width 491 height 19
click at [1402, 744] on span "Next" at bounding box center [1413, 752] width 31 height 22
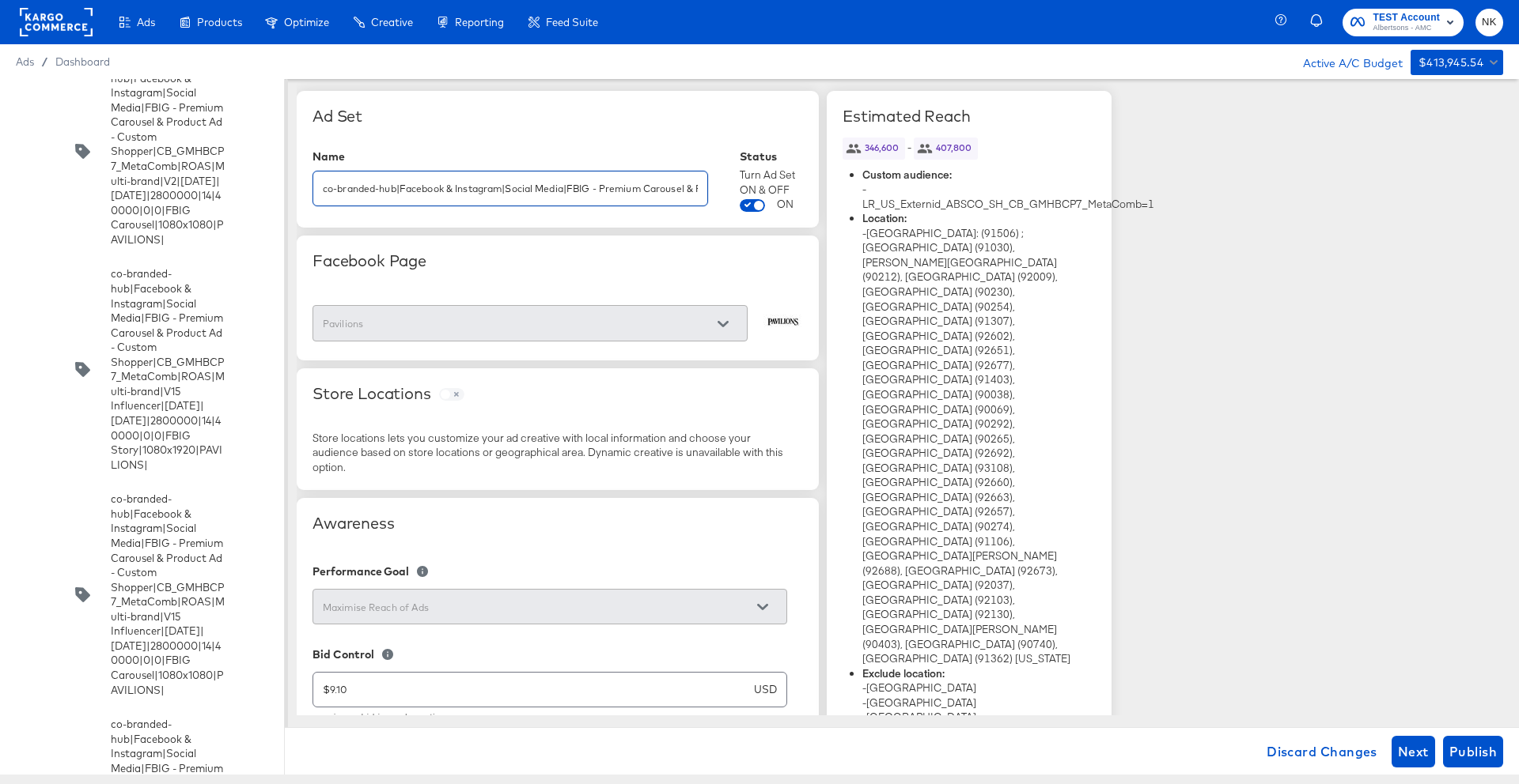
drag, startPoint x: 577, startPoint y: 194, endPoint x: 988, endPoint y: 185, distance: 411.1
click at [657, 191] on input "co-branded-hub|Facebook & Instagram|Social Media|FBIG - Premium Carousel & Prod…" at bounding box center [510, 182] width 394 height 34
drag, startPoint x: 617, startPoint y: 189, endPoint x: 1200, endPoint y: 213, distance: 583.5
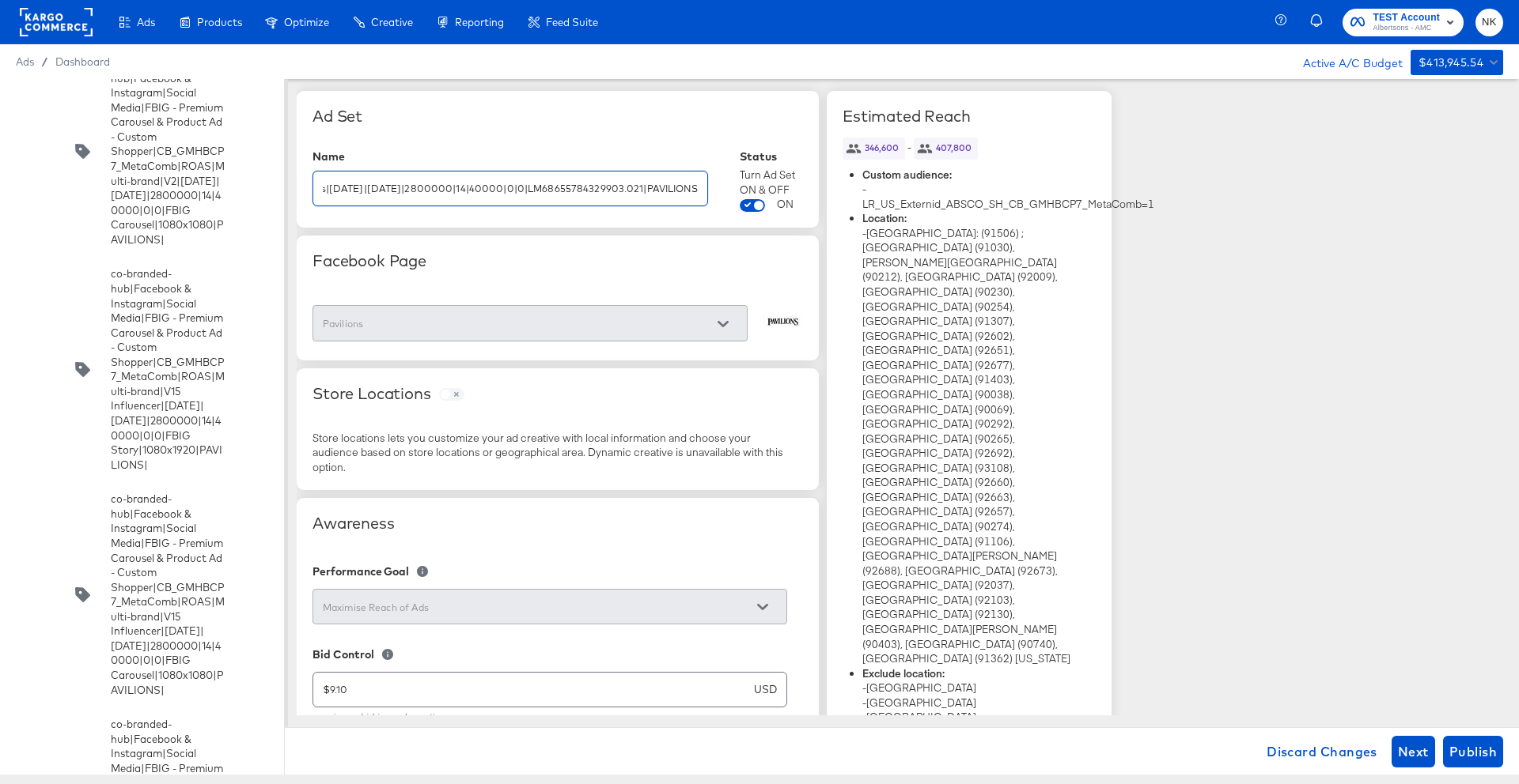
click at [655, 202] on div "co-branded-hub|Facebook & Instagram|Social Media|FBIG - Premium Carousel & Prod…" at bounding box center [510, 189] width 396 height 36
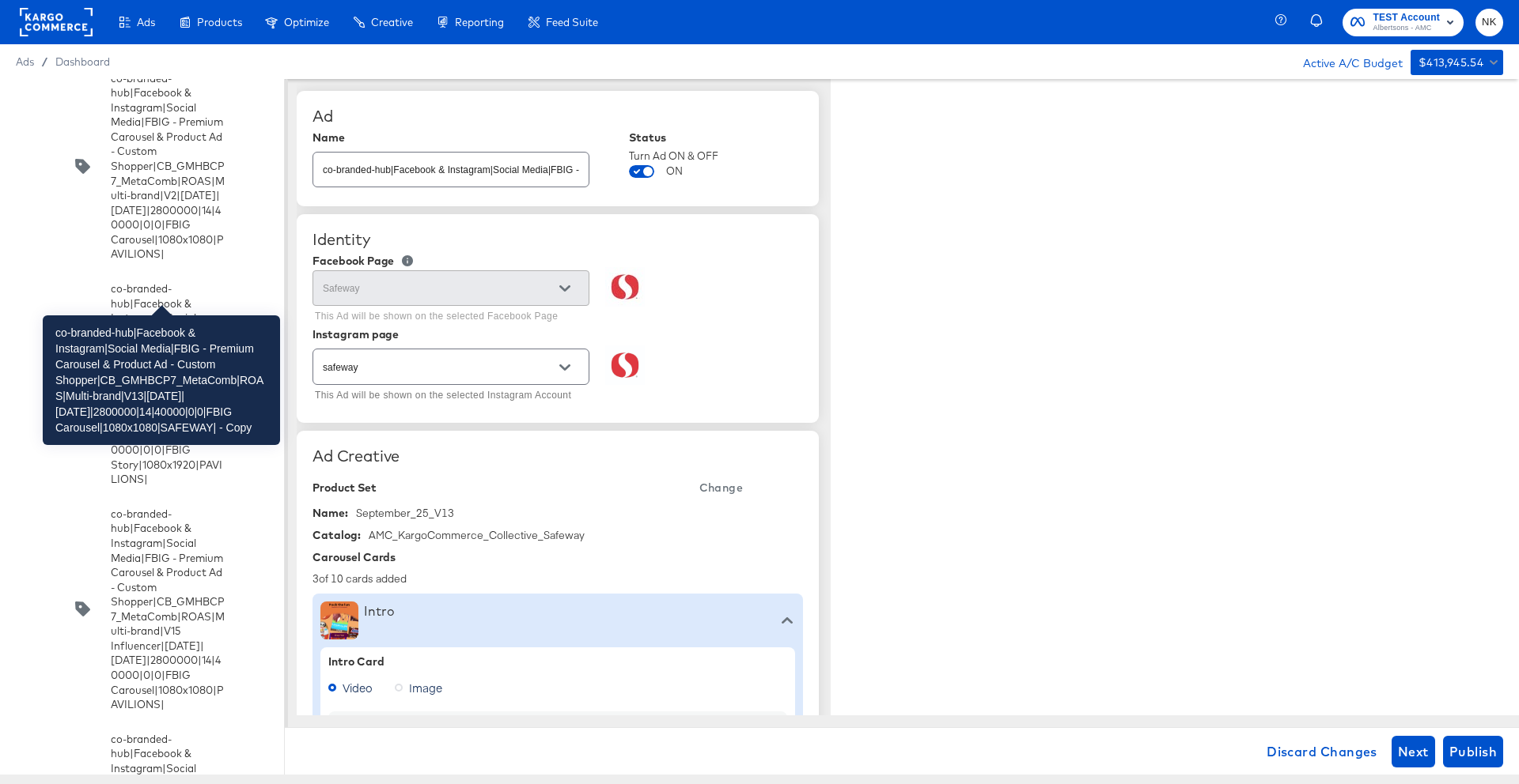
scroll to position [9287, 0]
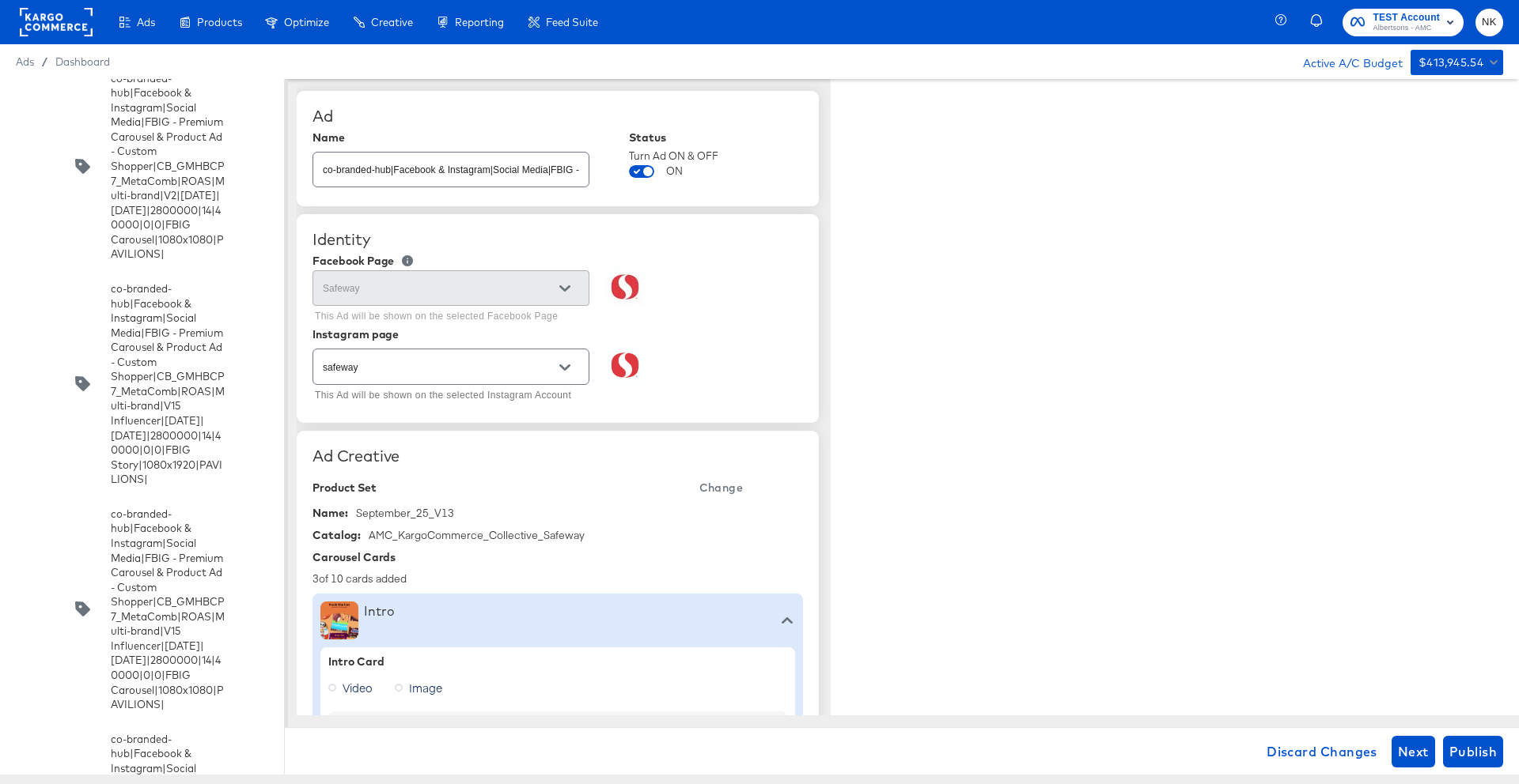
type textarea "x"
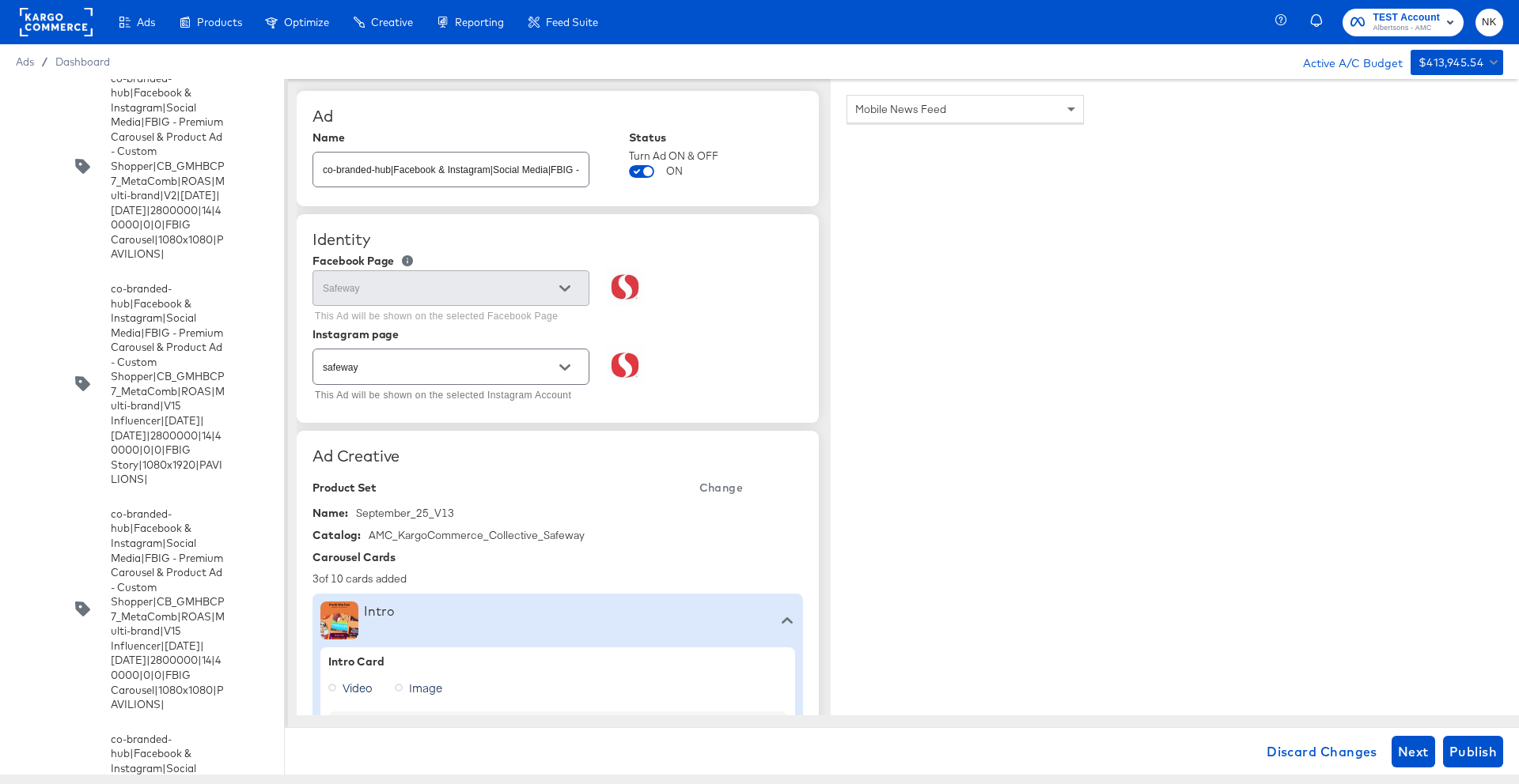
type textarea "x"
click at [1262, 98] on div "Mobile News Feed" at bounding box center [1175, 432] width 689 height 706
click at [64, 29] on rect at bounding box center [55, 22] width 73 height 29
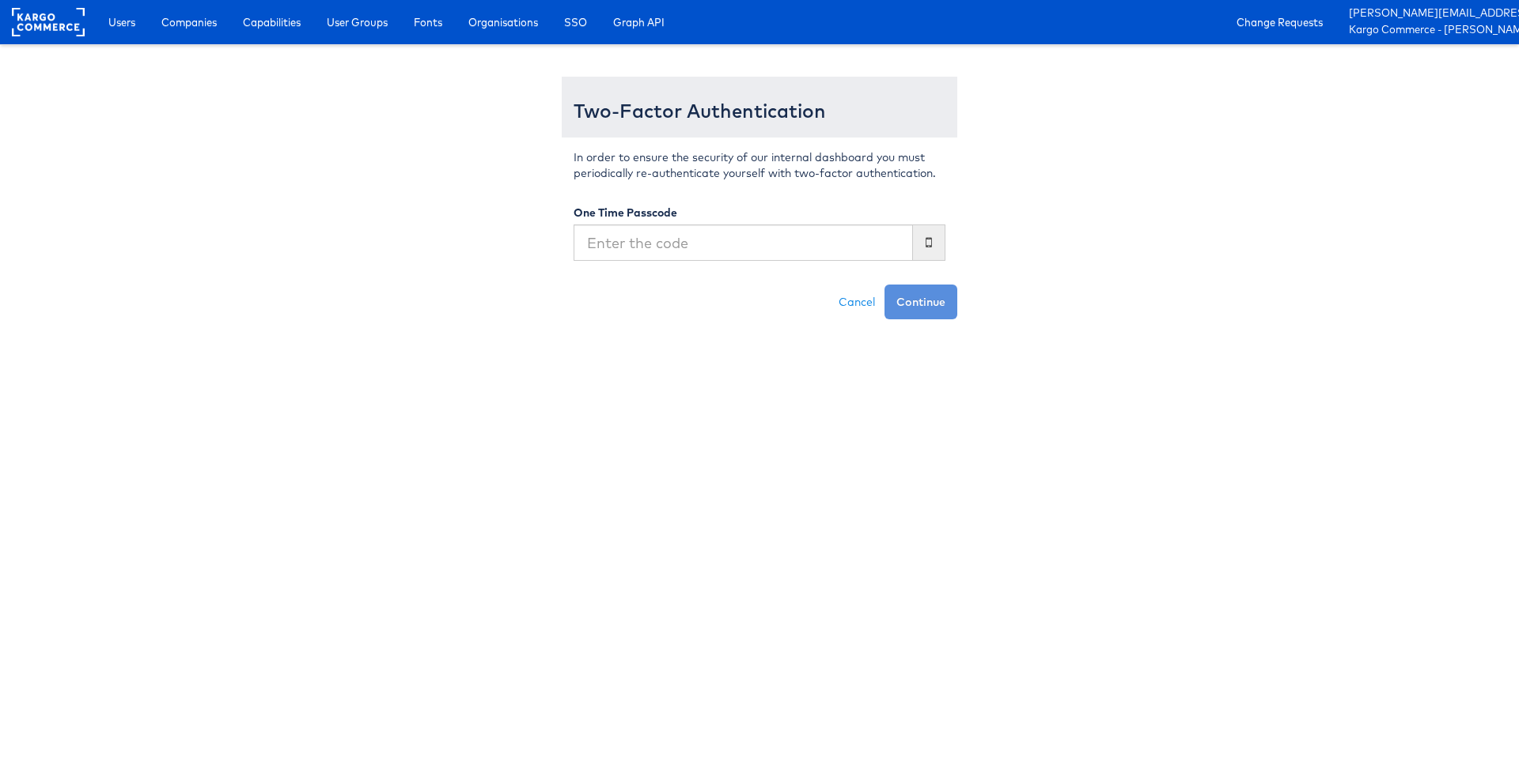
click at [815, 227] on input "text" at bounding box center [743, 243] width 340 height 37
type input "5901487"
click at [885, 284] on button "Continue" at bounding box center [921, 302] width 73 height 35
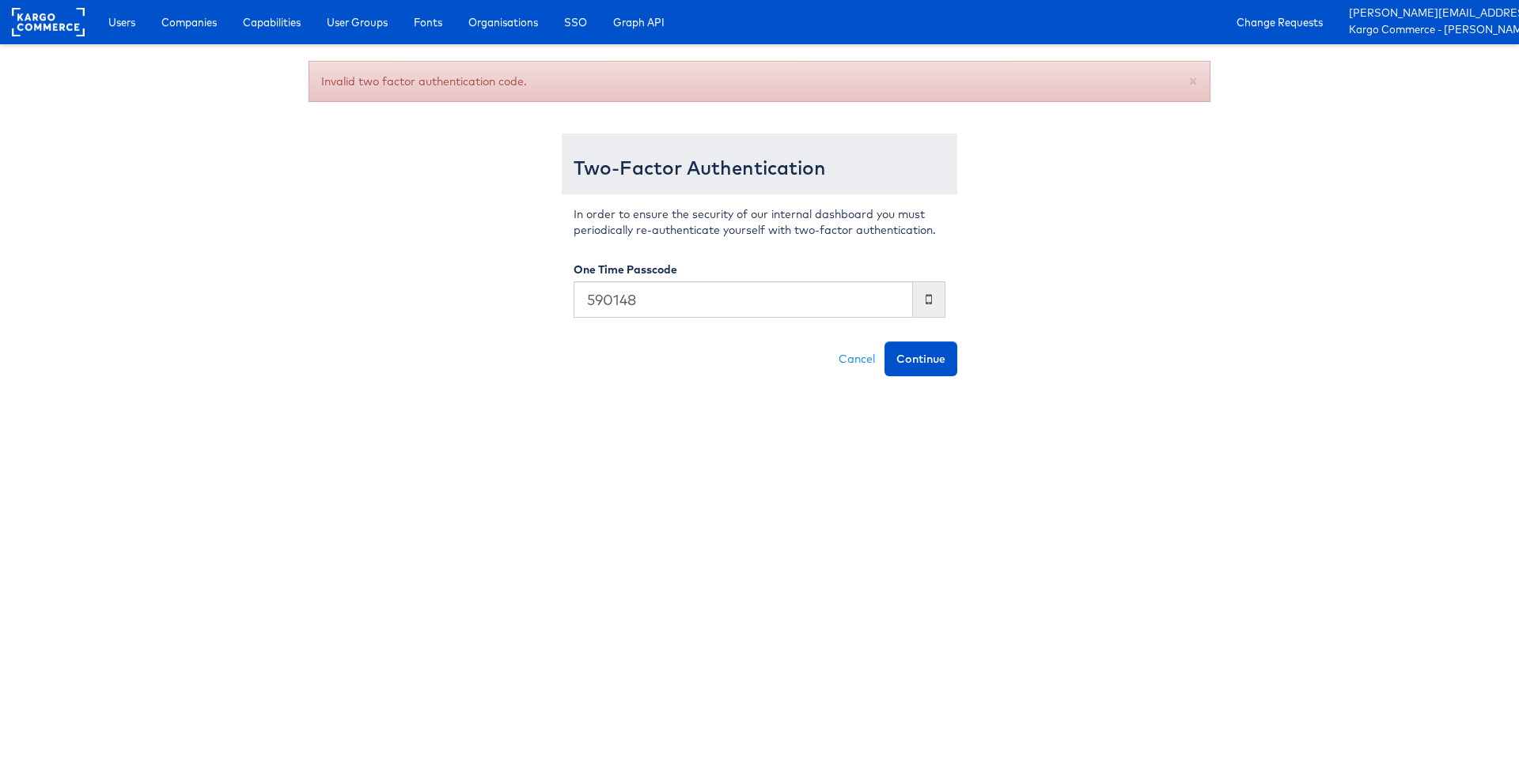
type input "590148"
click at [885, 341] on button "Continue" at bounding box center [921, 359] width 73 height 35
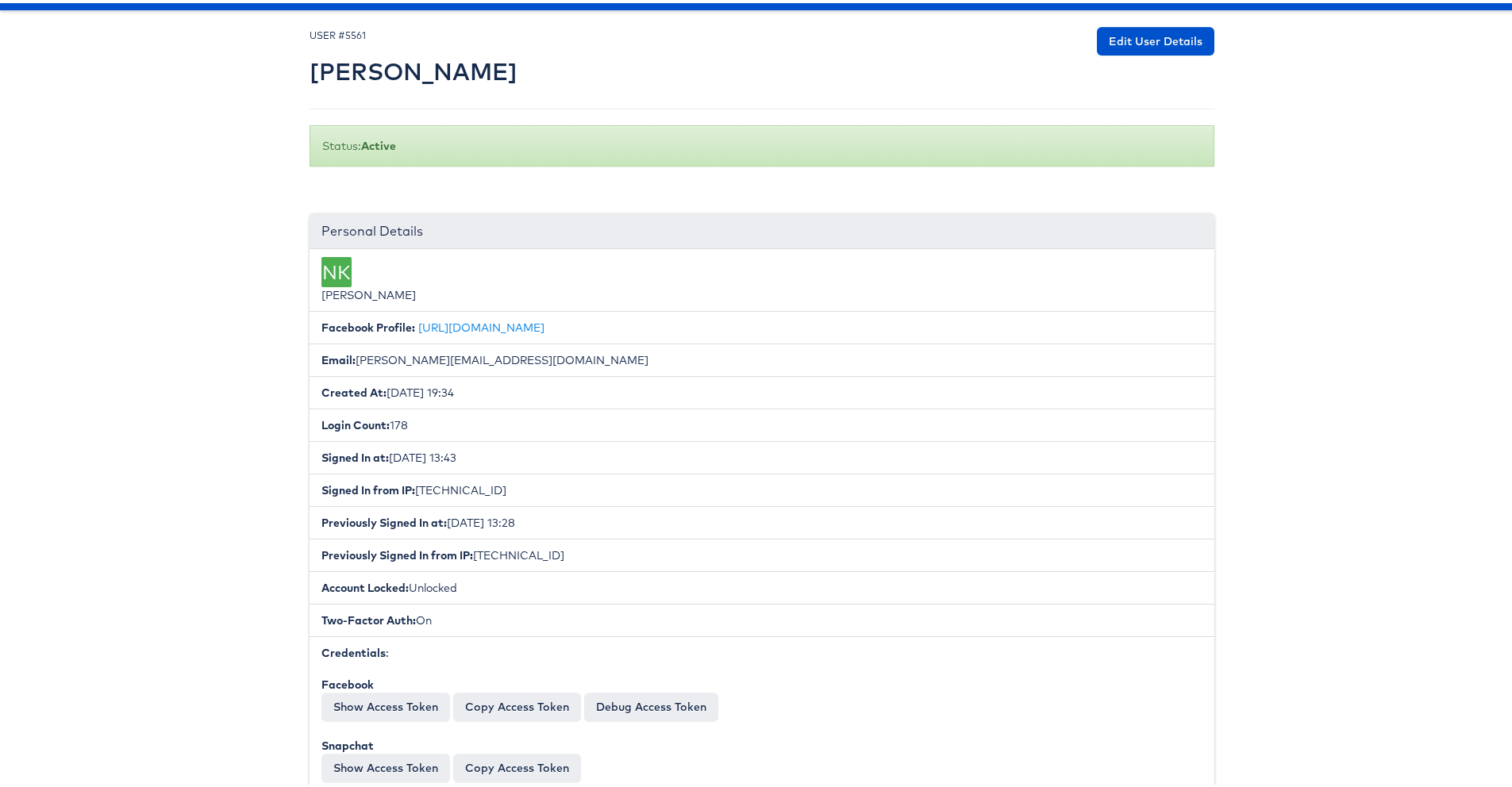
scroll to position [67, 0]
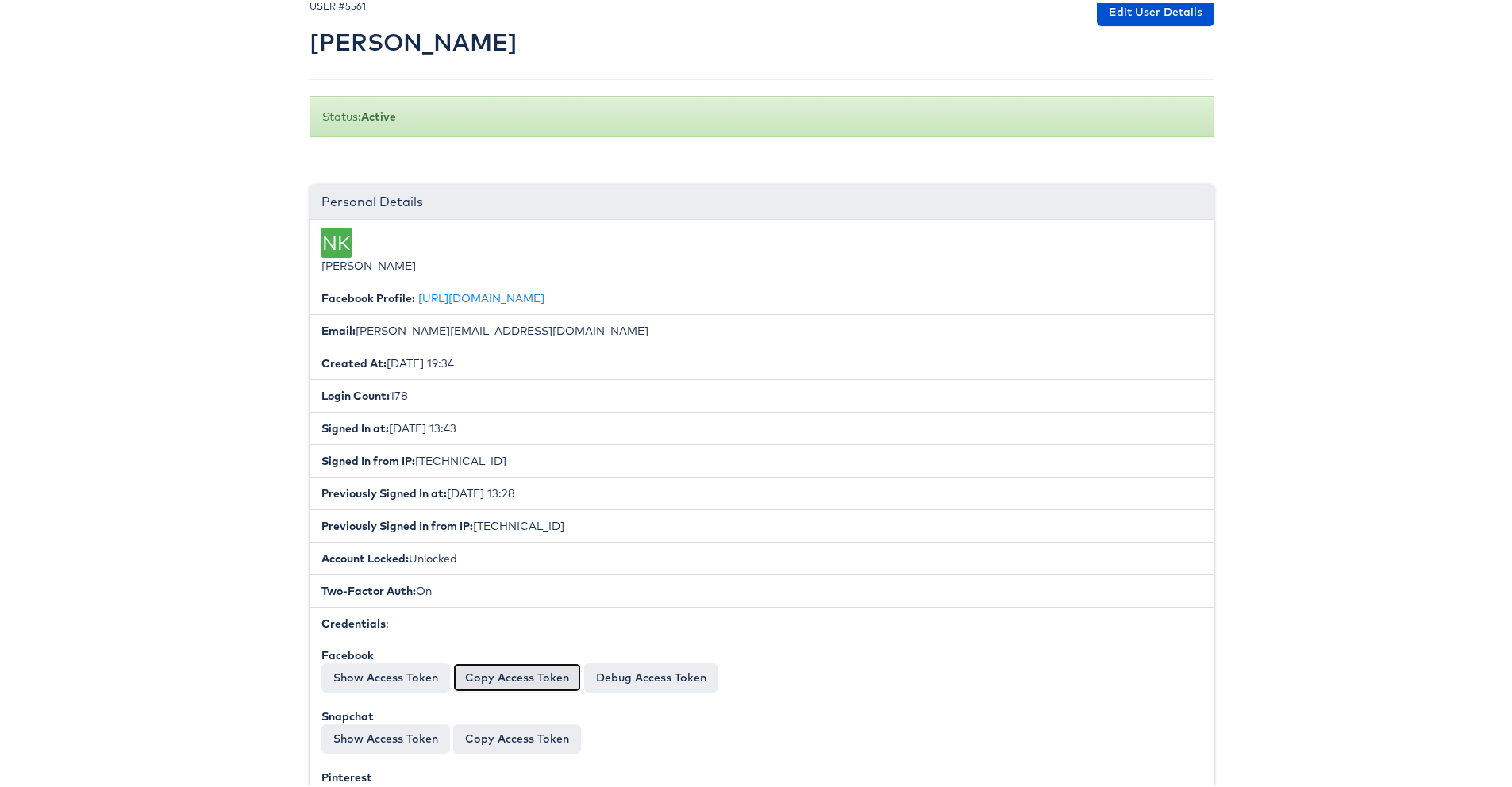
click at [485, 665] on button "Copy Access Token" at bounding box center [517, 674] width 127 height 29
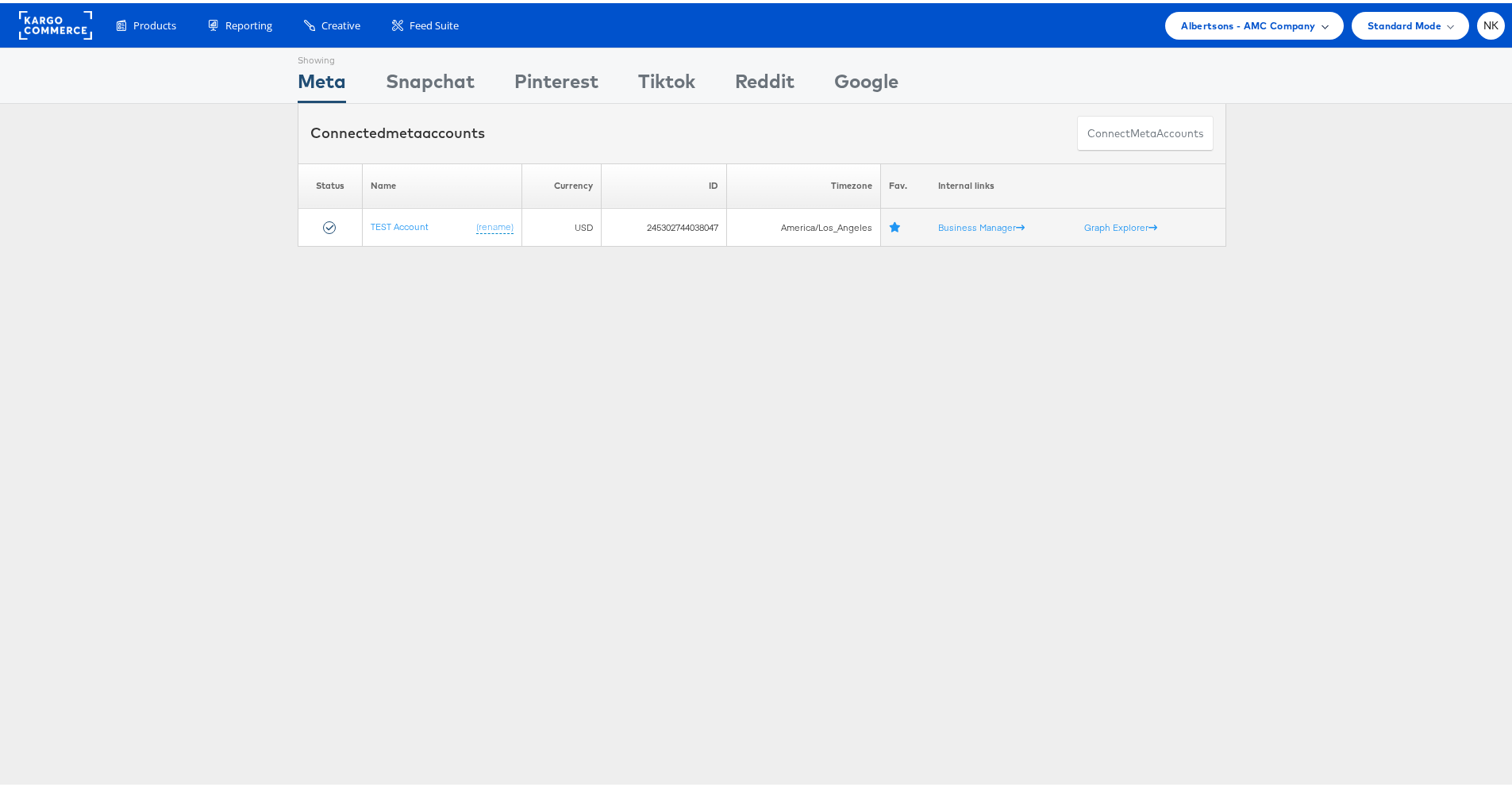
click at [1222, 22] on span "Albertsons - AMC Company" at bounding box center [1248, 22] width 134 height 17
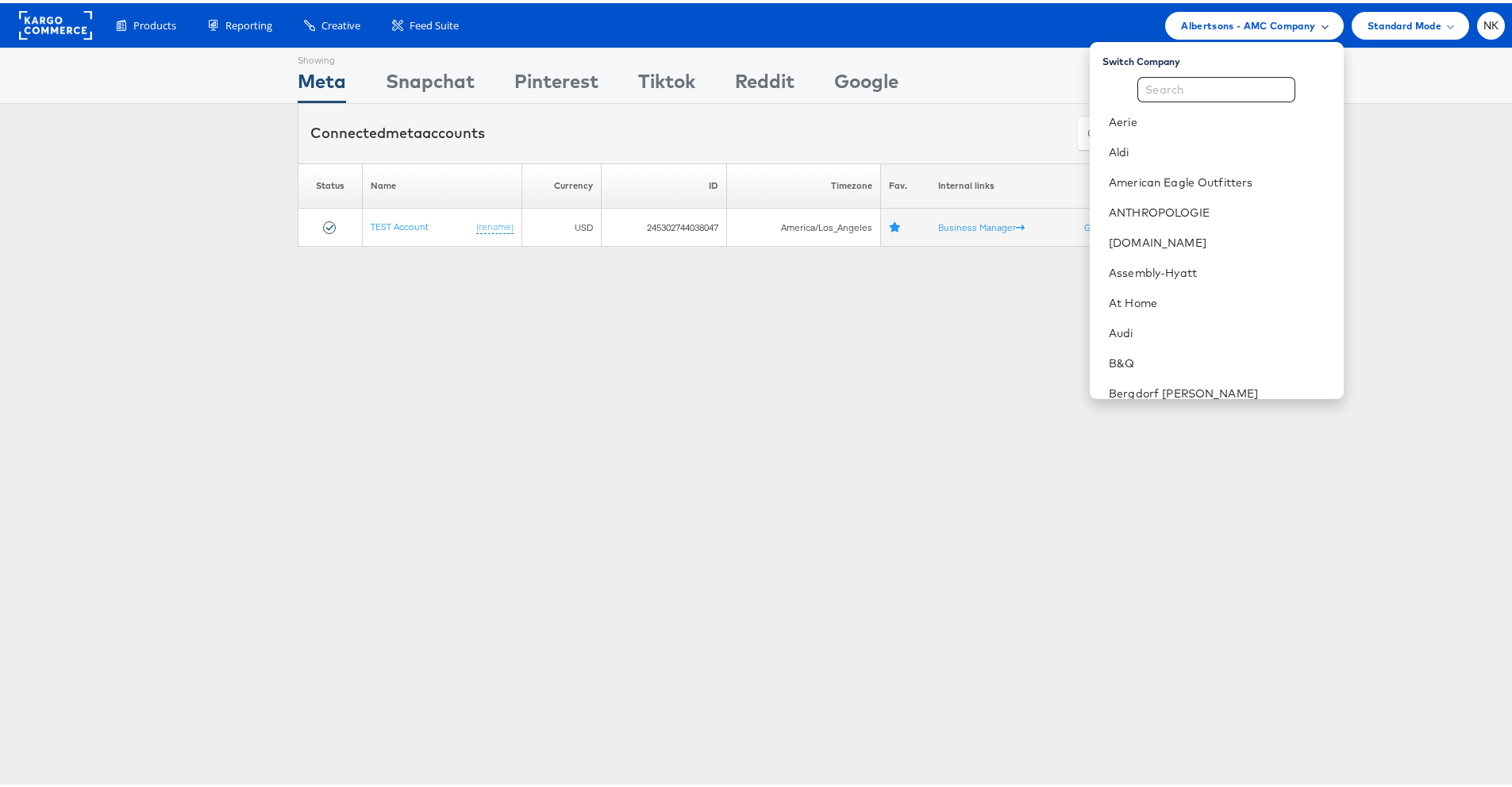
drag, startPoint x: 1165, startPoint y: 22, endPoint x: 1279, endPoint y: 31, distance: 114.4
click at [1279, 31] on div "Albertsons - AMC Company" at bounding box center [1254, 22] width 177 height 28
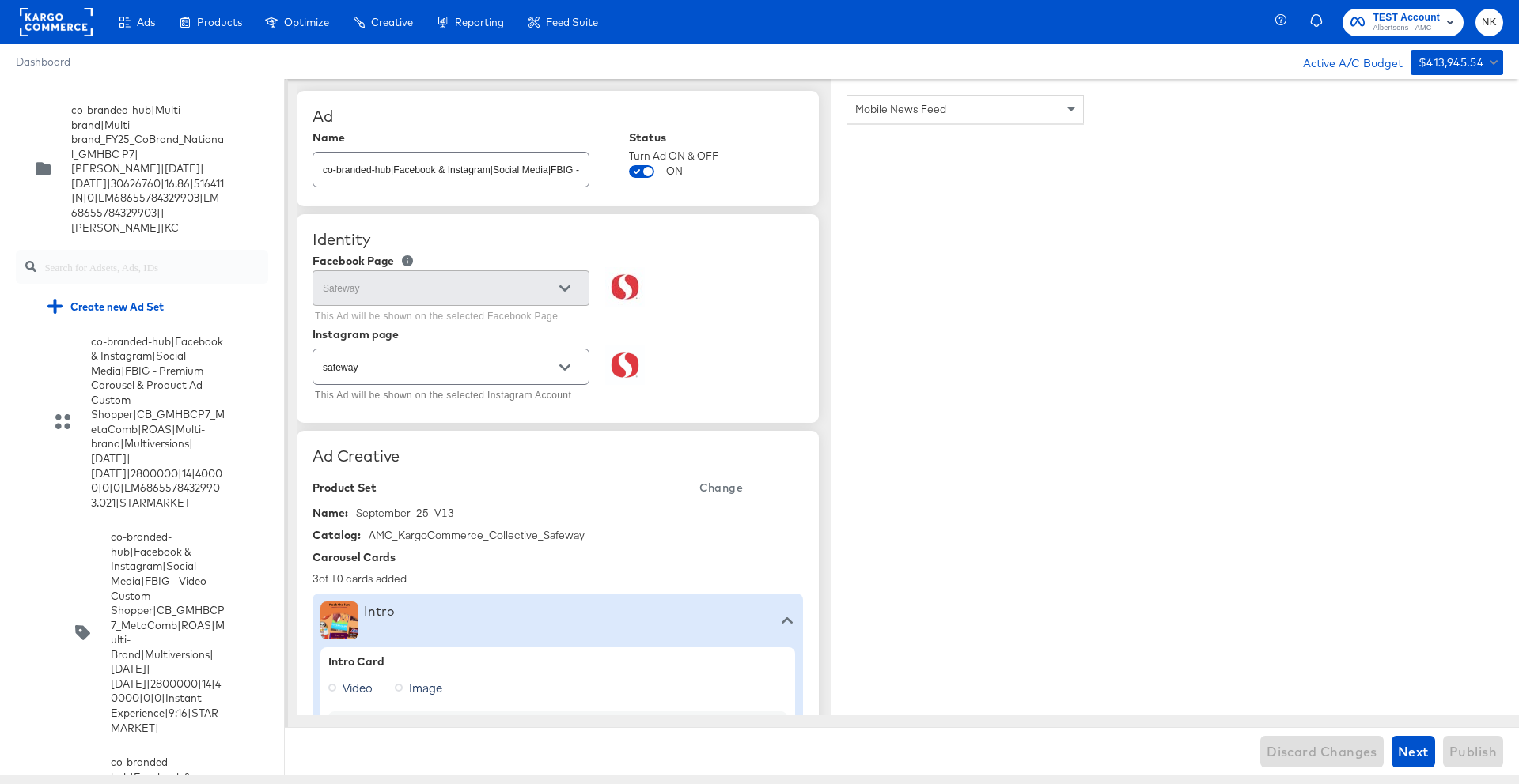
type textarea "x"
